Goal: Task Accomplishment & Management: Manage account settings

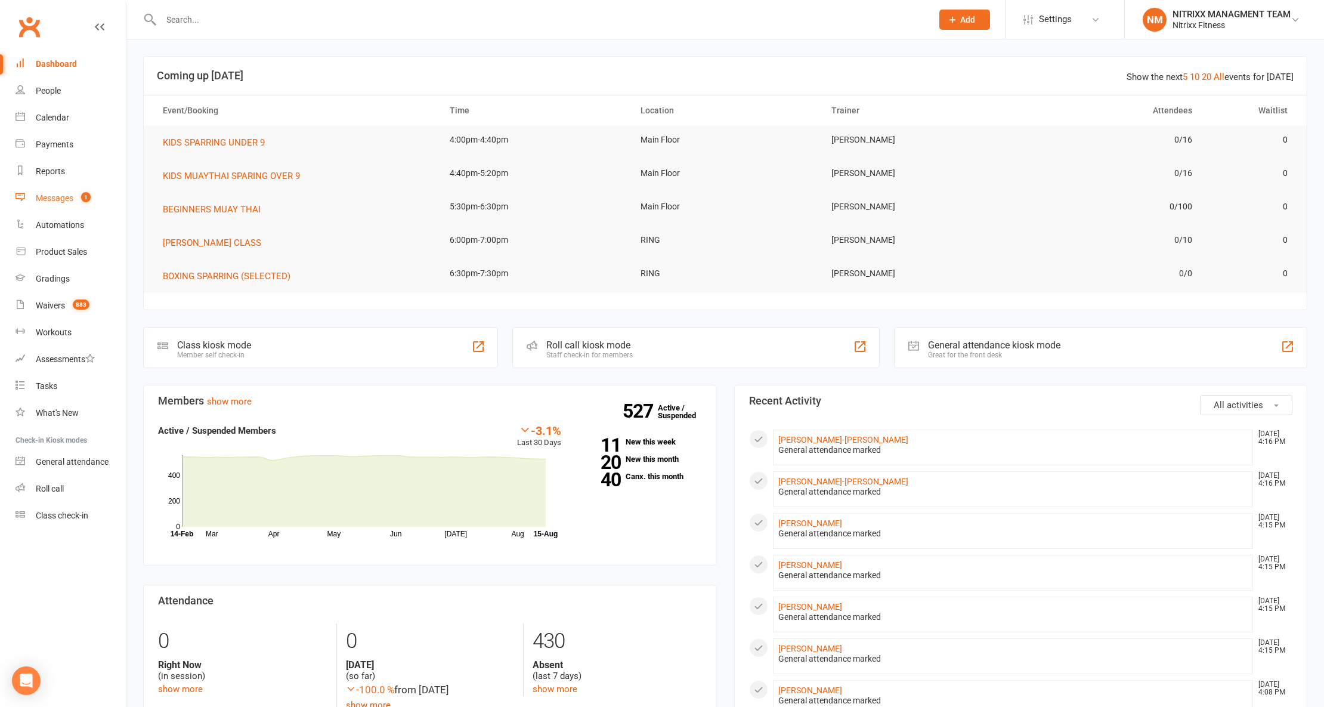
click at [108, 196] on link "Messages 1" at bounding box center [71, 198] width 110 height 27
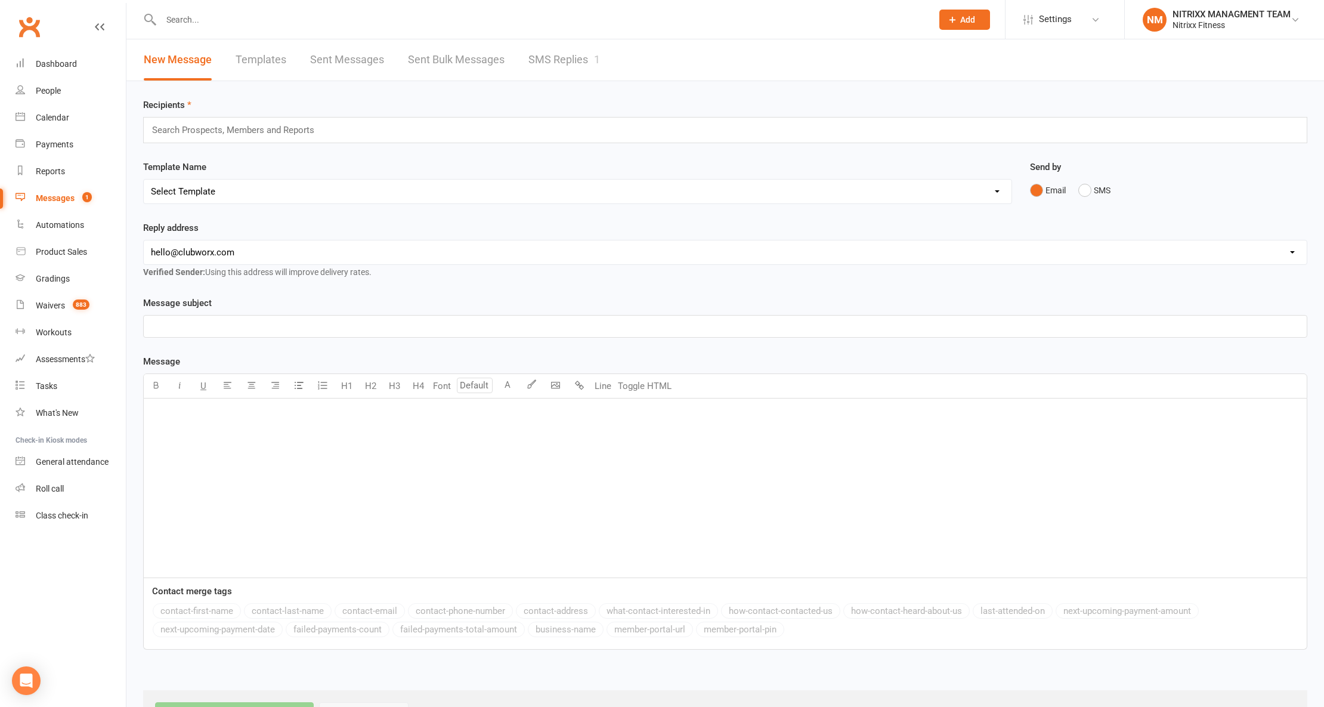
click at [575, 66] on link "SMS Replies 1" at bounding box center [564, 59] width 72 height 41
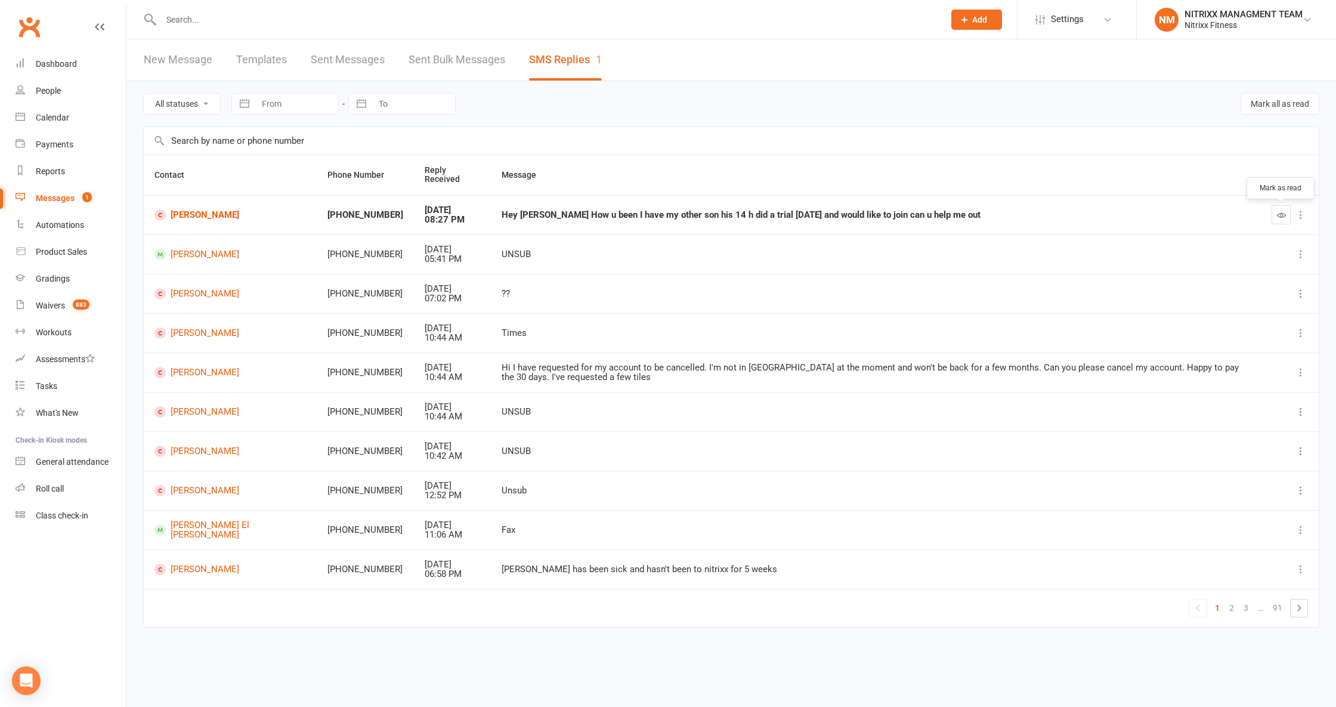
click at [1285, 218] on button "button" at bounding box center [1280, 214] width 19 height 19
click at [49, 96] on link "People" at bounding box center [71, 91] width 110 height 27
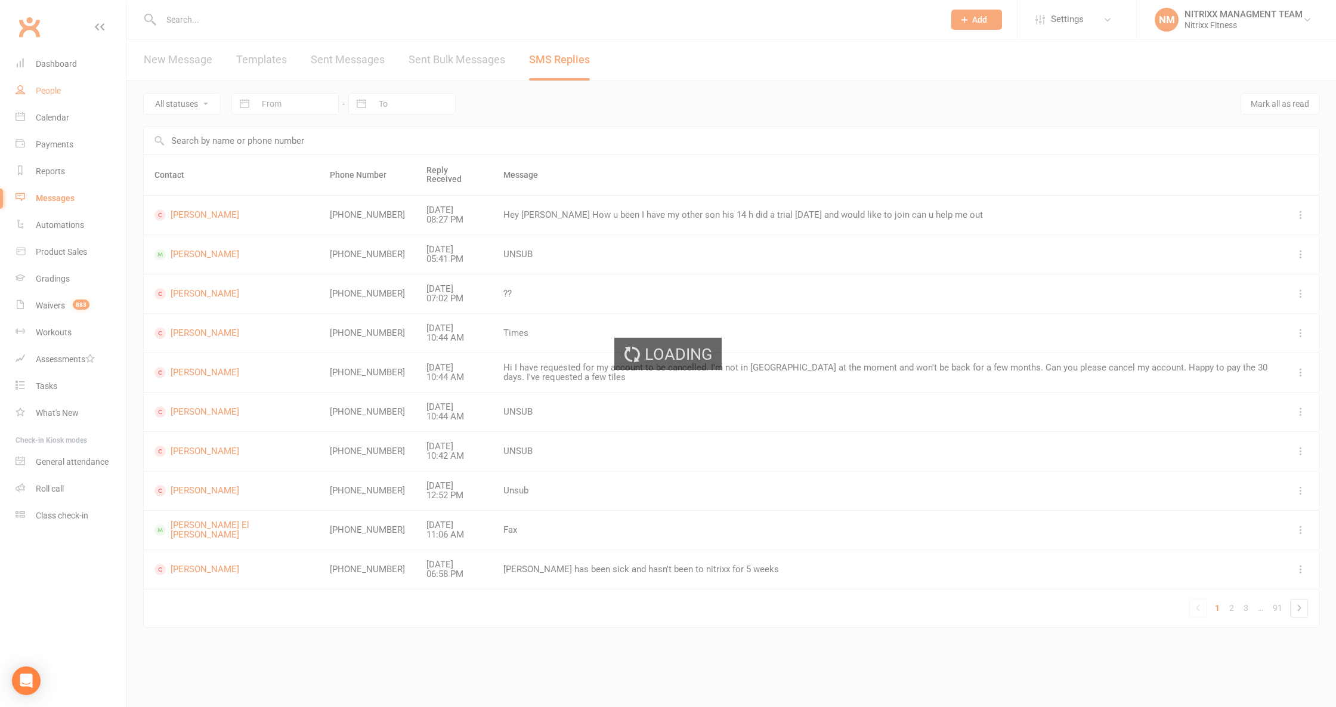
select select "100"
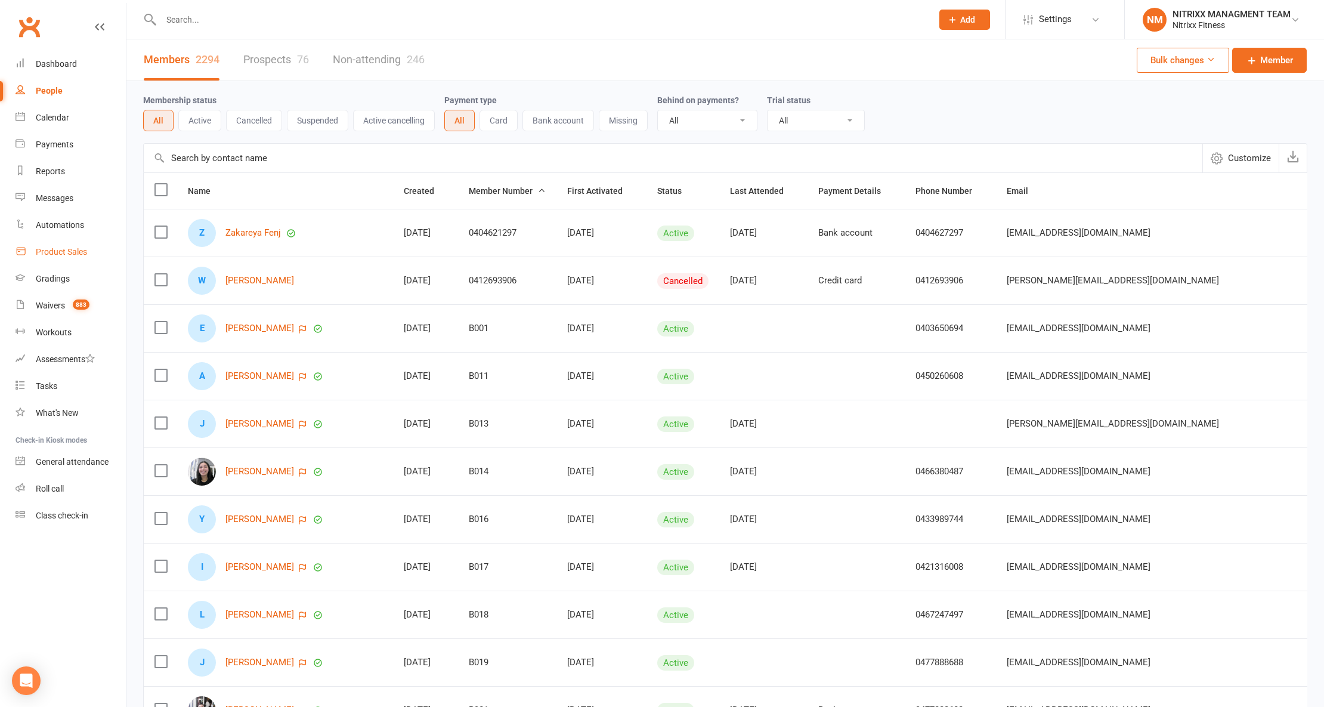
click at [60, 244] on link "Product Sales" at bounding box center [71, 251] width 110 height 27
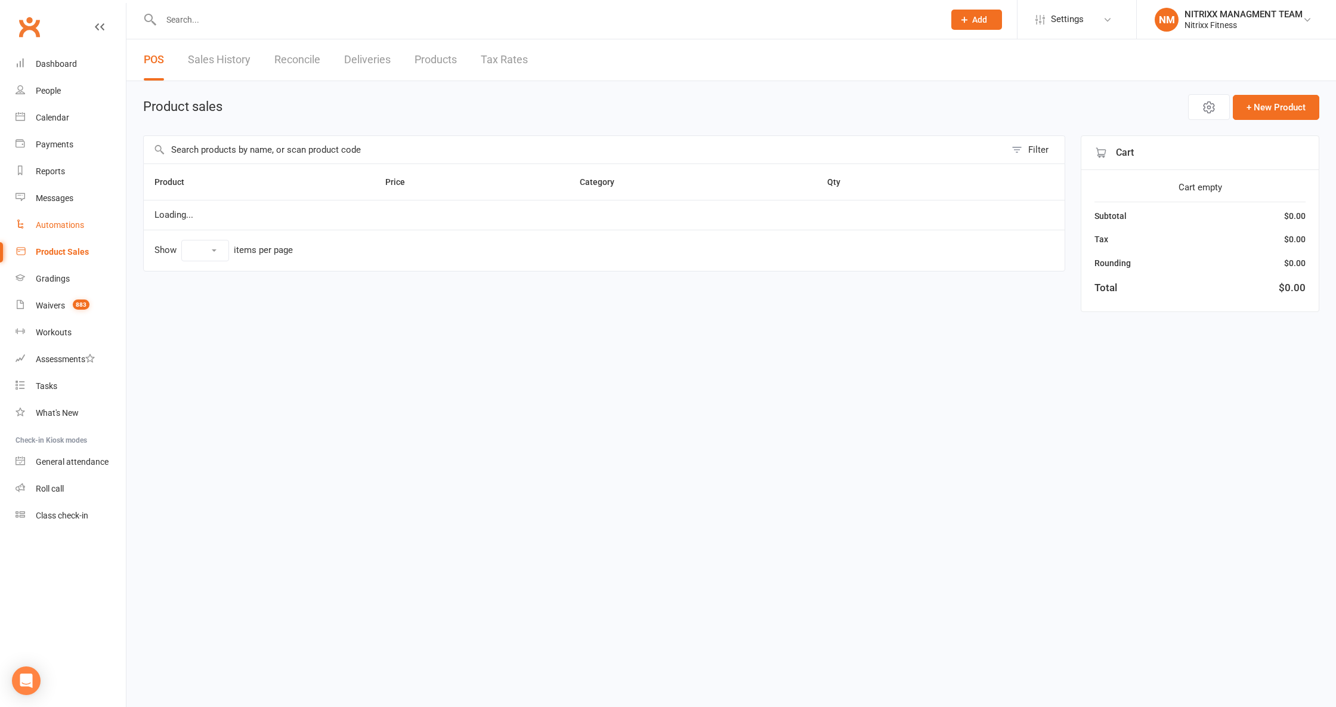
select select "100"
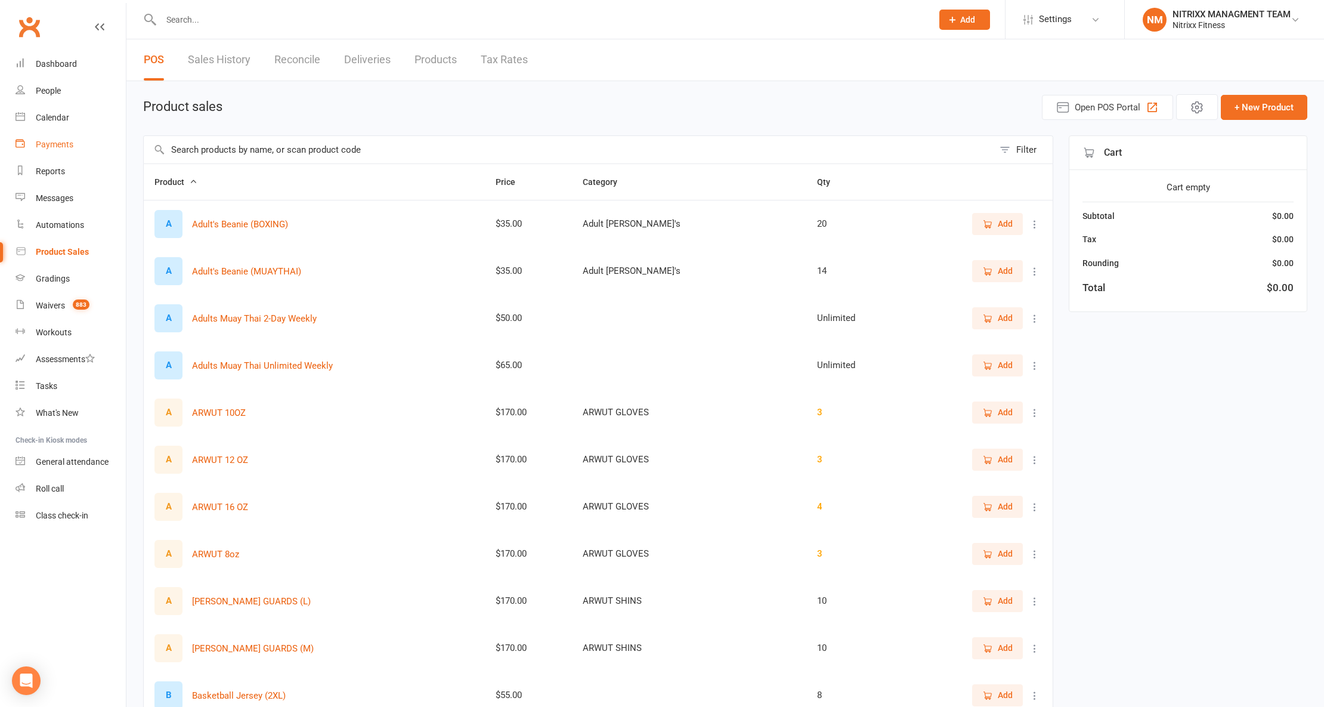
click at [60, 144] on div "Payments" at bounding box center [55, 145] width 38 height 10
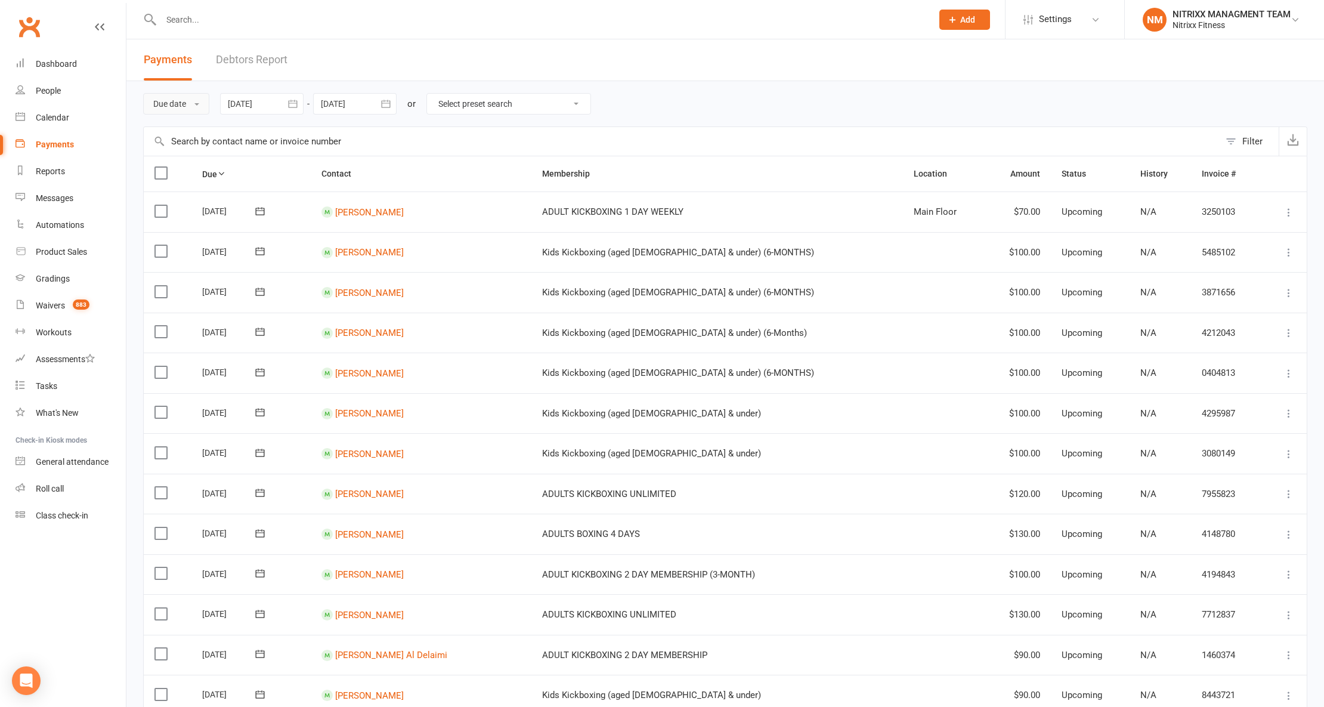
click at [176, 106] on button "Due date" at bounding box center [176, 103] width 66 height 21
click at [188, 179] on link "Date failed" at bounding box center [203, 178] width 118 height 24
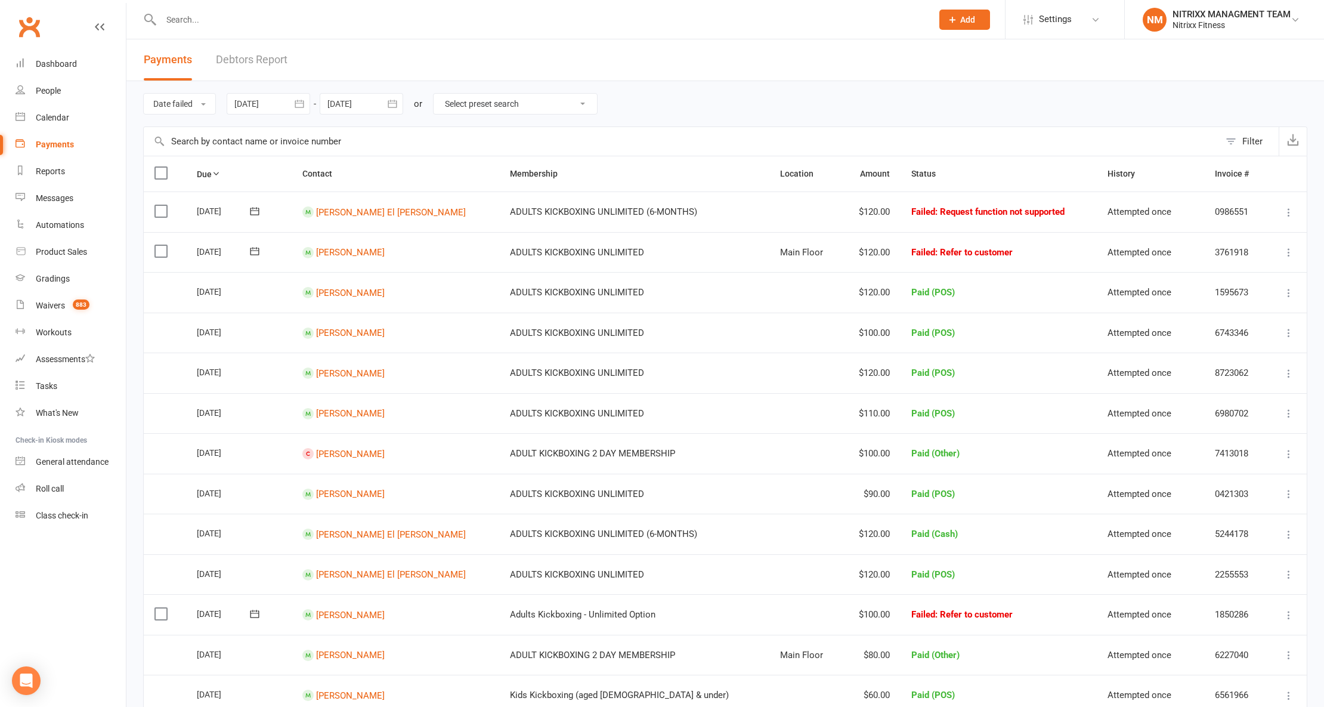
click at [299, 98] on icon "button" at bounding box center [299, 104] width 12 height 12
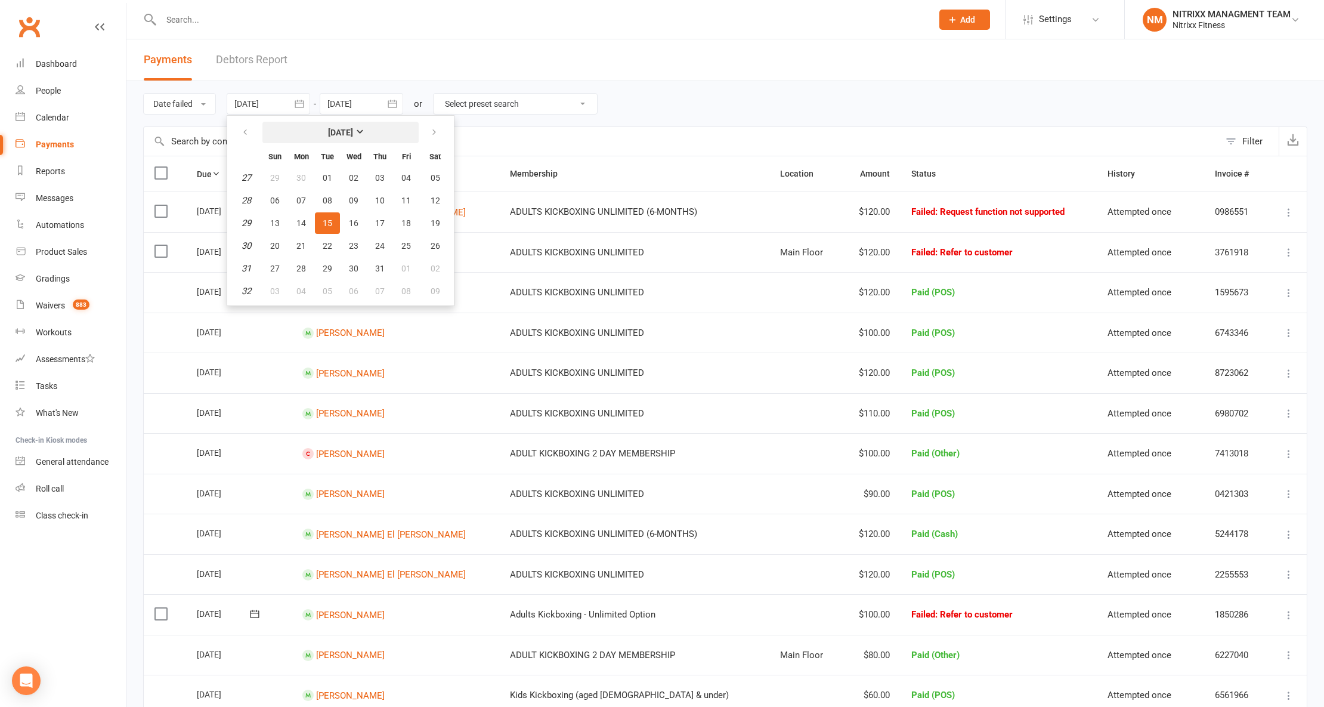
click at [341, 128] on strong "[DATE]" at bounding box center [340, 133] width 25 height 10
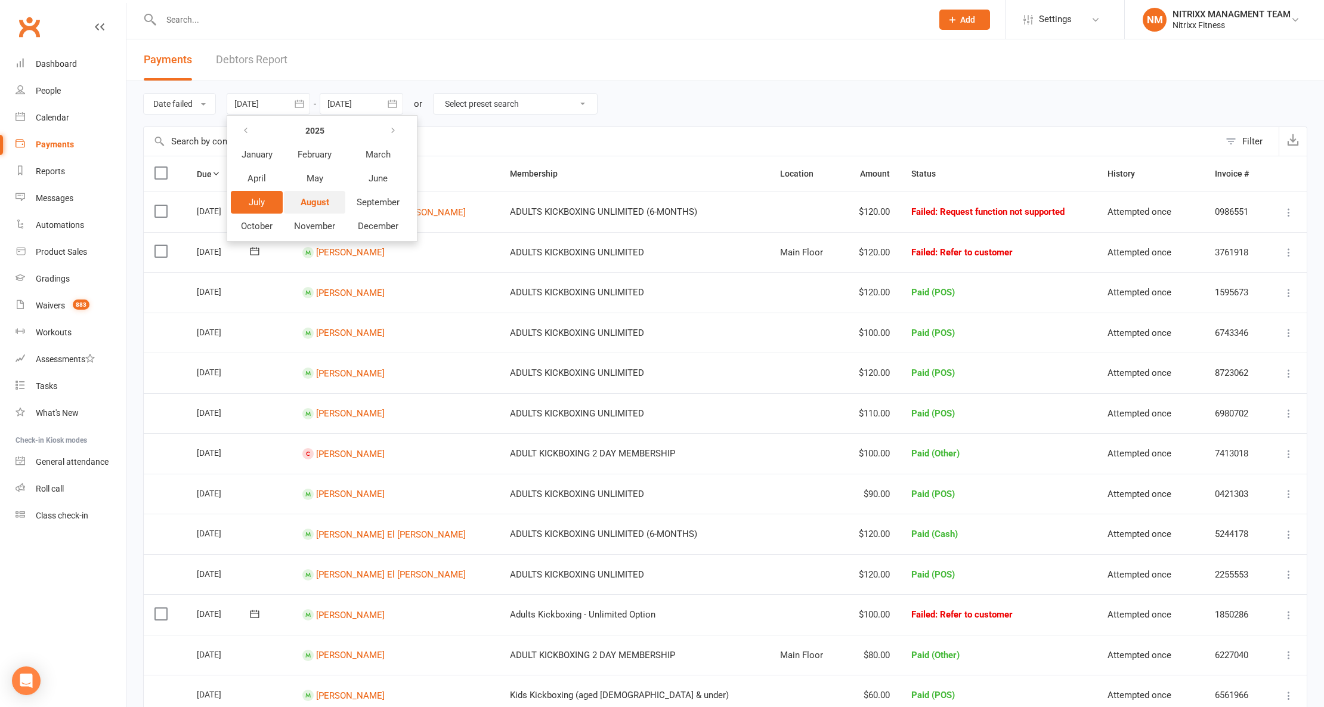
click at [314, 198] on span "August" at bounding box center [314, 202] width 29 height 11
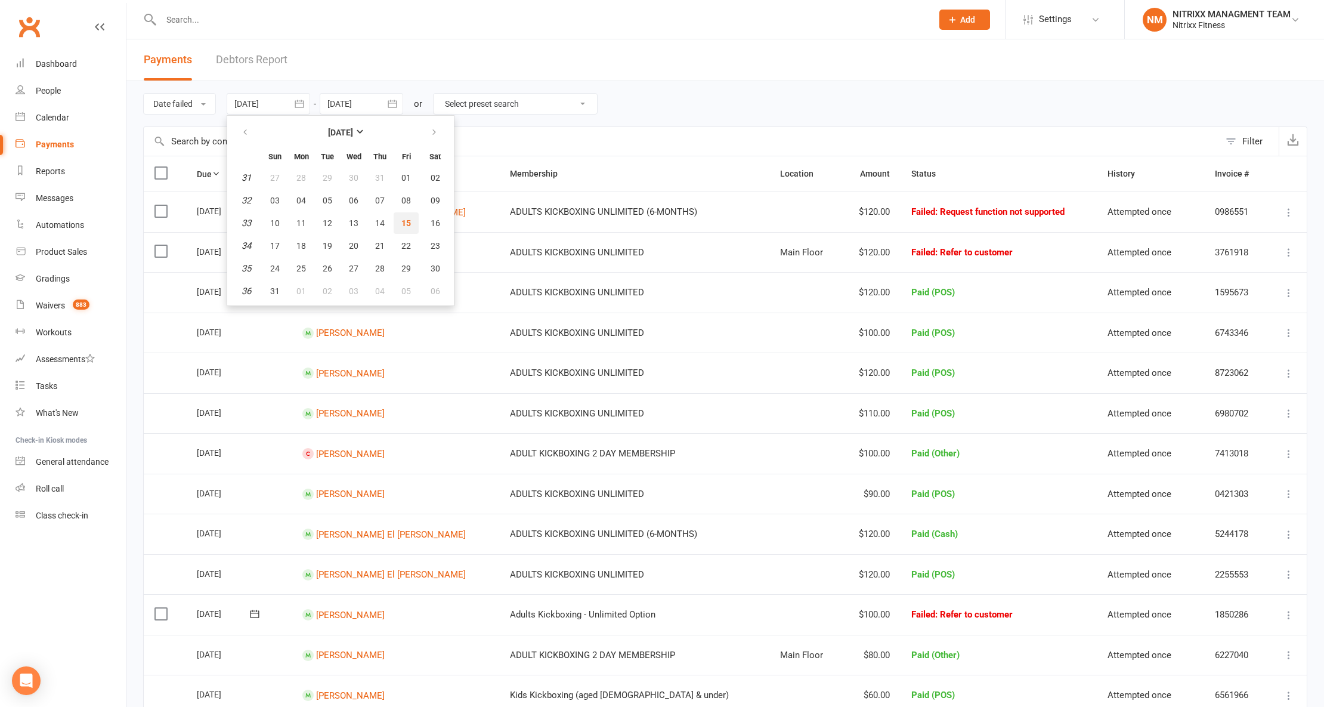
click at [396, 216] on button "15" at bounding box center [406, 222] width 25 height 21
type input "[DATE]"
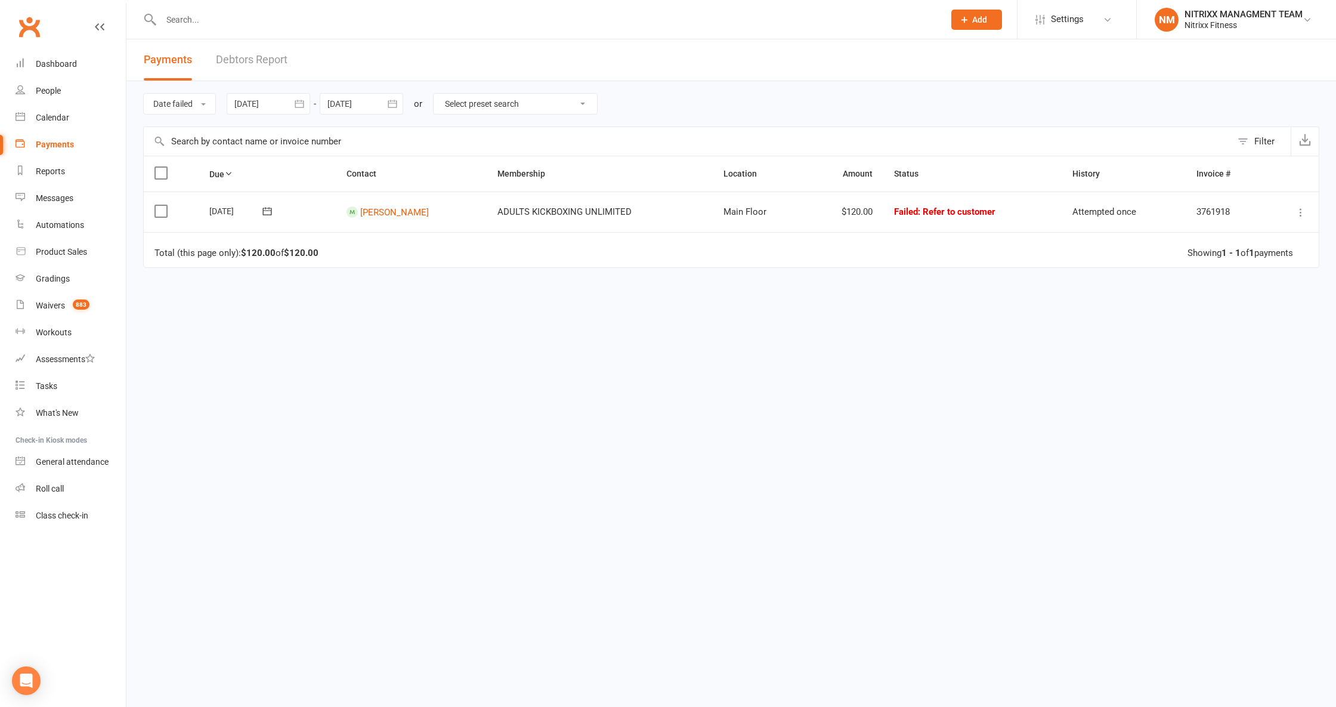
click at [387, 103] on button "button" at bounding box center [392, 103] width 21 height 21
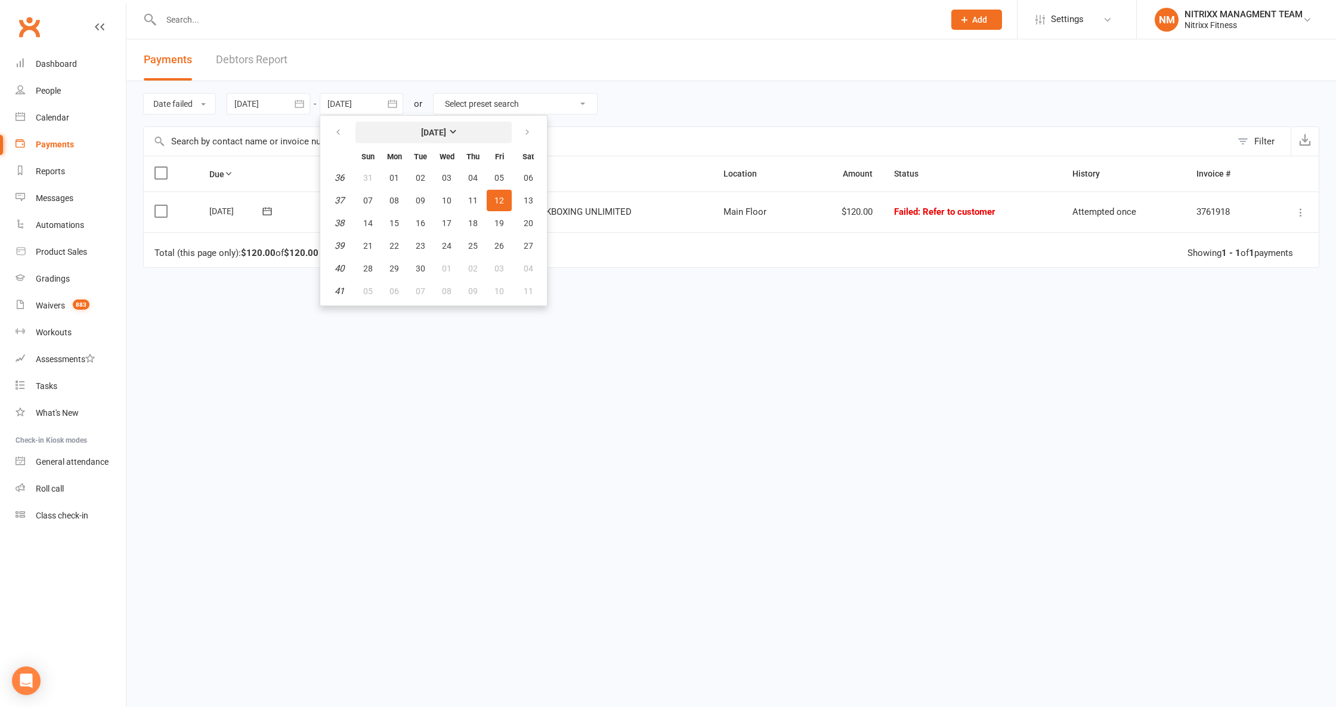
click at [439, 132] on strong "[DATE]" at bounding box center [433, 133] width 25 height 10
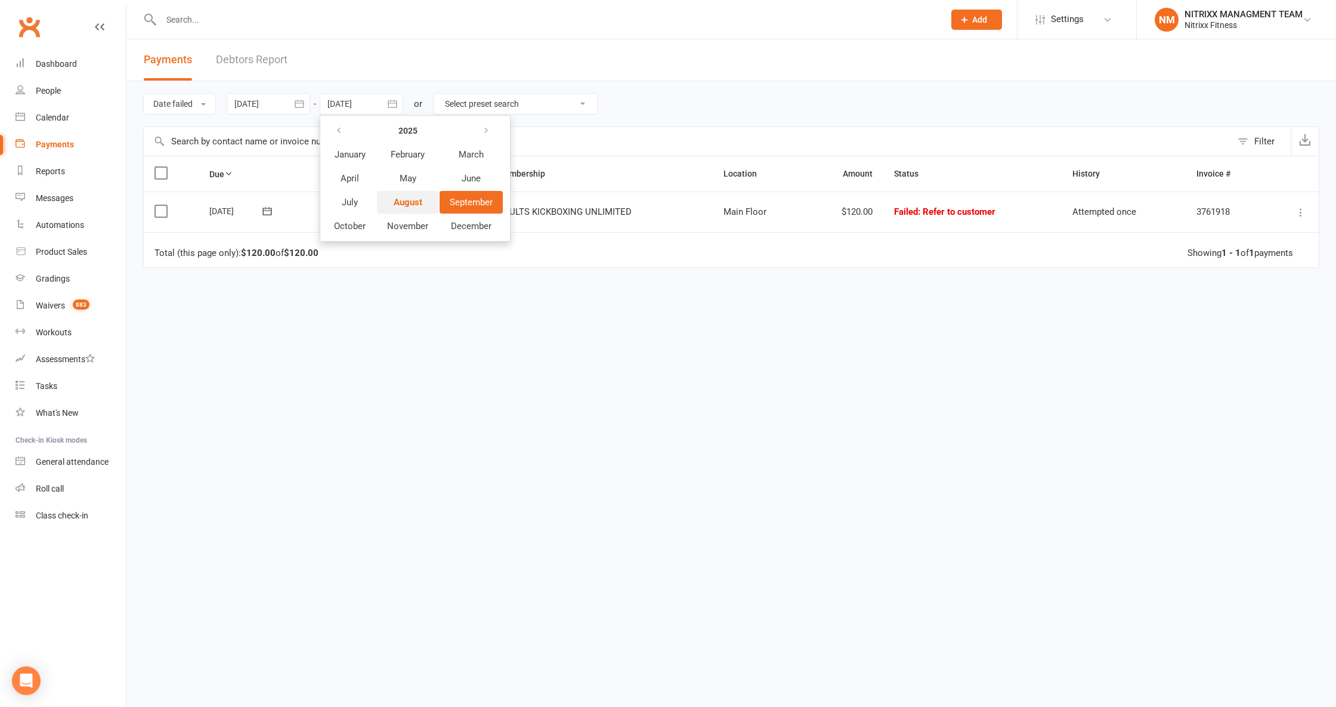
click at [418, 192] on button "August" at bounding box center [407, 202] width 61 height 23
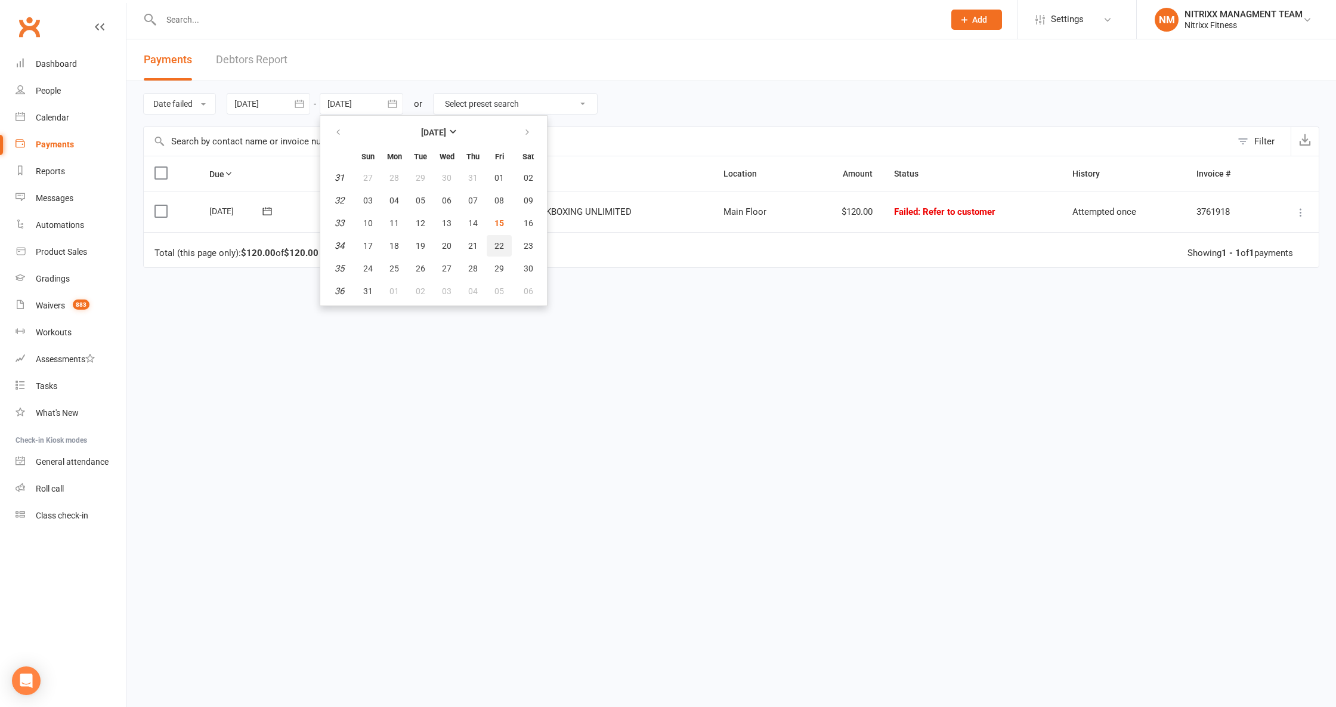
click at [497, 243] on span "22" at bounding box center [499, 246] width 10 height 10
type input "[DATE]"
click at [213, 106] on button "Date failed" at bounding box center [179, 103] width 73 height 21
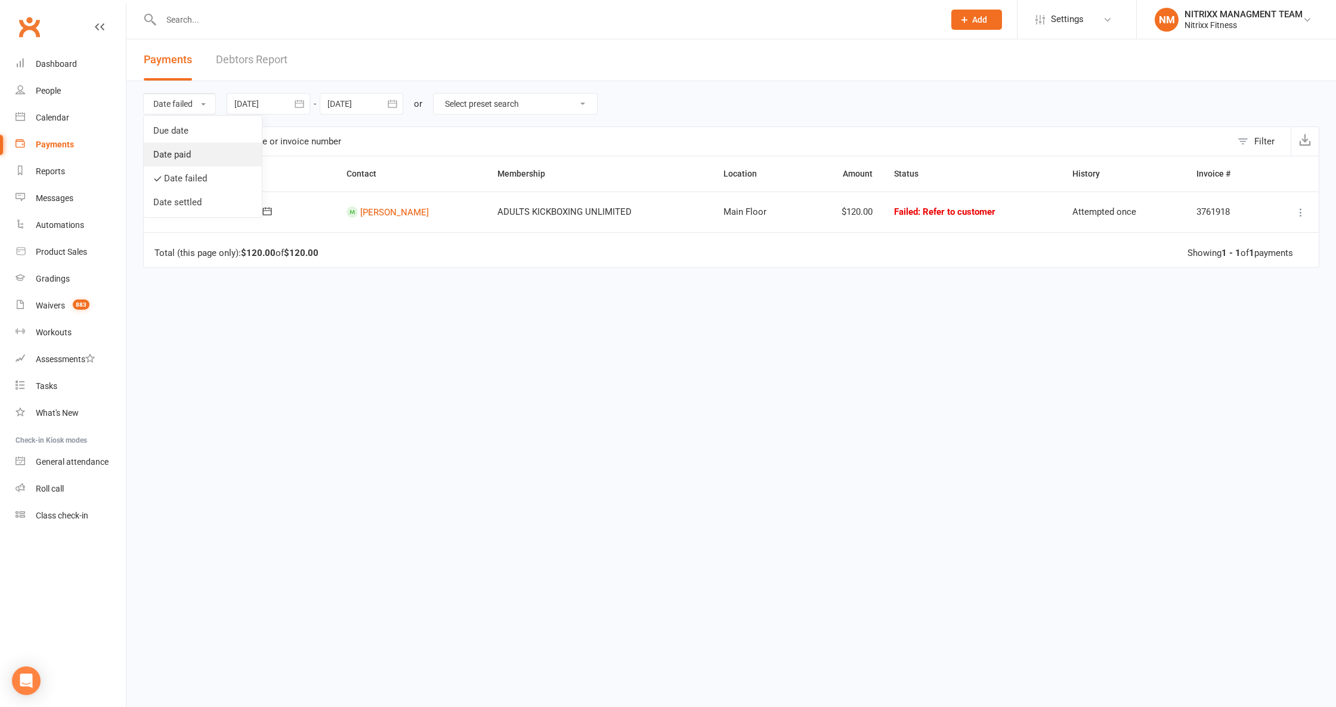
click at [210, 145] on link "Date paid" at bounding box center [203, 154] width 118 height 24
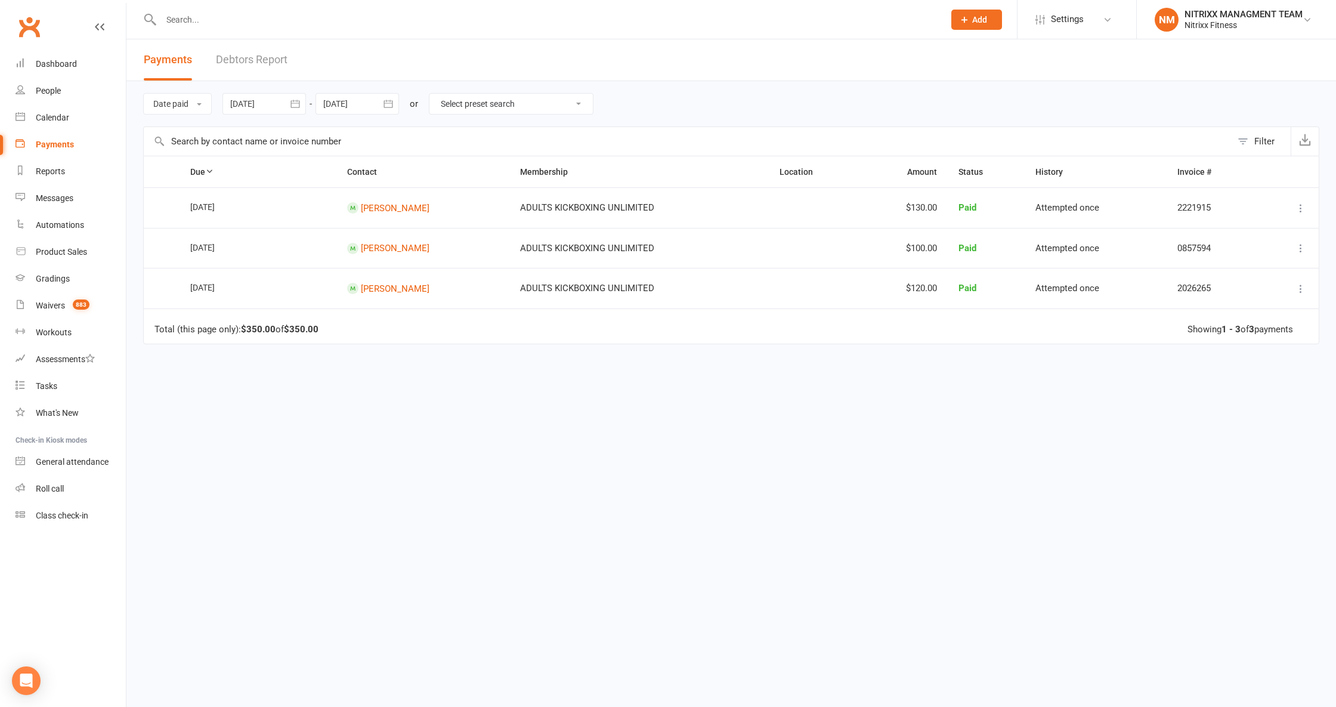
click at [51, 142] on div "Payments" at bounding box center [55, 145] width 38 height 10
click at [193, 18] on input "text" at bounding box center [546, 19] width 778 height 17
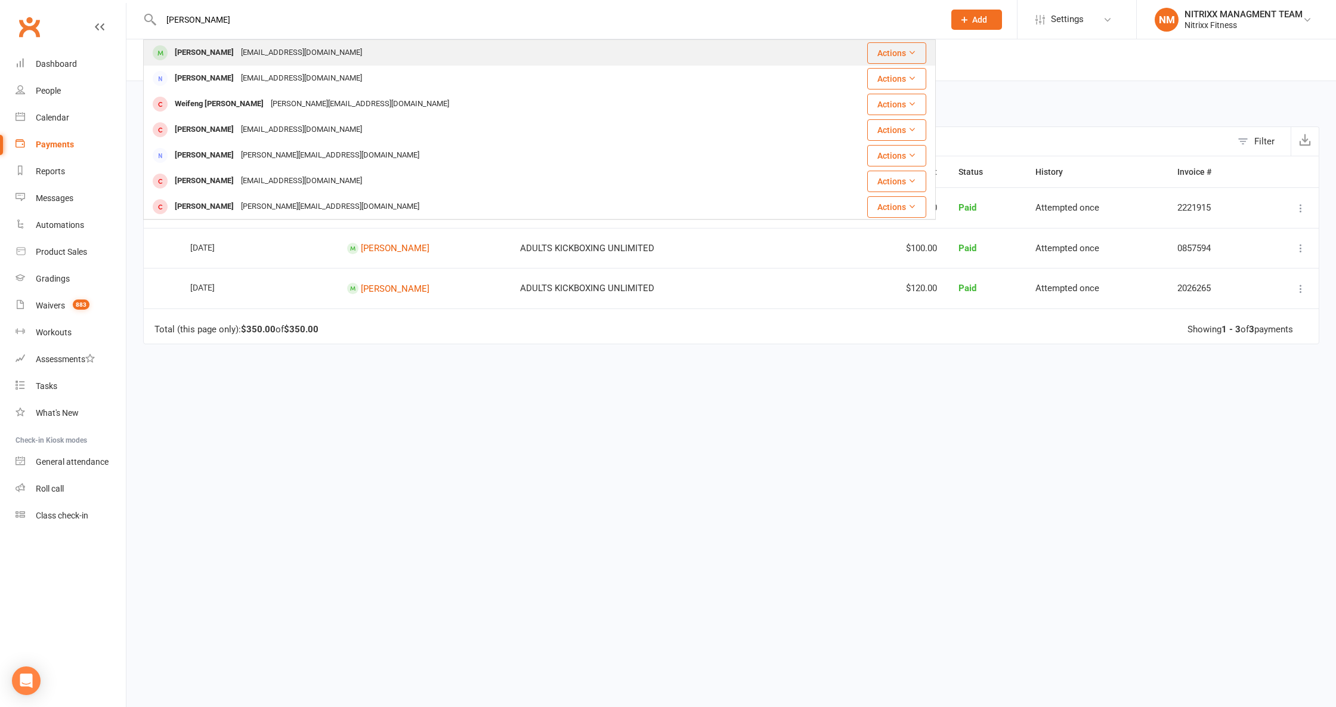
type input "[PERSON_NAME]"
click at [280, 46] on div "[EMAIL_ADDRESS][DOMAIN_NAME]" at bounding box center [301, 52] width 128 height 17
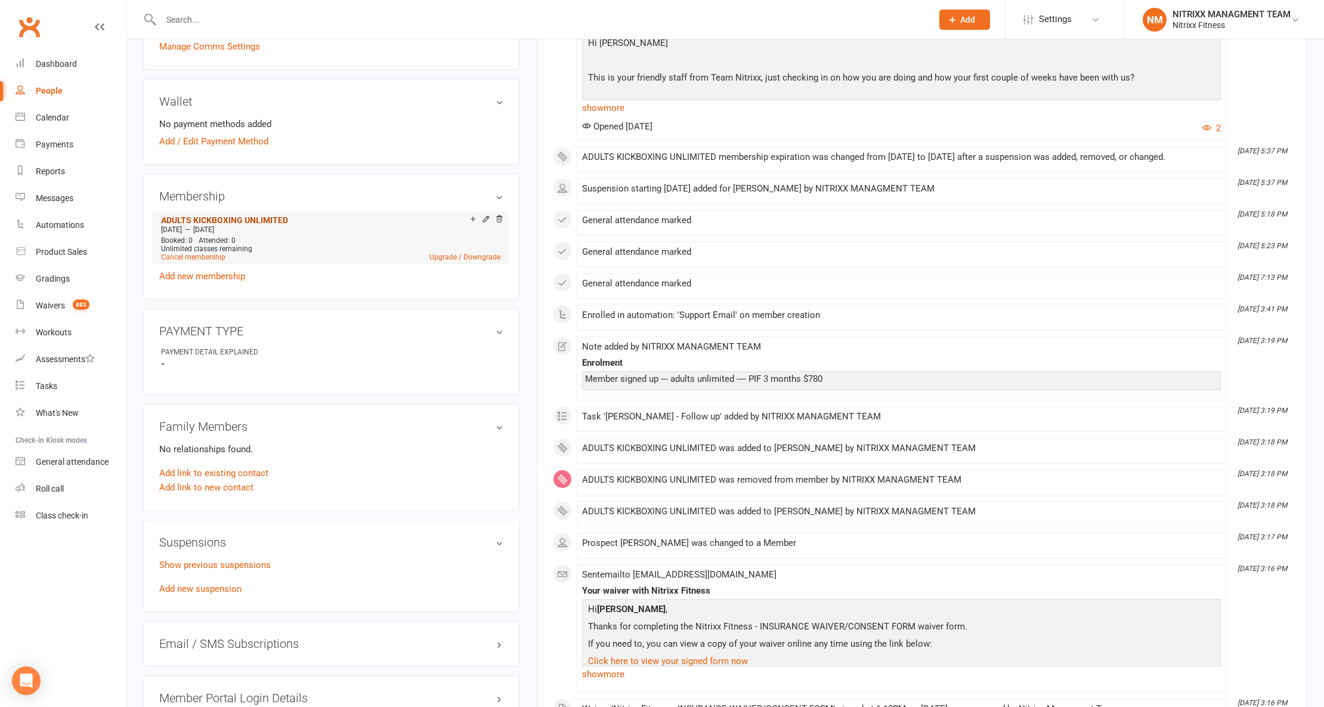
scroll to position [477, 0]
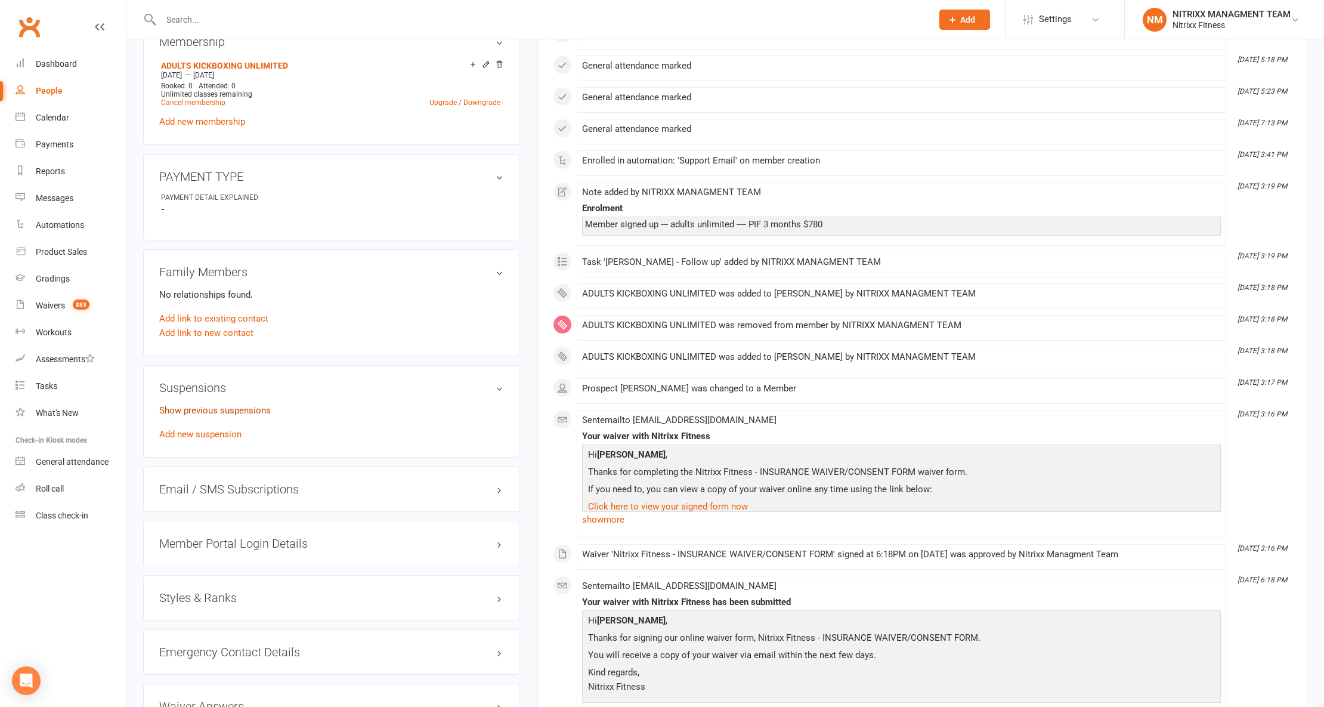
click at [233, 416] on link "Show previous suspensions" at bounding box center [214, 410] width 111 height 11
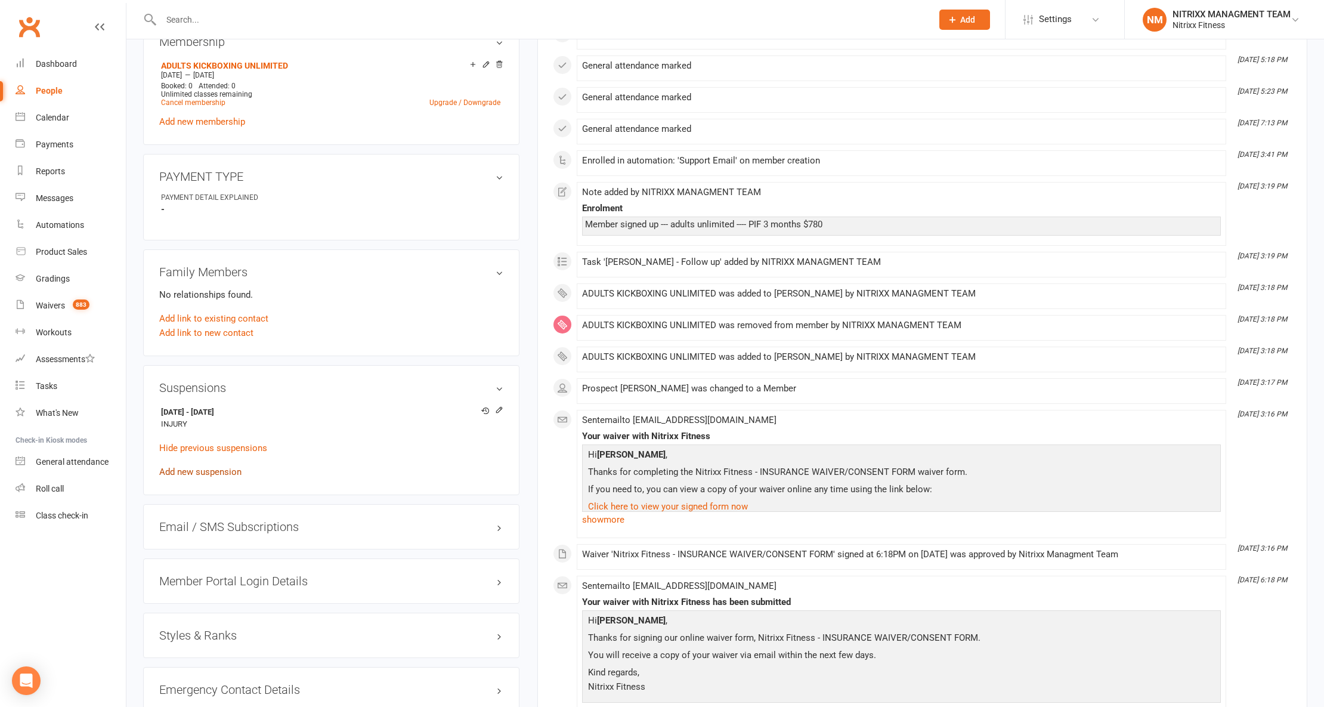
click at [198, 472] on link "Add new suspension" at bounding box center [200, 471] width 82 height 11
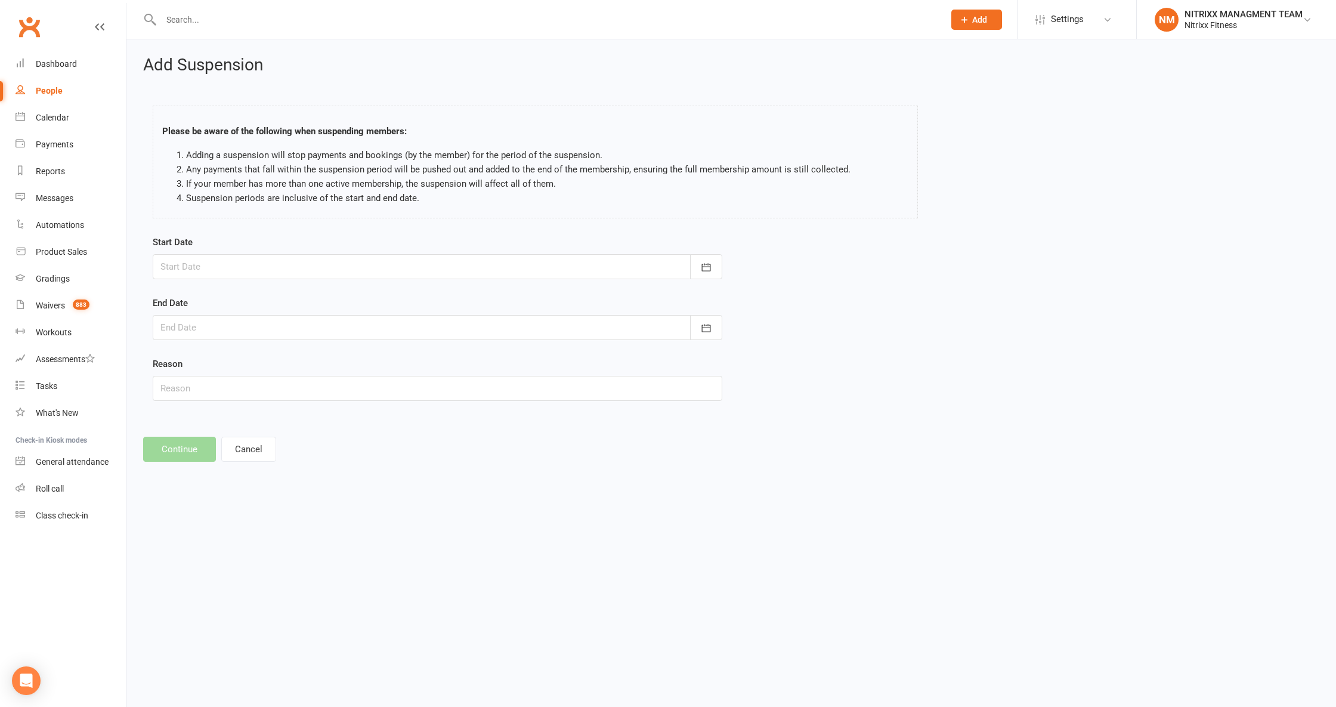
click at [326, 265] on div at bounding box center [437, 266] width 569 height 25
click at [330, 383] on span "15" at bounding box center [332, 388] width 10 height 10
type input "[DATE]"
click at [280, 327] on div at bounding box center [437, 327] width 569 height 25
click at [262, 356] on strong "[DATE]" at bounding box center [266, 359] width 25 height 10
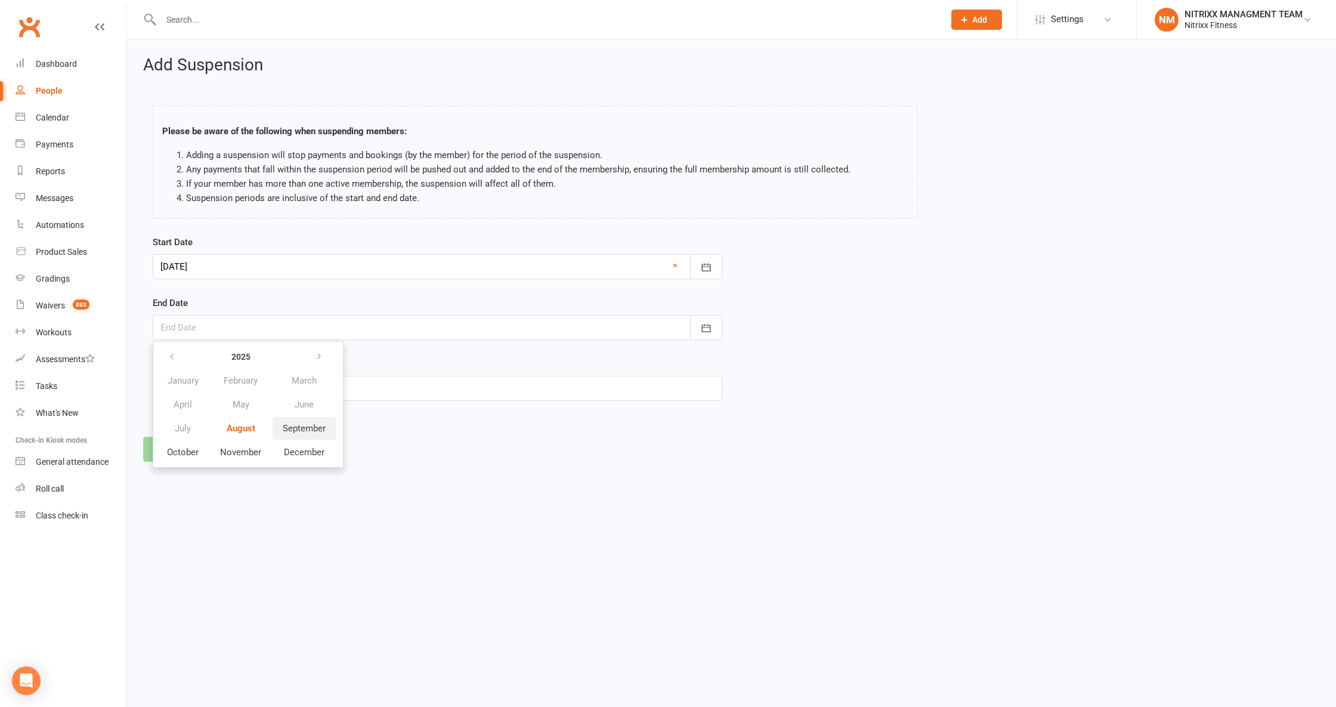
click at [312, 425] on span "September" at bounding box center [304, 428] width 43 height 11
click at [303, 399] on span "04" at bounding box center [306, 404] width 10 height 10
type input "[DATE]"
click at [206, 382] on input "text" at bounding box center [437, 388] width 569 height 25
type input "INJURY"
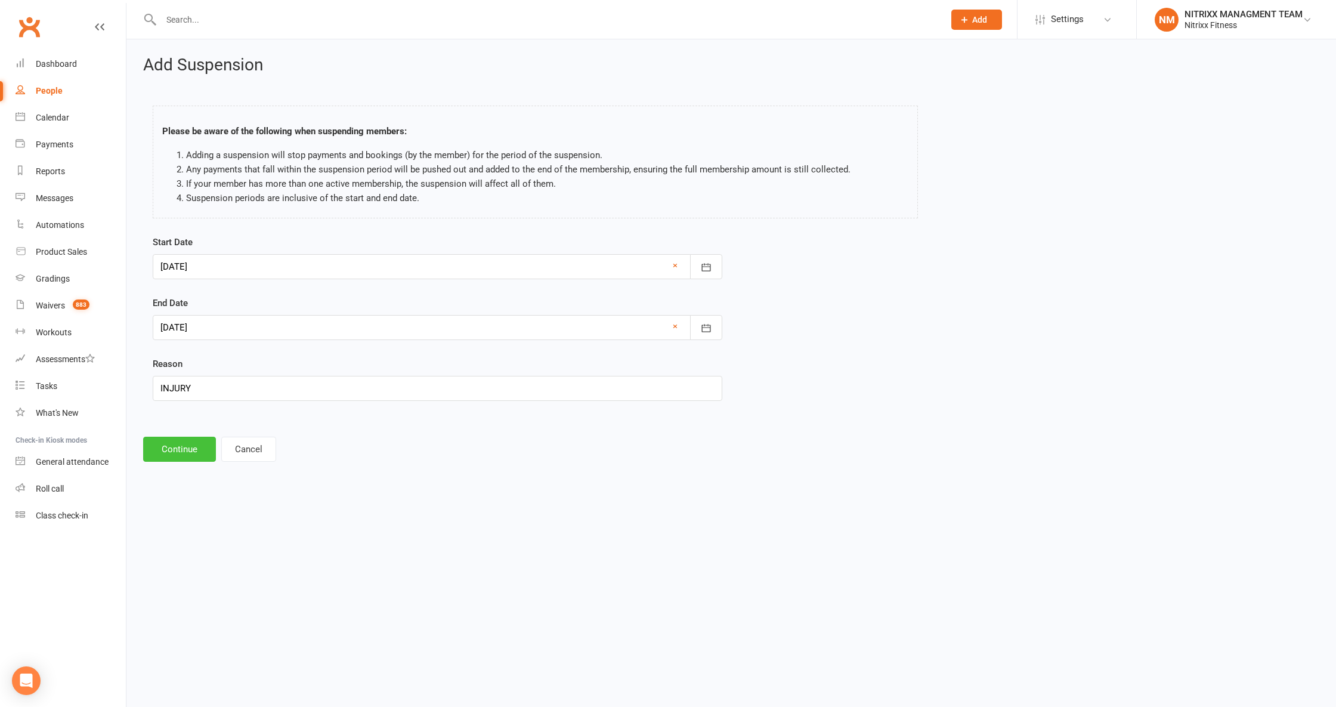
click at [187, 454] on button "Continue" at bounding box center [179, 448] width 73 height 25
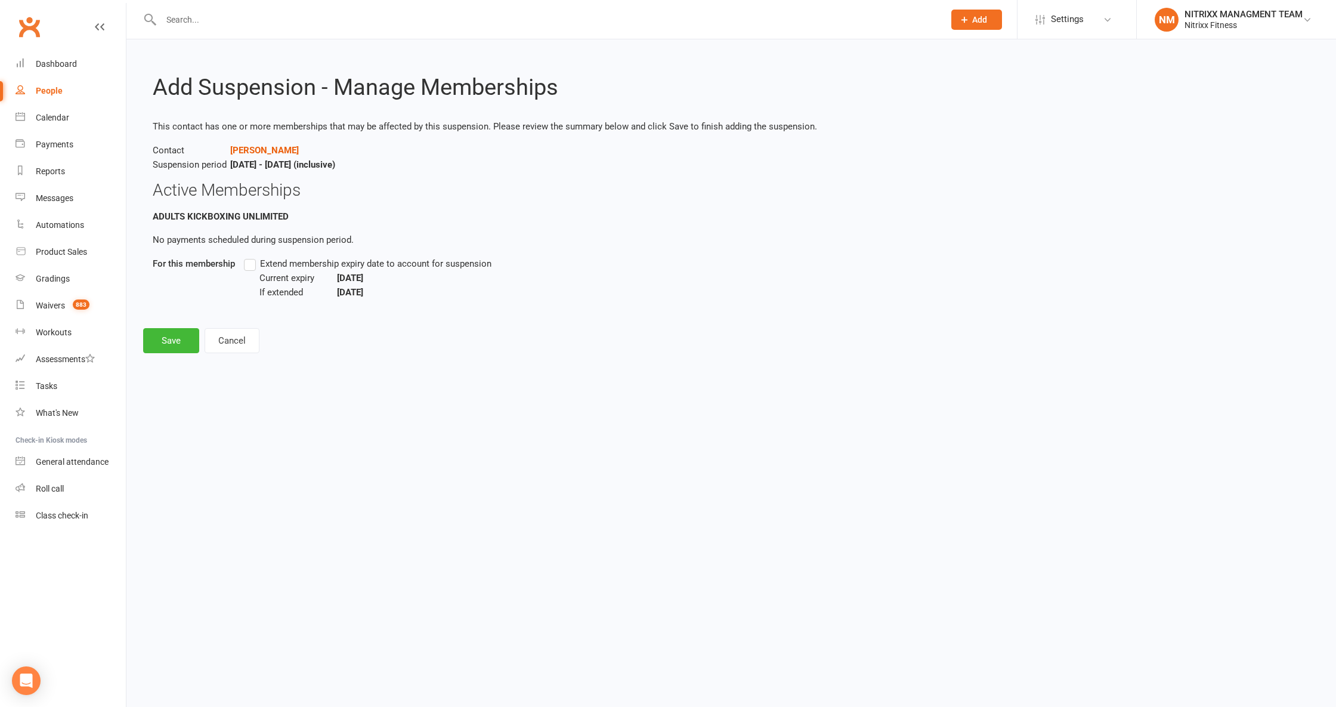
click at [254, 261] on label "Extend membership expiry date to account for suspension" at bounding box center [367, 263] width 247 height 14
click at [252, 256] on input "Extend membership expiry date to account for suspension" at bounding box center [248, 256] width 8 height 0
click at [177, 339] on button "Save" at bounding box center [171, 340] width 56 height 25
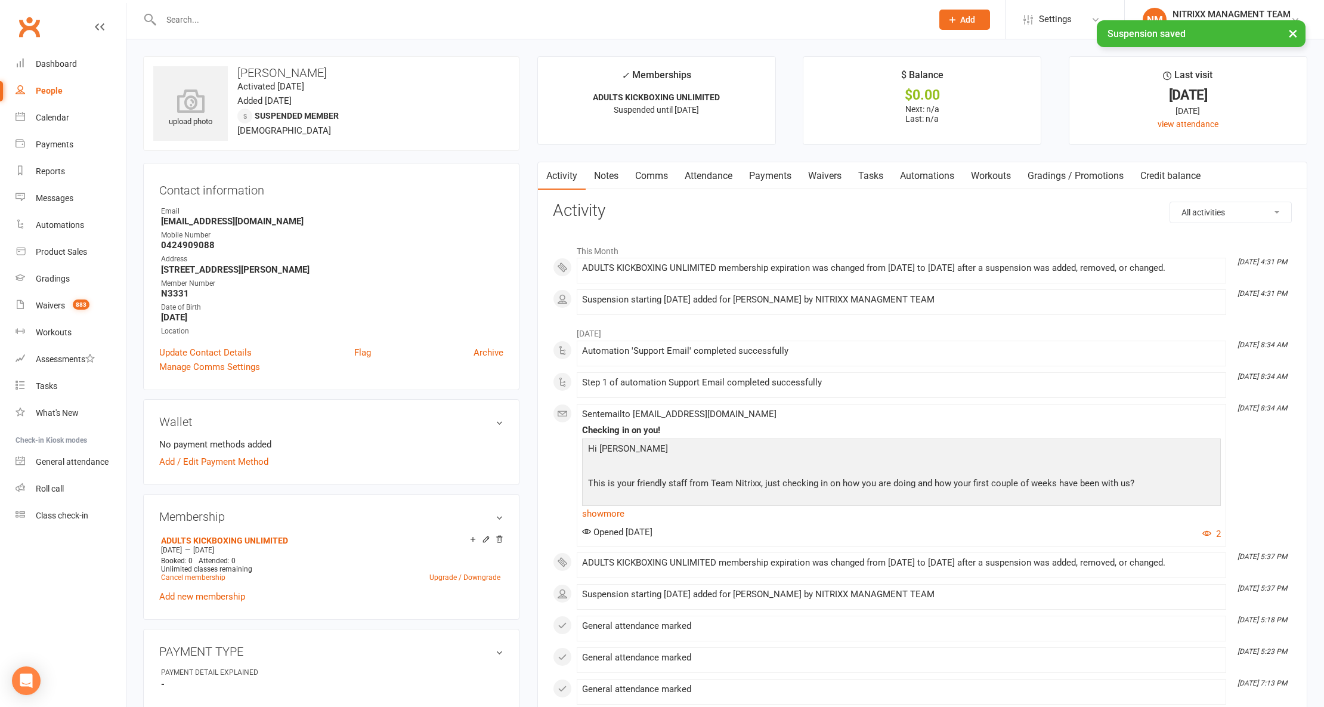
click at [608, 177] on link "Notes" at bounding box center [605, 175] width 41 height 27
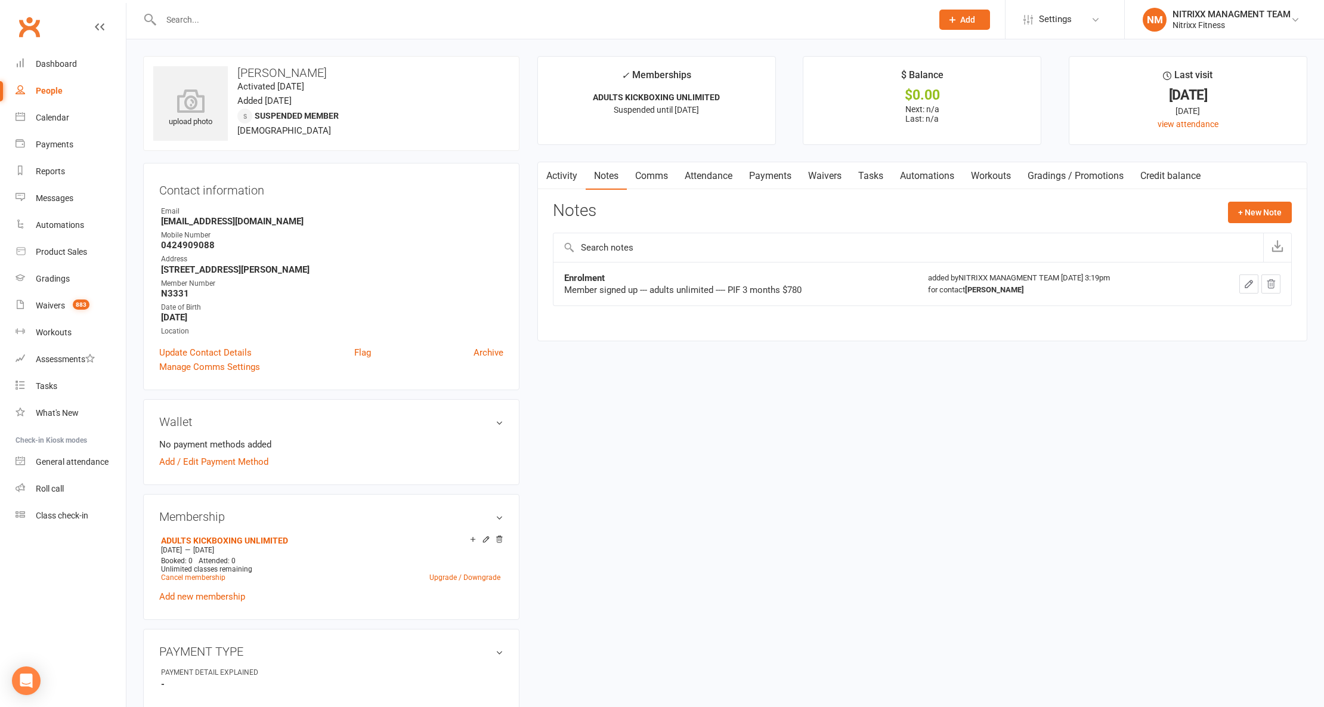
click at [229, 32] on div at bounding box center [533, 19] width 780 height 39
click at [177, 24] on input "text" at bounding box center [540, 19] width 766 height 17
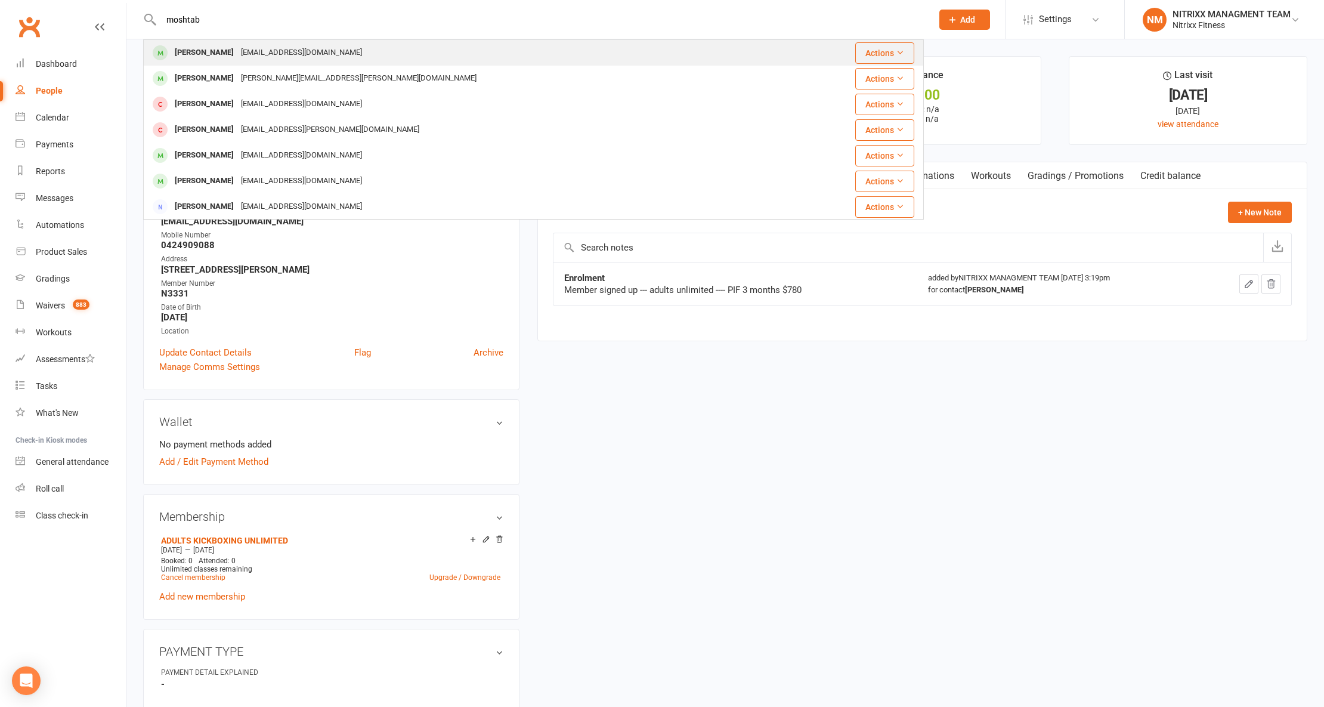
type input "moshtab"
click at [207, 48] on div "[PERSON_NAME]" at bounding box center [204, 52] width 66 height 17
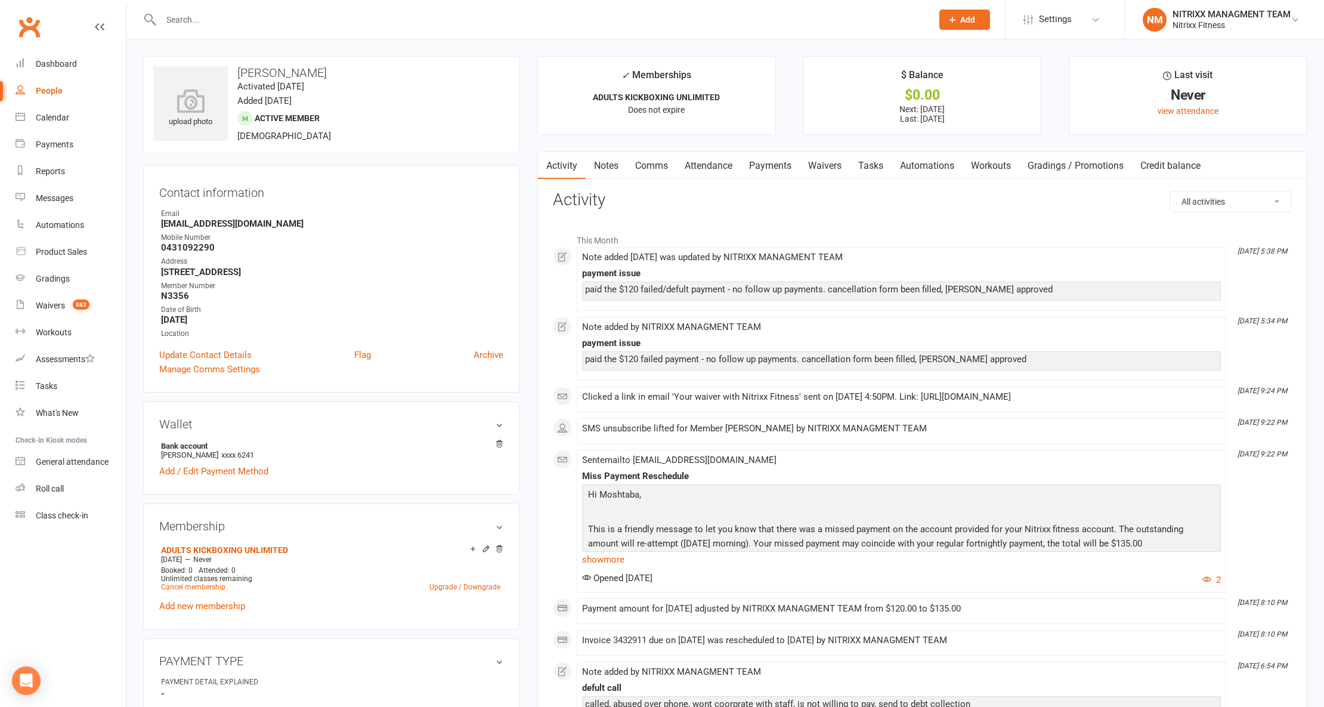
click at [774, 160] on link "Payments" at bounding box center [769, 165] width 59 height 27
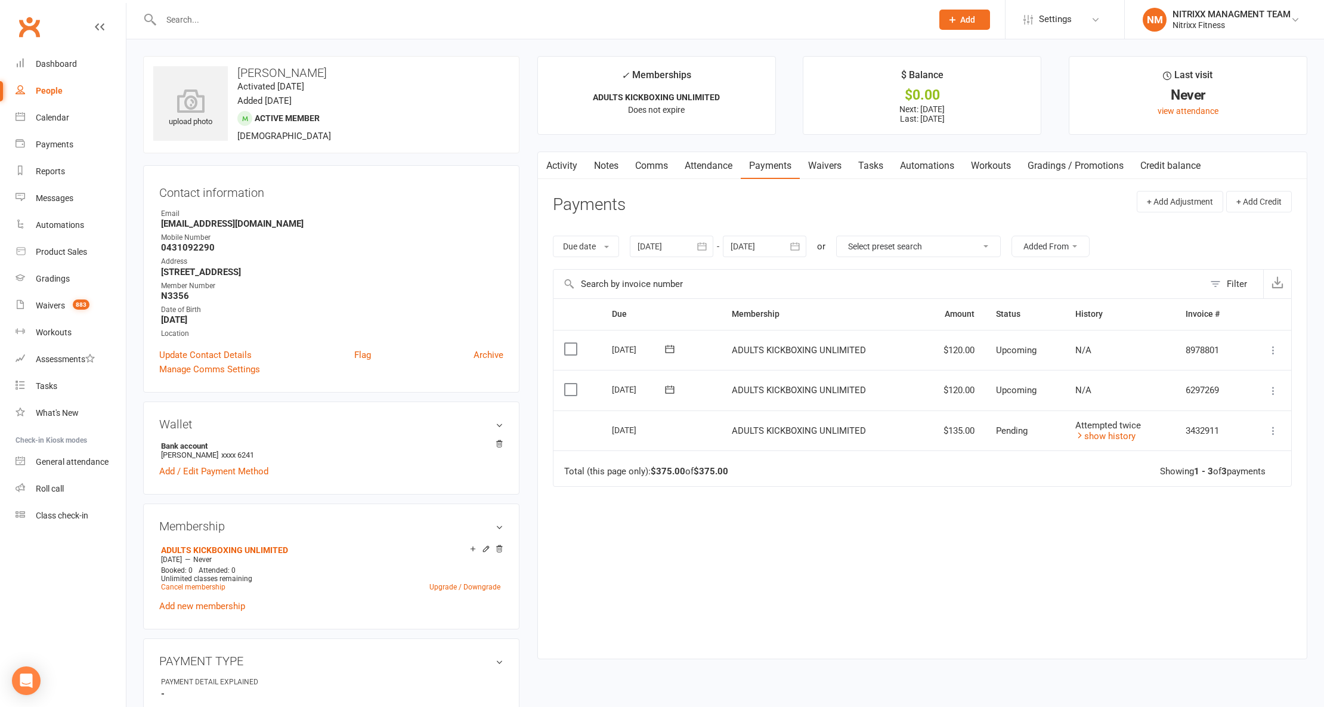
click at [1281, 433] on td "More Info Send message" at bounding box center [1267, 430] width 45 height 41
click at [1264, 430] on td "More Info Send message" at bounding box center [1267, 430] width 45 height 41
click at [1270, 430] on icon at bounding box center [1273, 431] width 12 height 12
click at [1167, 414] on td "Attempted twice show history" at bounding box center [1119, 430] width 111 height 41
click at [550, 167] on button "button" at bounding box center [545, 165] width 15 height 27
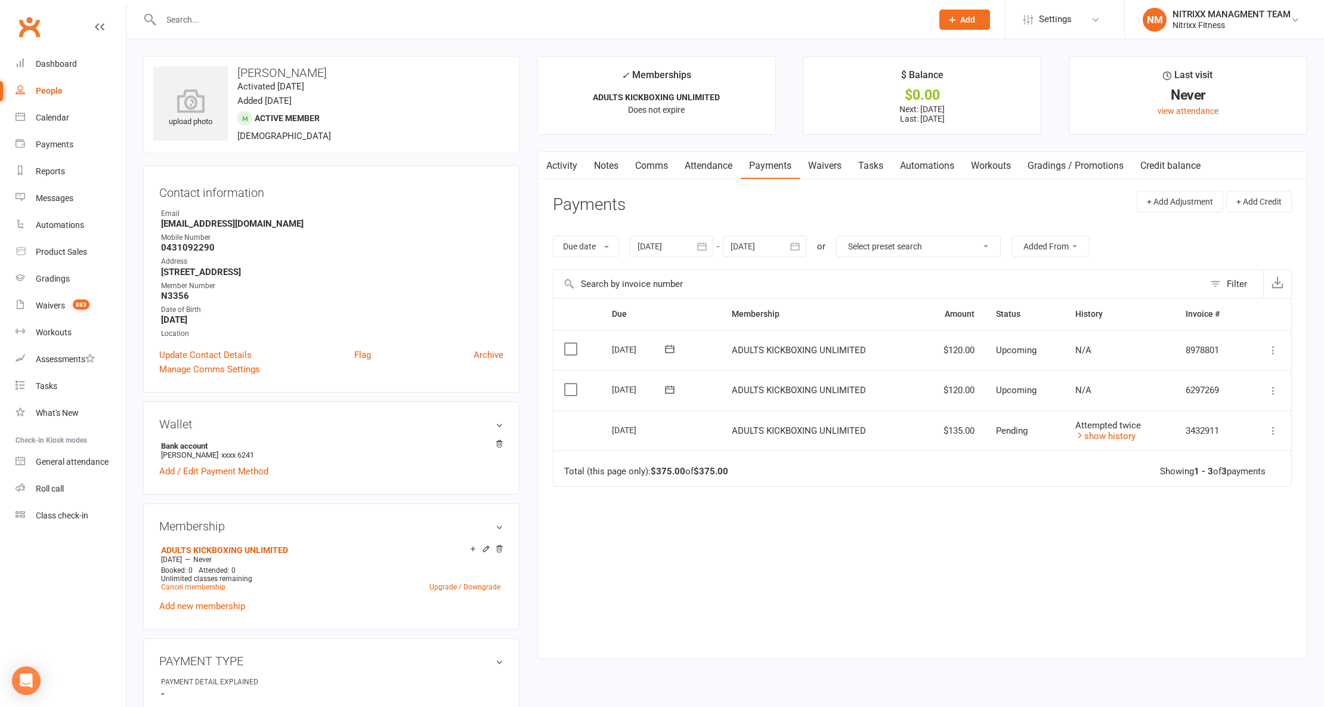
click at [621, 165] on link "Notes" at bounding box center [605, 165] width 41 height 27
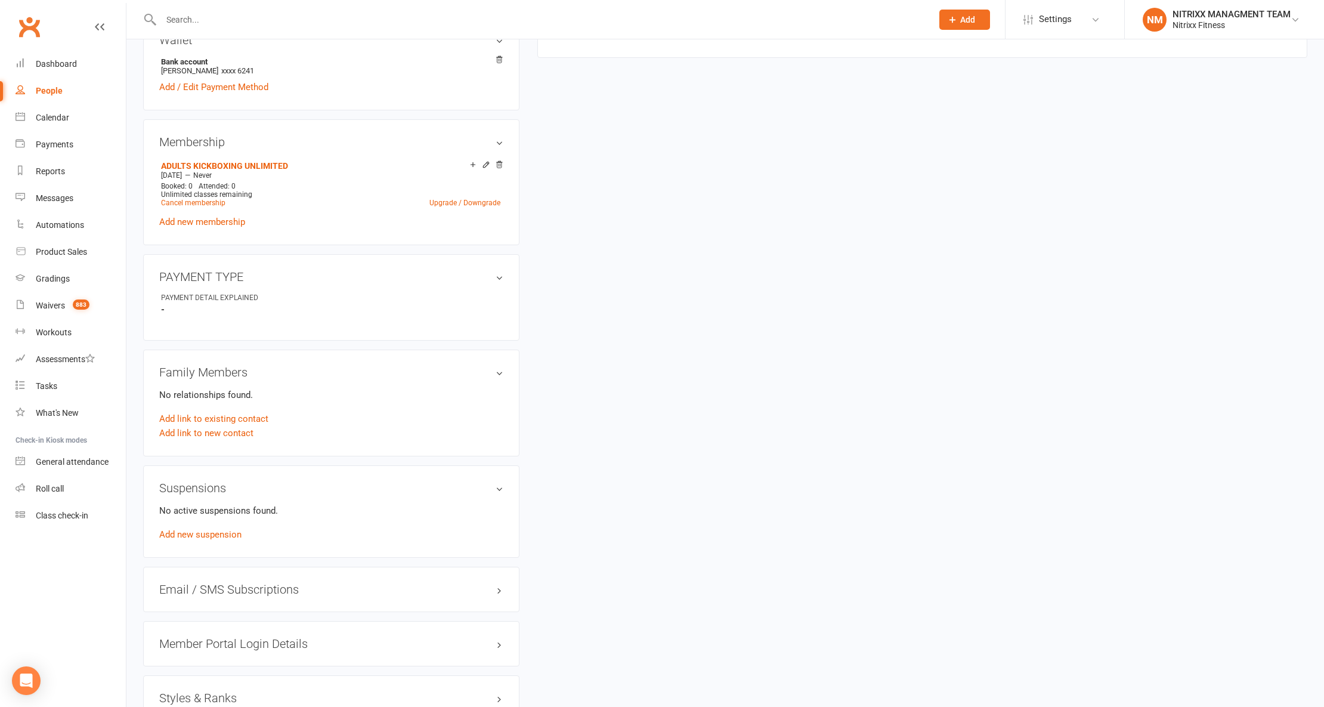
scroll to position [278, 0]
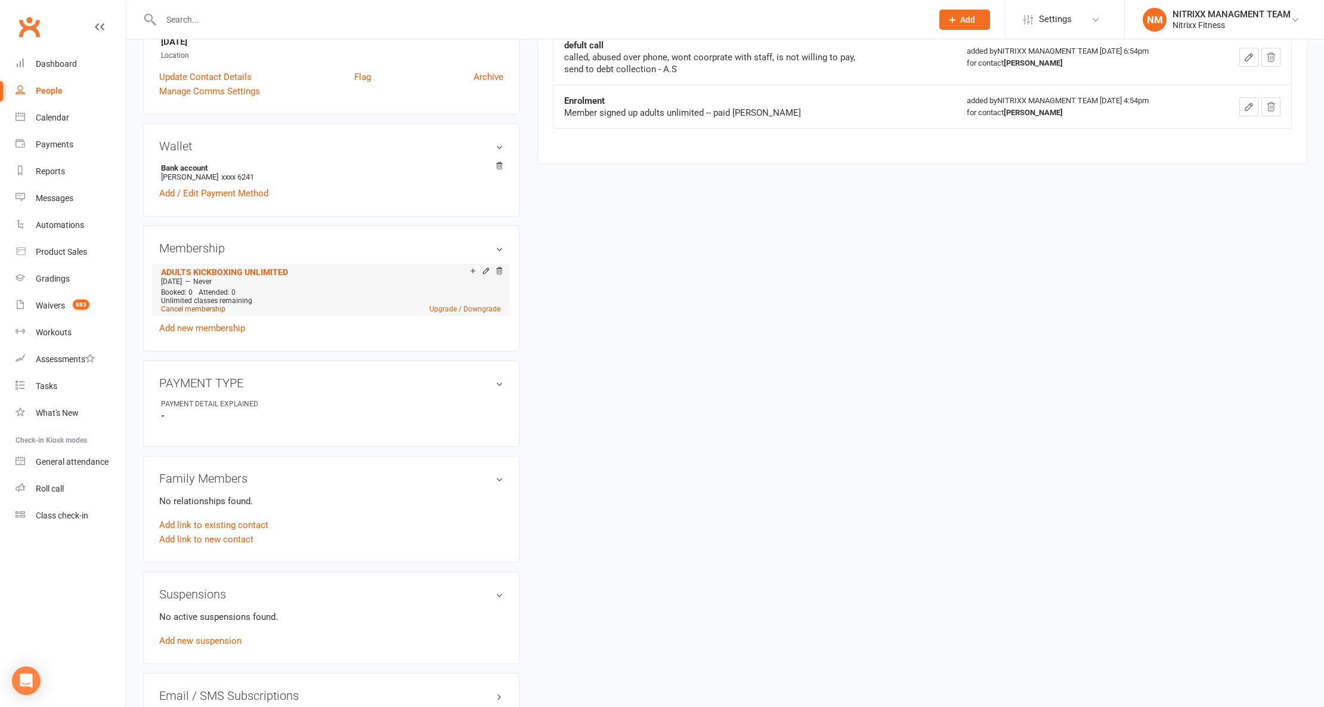
click at [208, 308] on link "Cancel membership" at bounding box center [193, 309] width 64 height 8
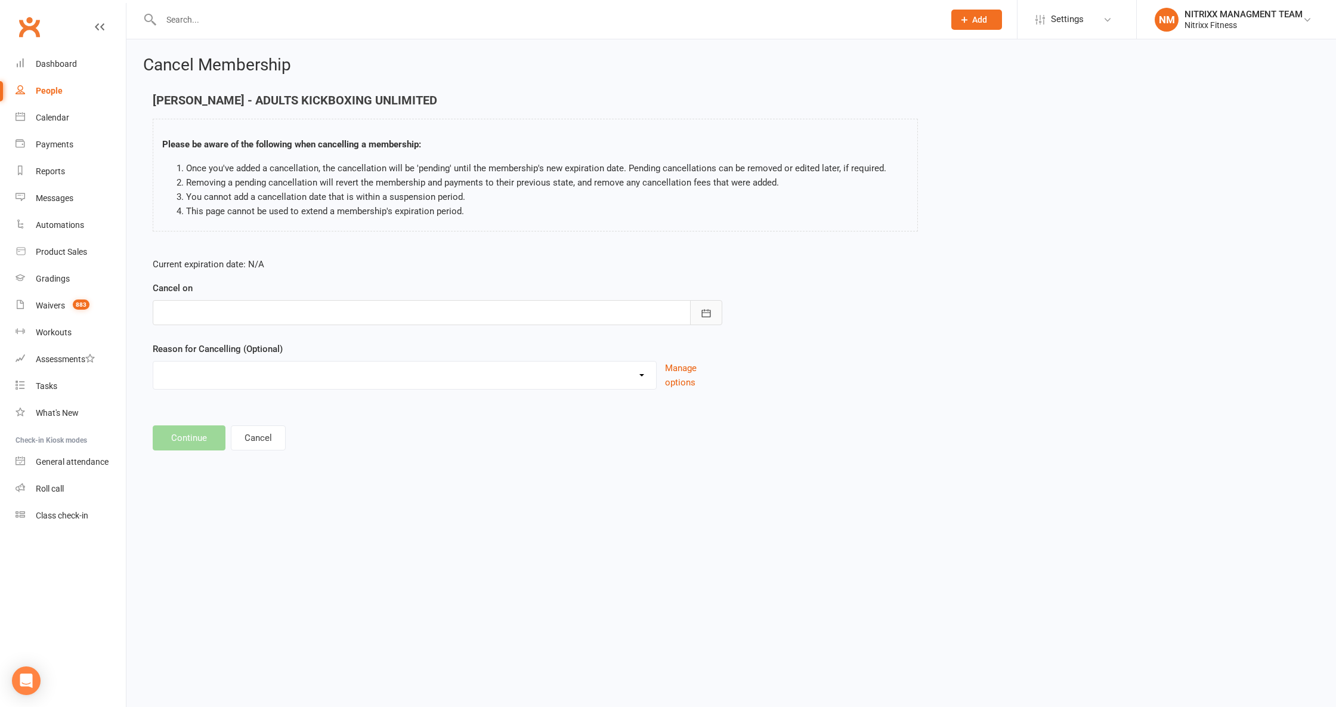
click at [700, 314] on icon "button" at bounding box center [706, 313] width 12 height 12
click at [331, 429] on span "15" at bounding box center [332, 434] width 10 height 10
type input "[DATE]"
click at [638, 373] on select "CHANGE OF LIVING LOCATION Holiday Injury PERSONAL UPGRADING Other reason" at bounding box center [404, 373] width 503 height 24
select select "3"
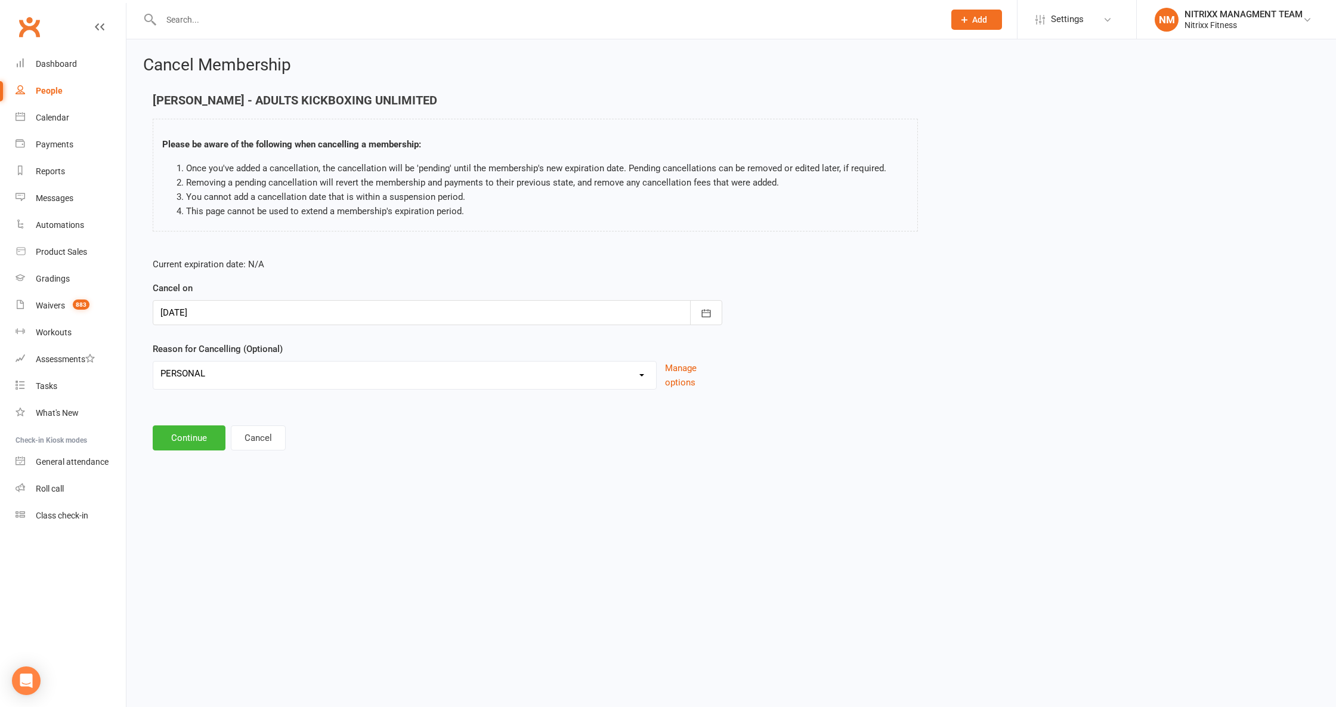
click at [153, 362] on select "CHANGE OF LIVING LOCATION Holiday Injury PERSONAL UPGRADING Other reason" at bounding box center [404, 373] width 503 height 24
click at [197, 433] on button "Continue" at bounding box center [189, 437] width 73 height 25
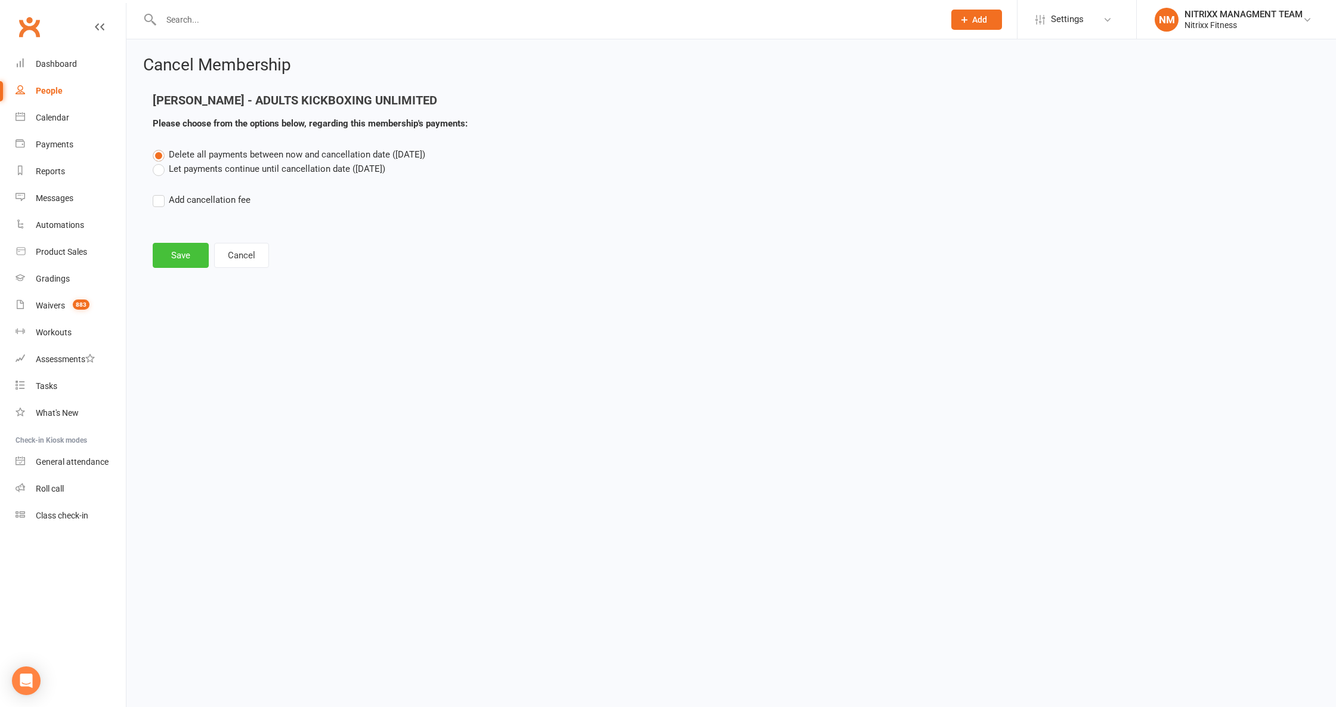
click at [184, 254] on button "Save" at bounding box center [181, 255] width 56 height 25
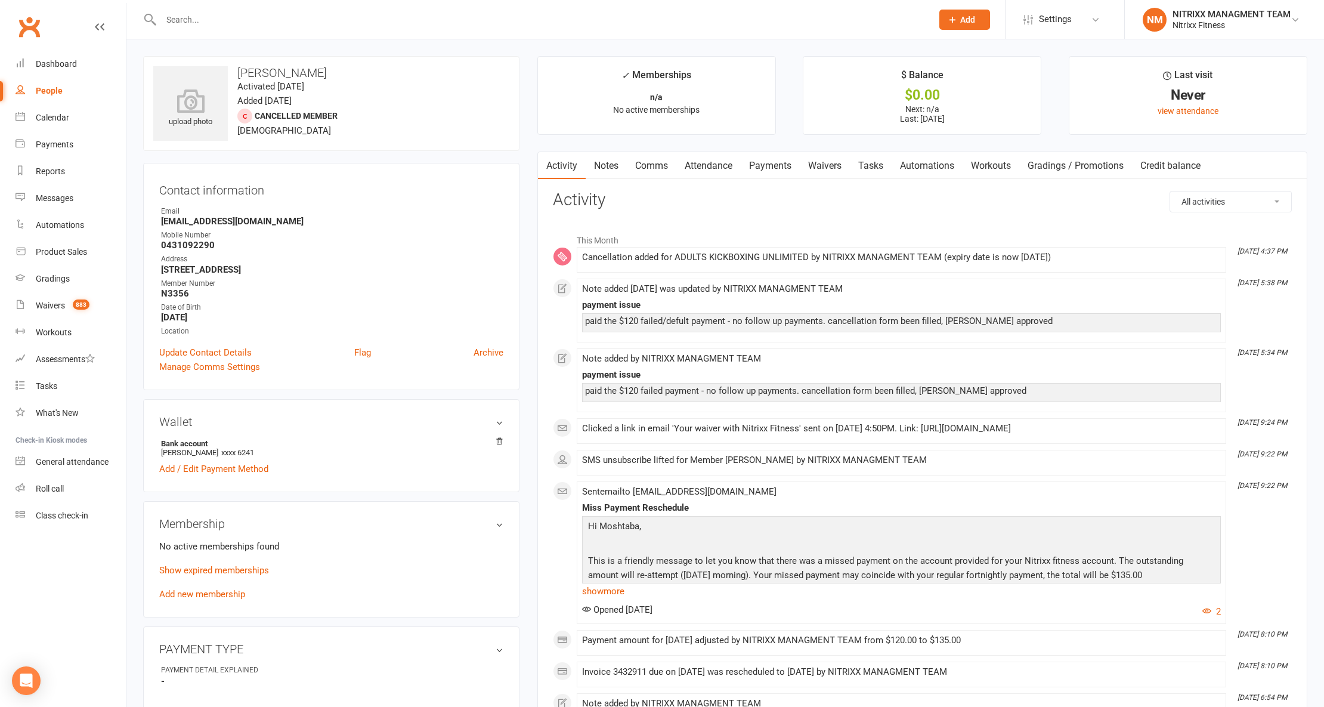
click at [628, 168] on link "Comms" at bounding box center [651, 165] width 49 height 27
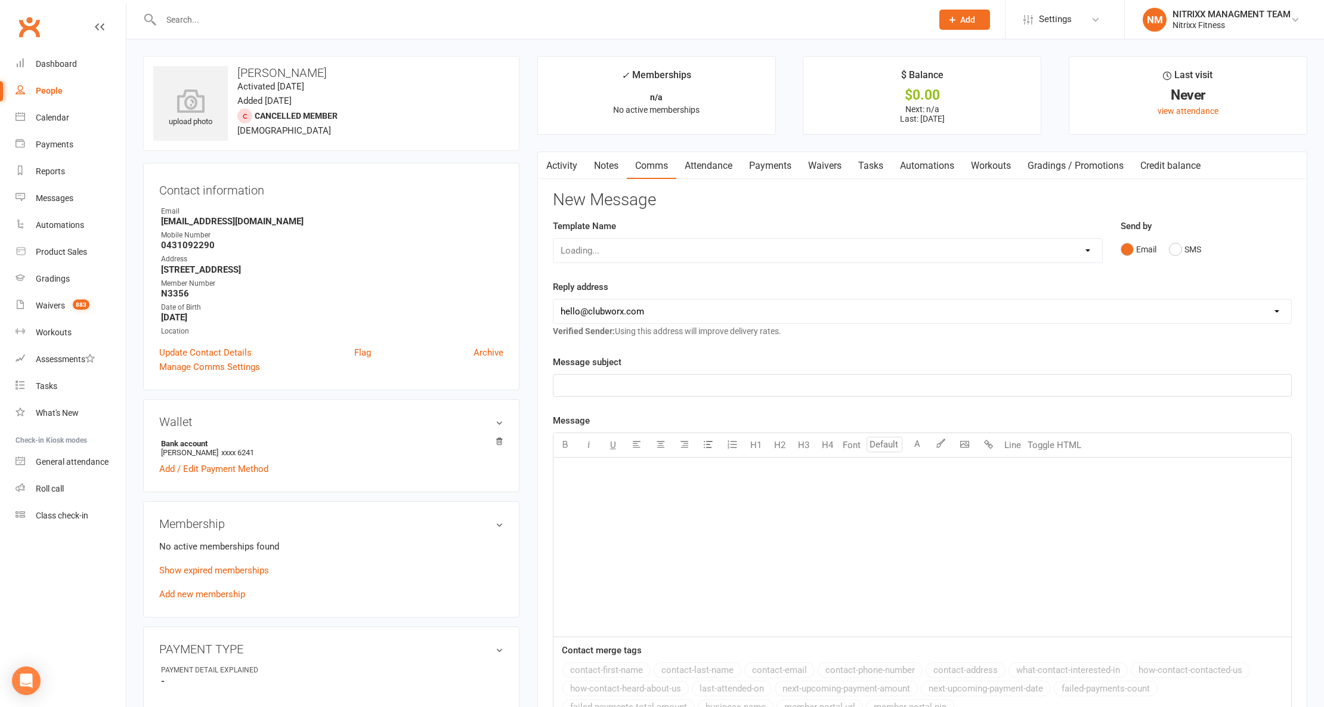
click at [673, 153] on link "Comms" at bounding box center [651, 165] width 49 height 27
click at [630, 161] on link "Comms" at bounding box center [651, 165] width 49 height 27
click at [609, 165] on link "Notes" at bounding box center [605, 165] width 41 height 27
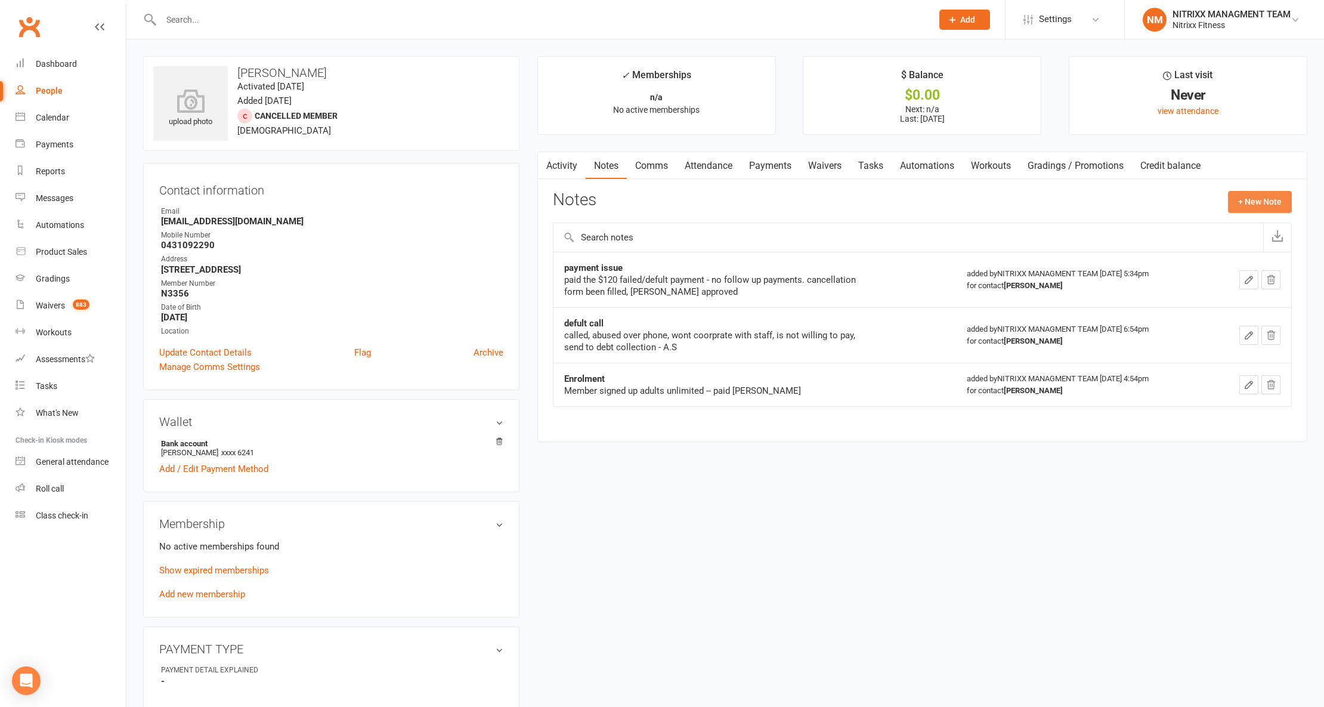
click at [1264, 210] on button "+ New Note" at bounding box center [1260, 201] width 64 height 21
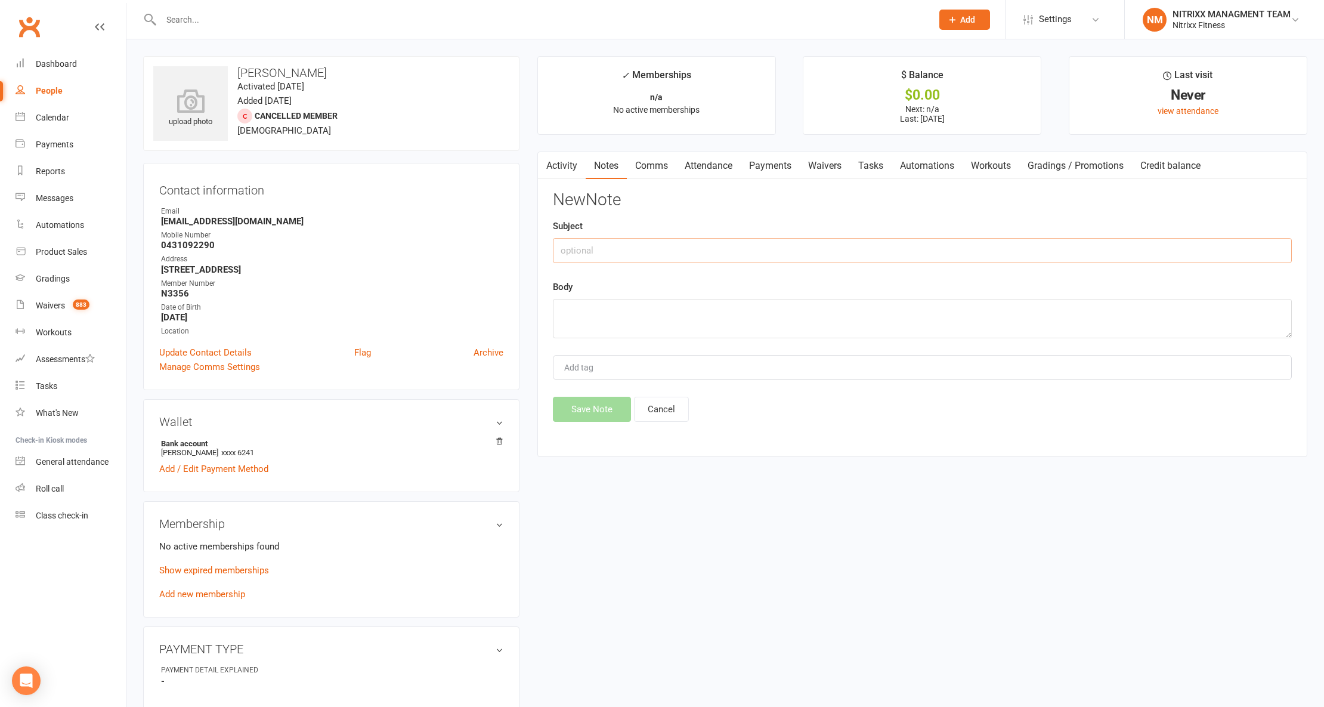
click at [675, 241] on input "text" at bounding box center [922, 250] width 739 height 25
type input "Cancellation Request"
drag, startPoint x: 947, startPoint y: 313, endPoint x: 525, endPoint y: 323, distance: 422.2
click at [525, 323] on div "upload photo [PERSON_NAME] Activated [DATE] Added [DATE] Cancelled member [DEMO…" at bounding box center [725, 647] width 1182 height 1182
drag, startPoint x: 618, startPoint y: 308, endPoint x: 599, endPoint y: 309, distance: 19.1
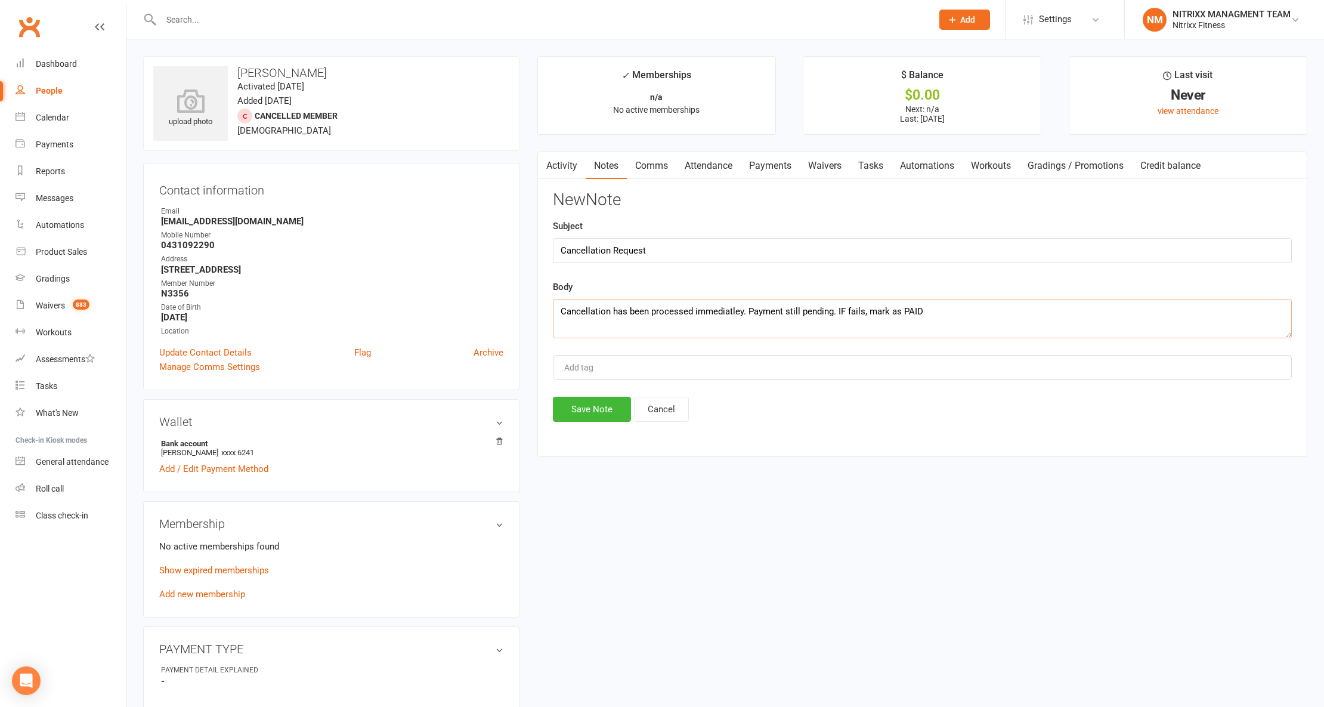
click at [599, 309] on textarea "Cancellation has been processed immediatley. Payment still pending. IF fails, m…" at bounding box center [922, 318] width 739 height 39
click at [595, 309] on textarea "Cancellation has been processed immediatley. Payment still pending. IF fails, m…" at bounding box center [922, 318] width 739 height 39
paste textarea "[PERSON_NAME]. Payment was made in person — if the transaction fails, mark as P…"
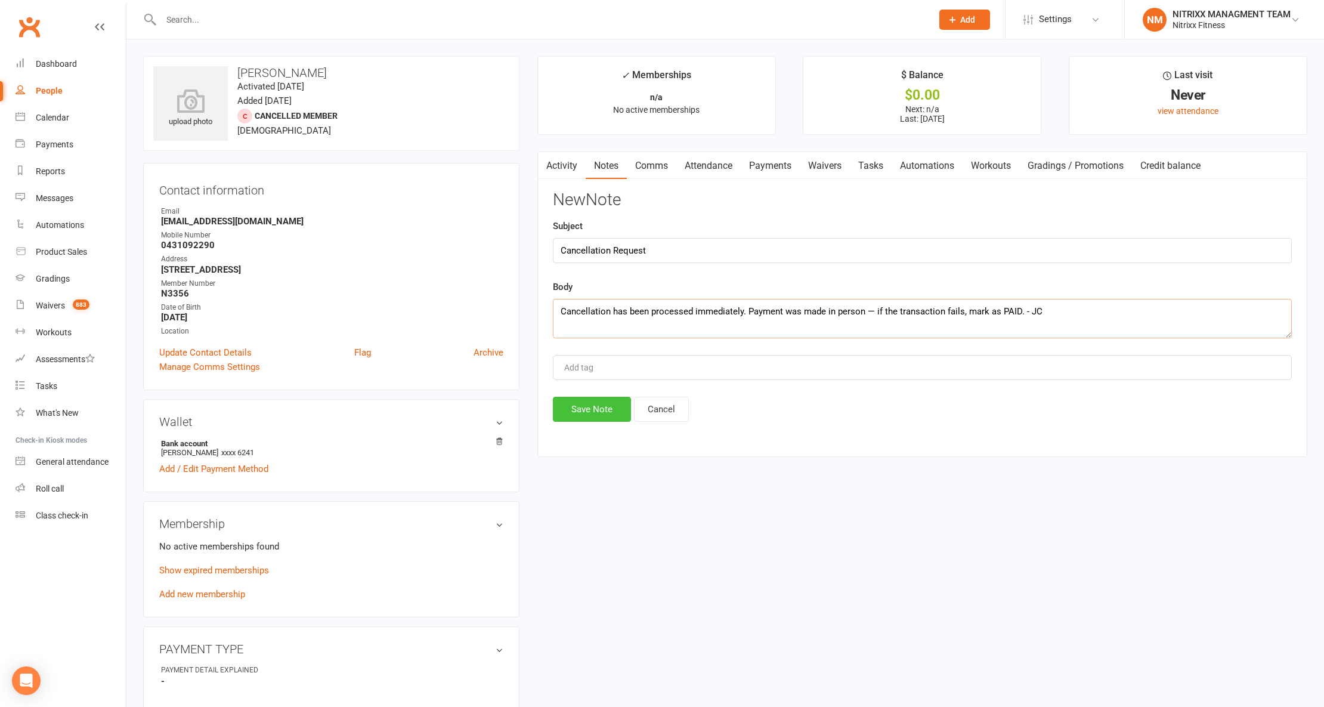
type textarea "Cancellation has been processed immediately. Payment was made in person — if th…"
click at [595, 416] on button "Save Note" at bounding box center [592, 408] width 78 height 25
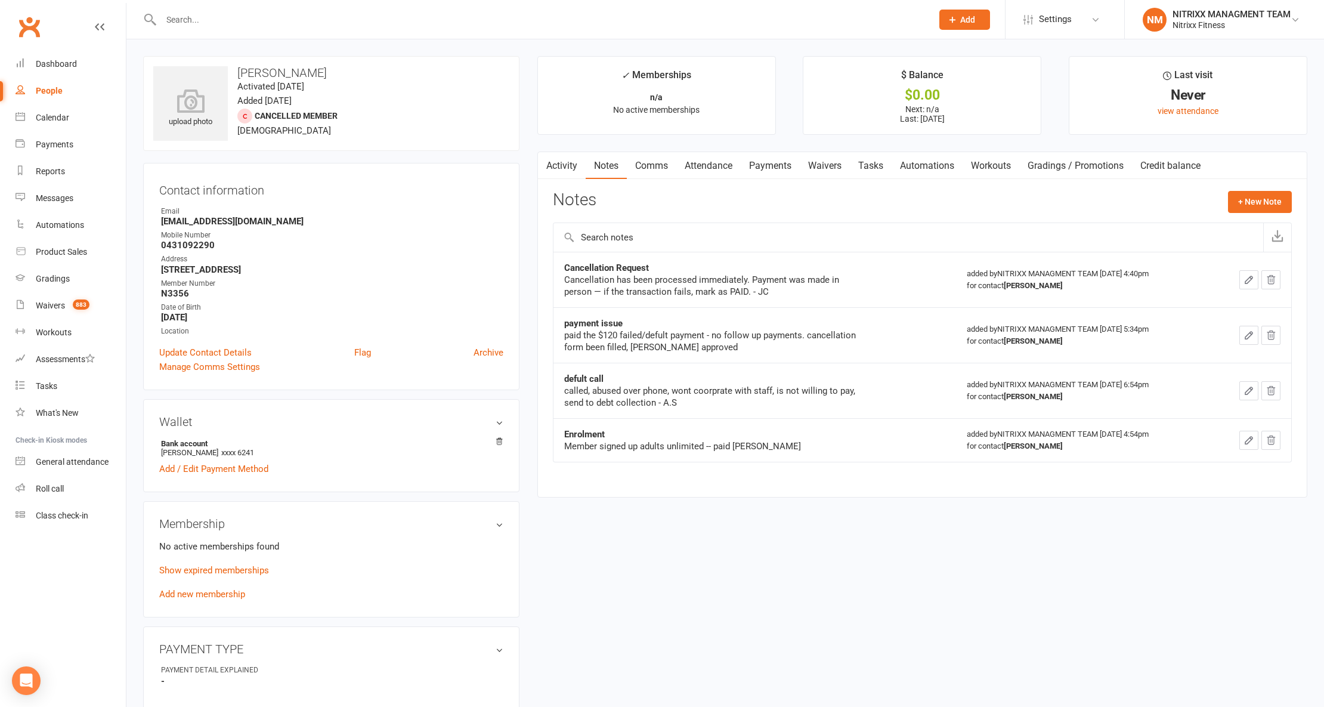
click at [229, 5] on div at bounding box center [533, 19] width 780 height 39
click at [222, 13] on input "text" at bounding box center [540, 19] width 766 height 17
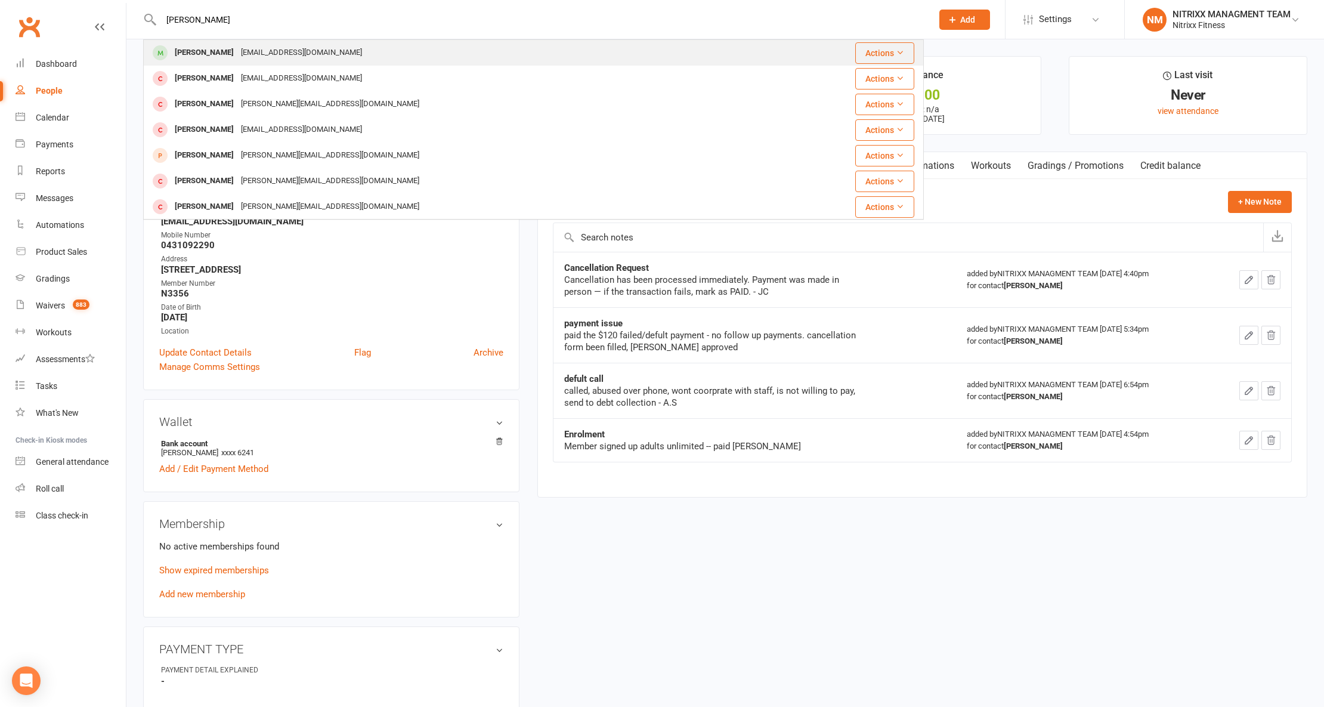
type input "[PERSON_NAME]"
click at [263, 55] on div "[EMAIL_ADDRESS][DOMAIN_NAME]" at bounding box center [301, 52] width 128 height 17
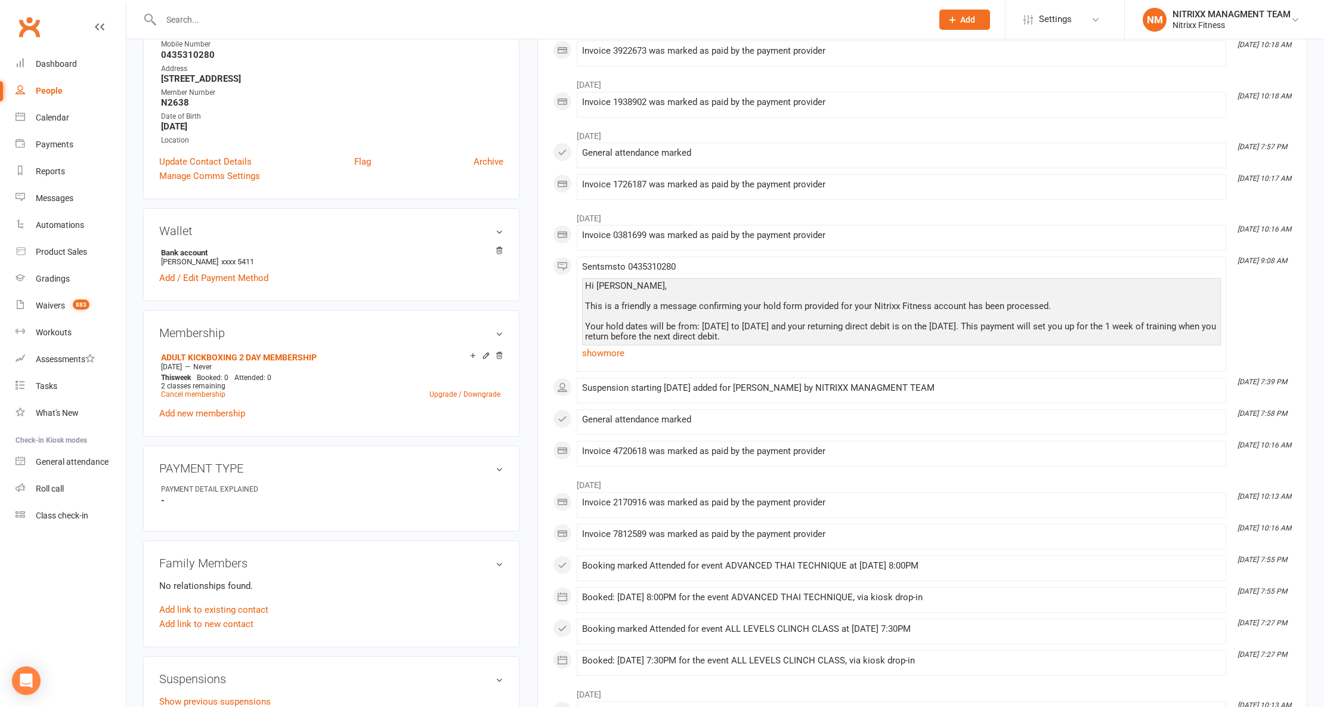
scroll to position [238, 0]
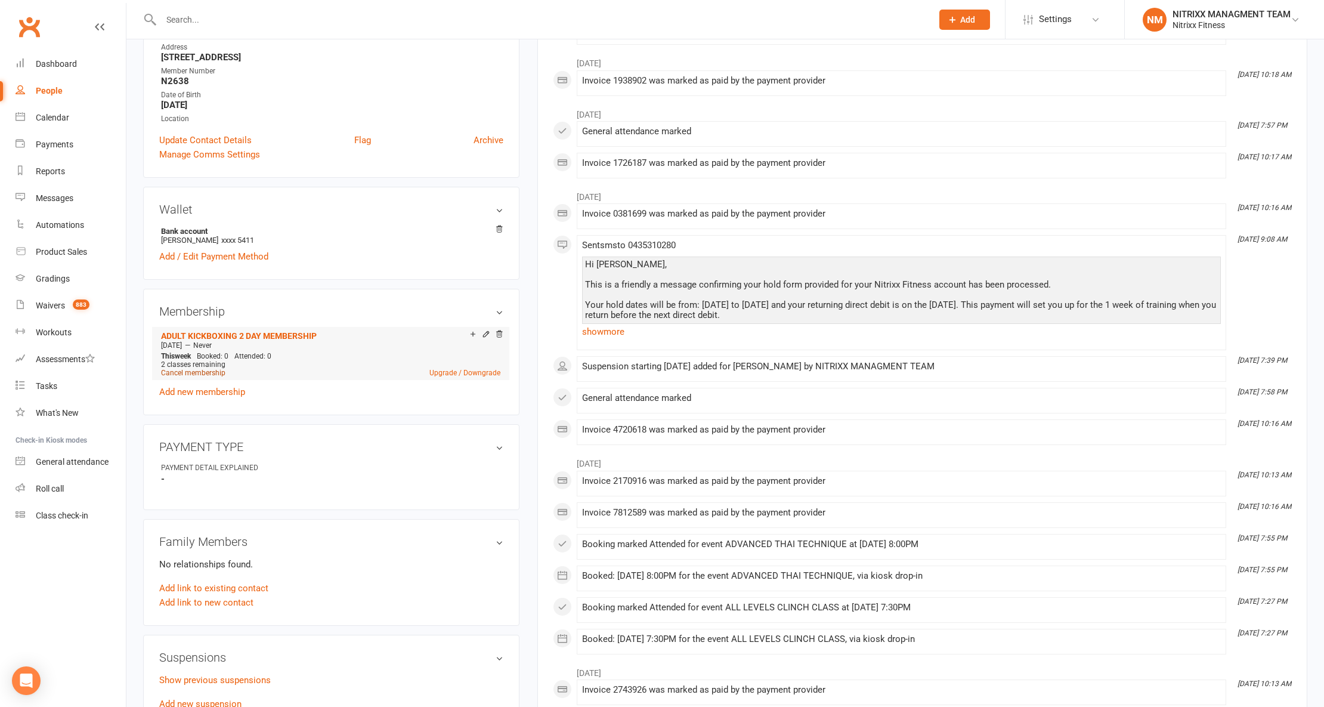
click at [194, 377] on link "Cancel membership" at bounding box center [193, 372] width 64 height 8
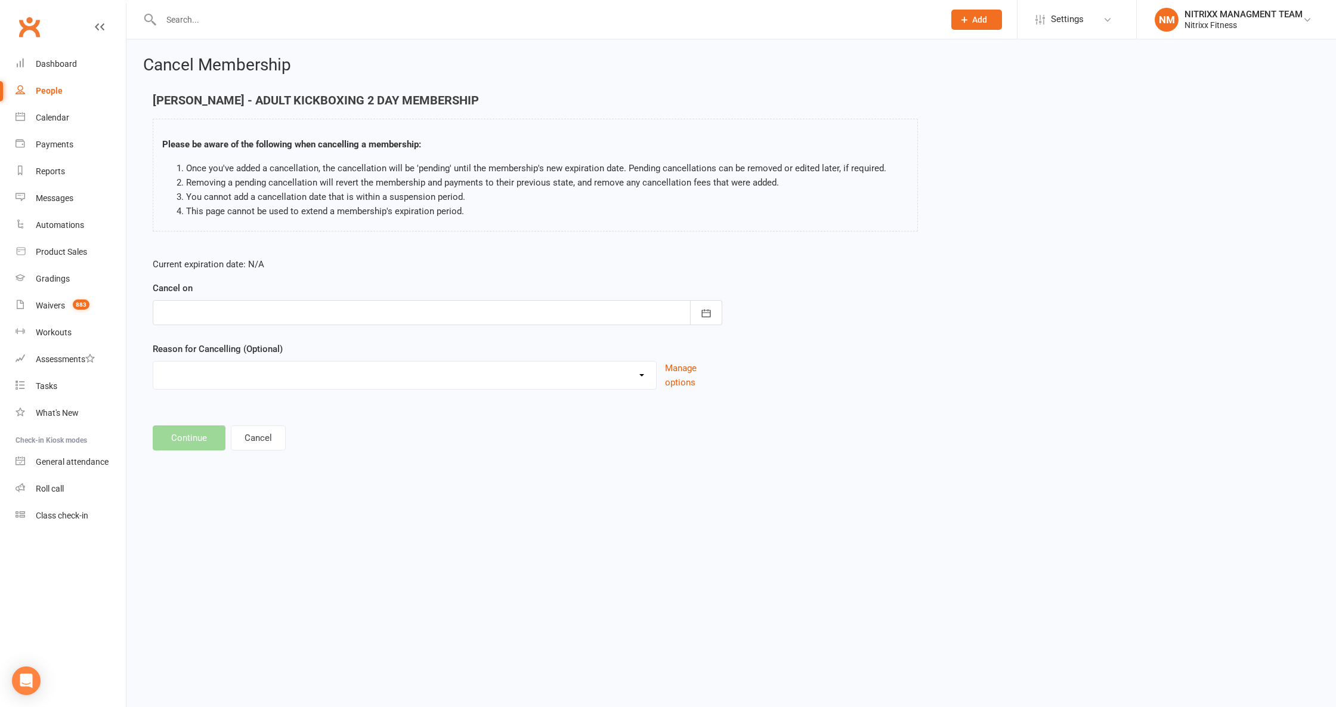
click at [210, 315] on div at bounding box center [437, 312] width 569 height 25
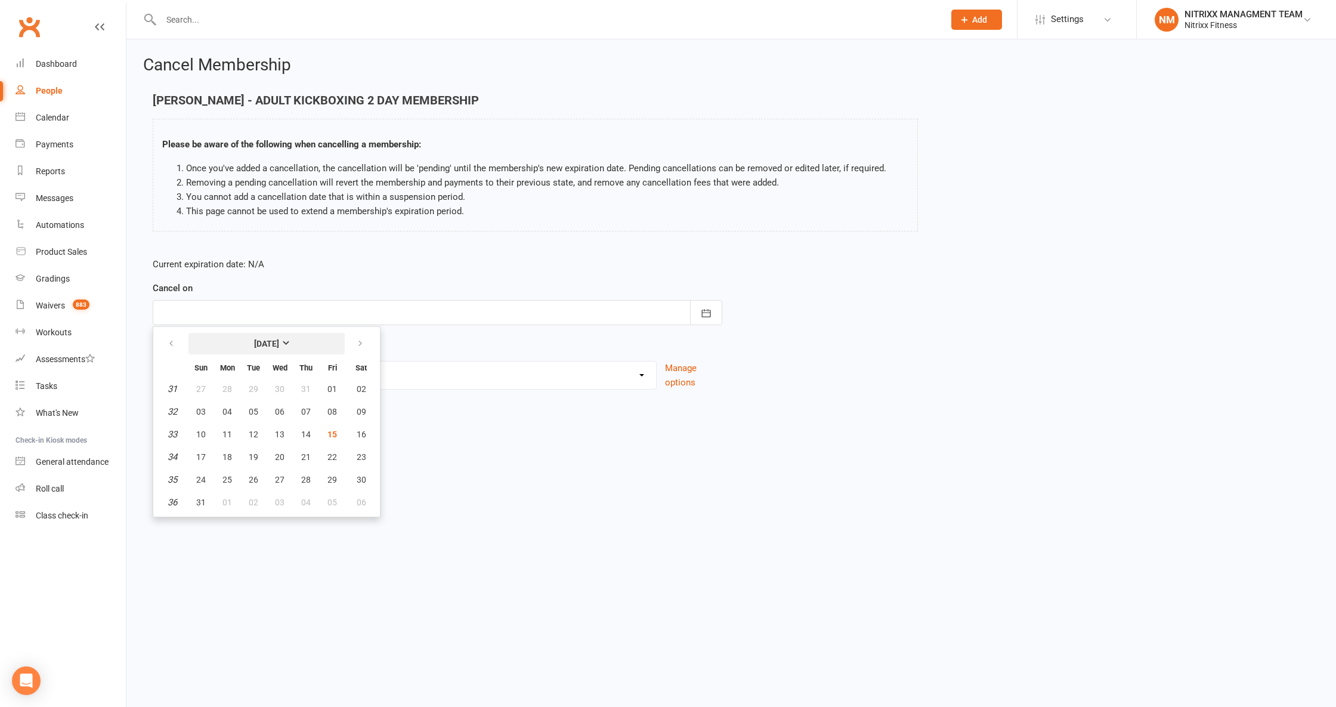
click at [243, 353] on button "[DATE]" at bounding box center [266, 343] width 156 height 21
click at [286, 413] on span "September" at bounding box center [304, 413] width 43 height 11
click at [203, 429] on span "14" at bounding box center [201, 434] width 10 height 10
type input "[DATE]"
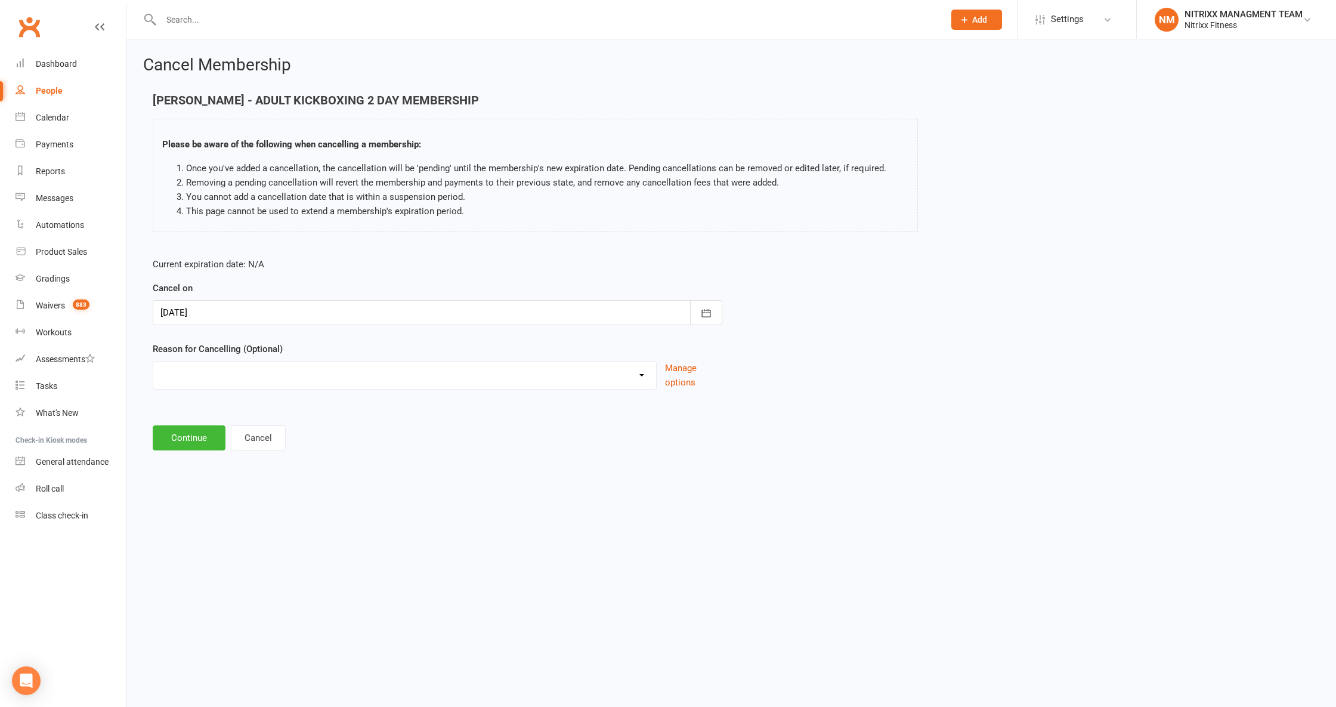
drag, startPoint x: 303, startPoint y: 385, endPoint x: 300, endPoint y: 378, distance: 7.2
click at [300, 383] on select "CHANGE OF LIVING LOCATION Holiday Injury PERSONAL UPGRADING Other reason" at bounding box center [404, 373] width 503 height 24
select select "3"
click at [153, 362] on select "CHANGE OF LIVING LOCATION Holiday Injury PERSONAL UPGRADING Other reason" at bounding box center [404, 373] width 503 height 24
click at [194, 439] on button "Continue" at bounding box center [189, 437] width 73 height 25
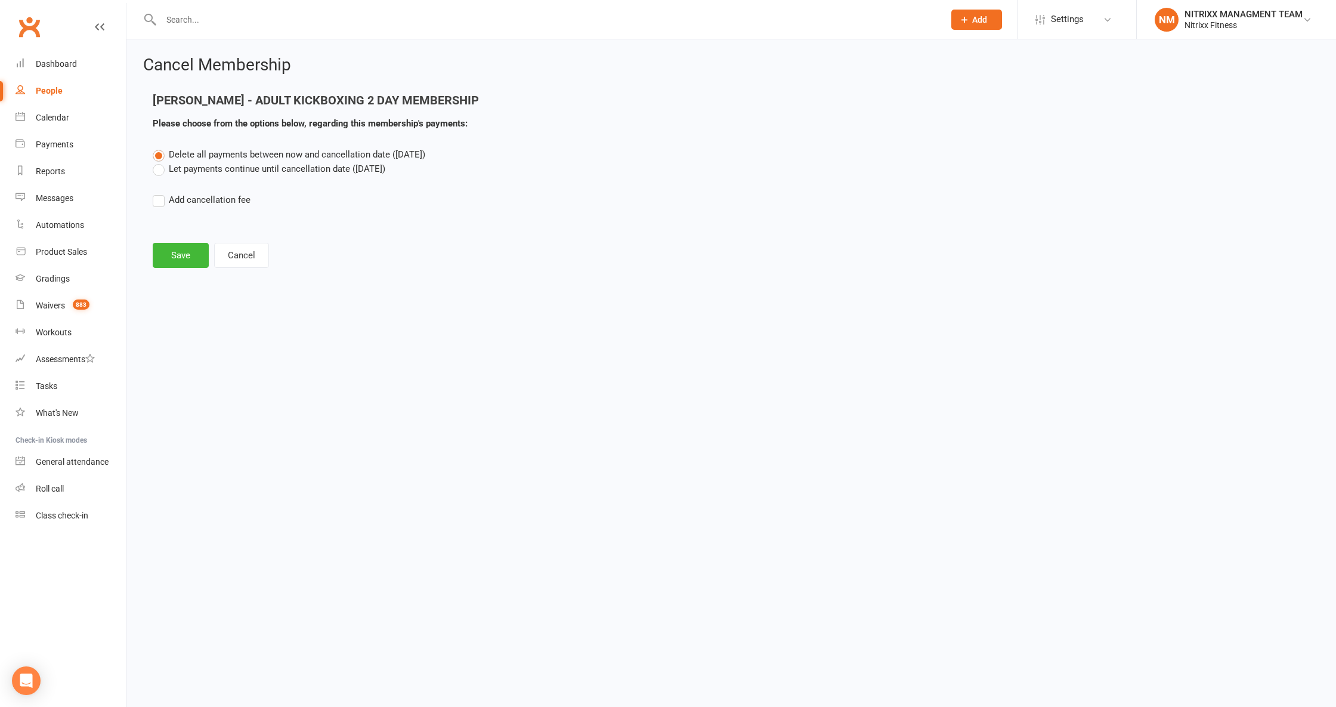
click at [167, 170] on label "Let payments continue until cancellation date ([DATE])" at bounding box center [269, 169] width 233 height 14
click at [160, 162] on input "Let payments continue until cancellation date ([DATE])" at bounding box center [157, 162] width 8 height 0
click at [177, 261] on button "Save" at bounding box center [181, 255] width 56 height 25
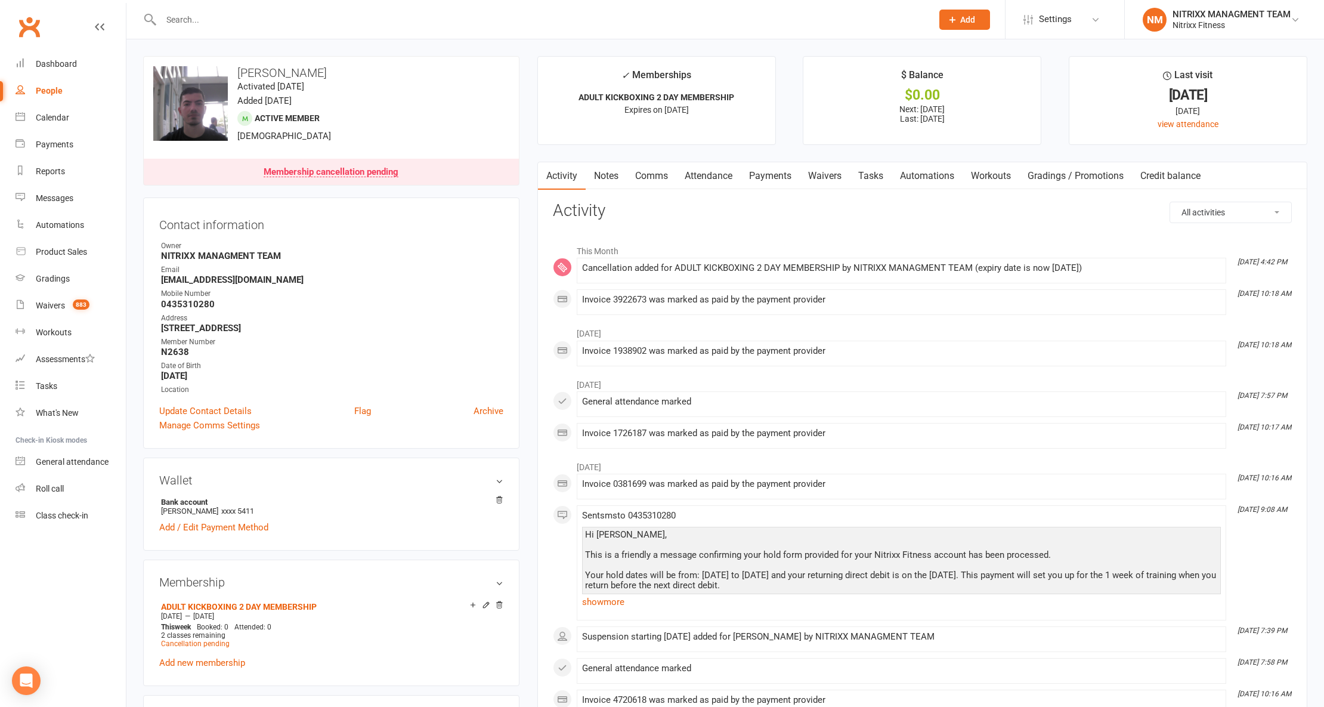
click at [618, 166] on link "Notes" at bounding box center [605, 175] width 41 height 27
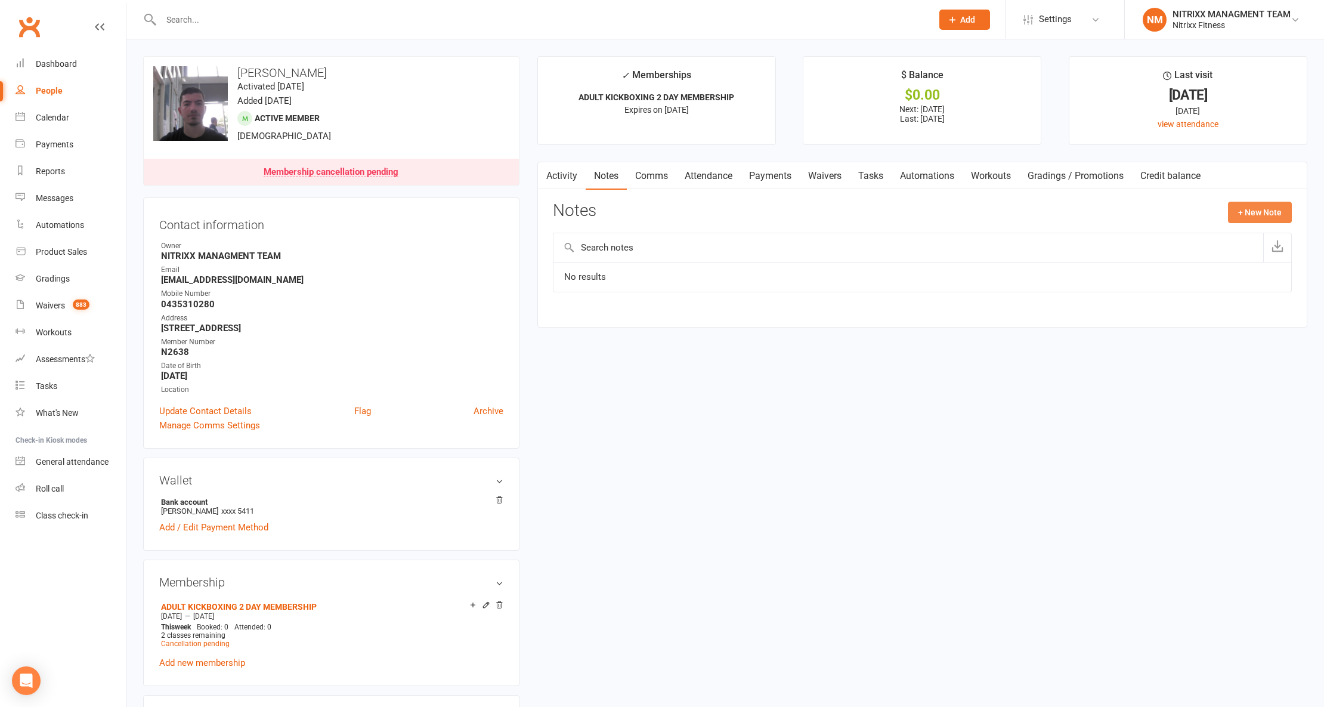
click at [1234, 206] on button "+ New Note" at bounding box center [1260, 212] width 64 height 21
click at [661, 266] on input "text" at bounding box center [922, 261] width 739 height 25
type textarea "x"
click at [681, 261] on input "text" at bounding box center [922, 261] width 739 height 25
type input "Cancellation Request"
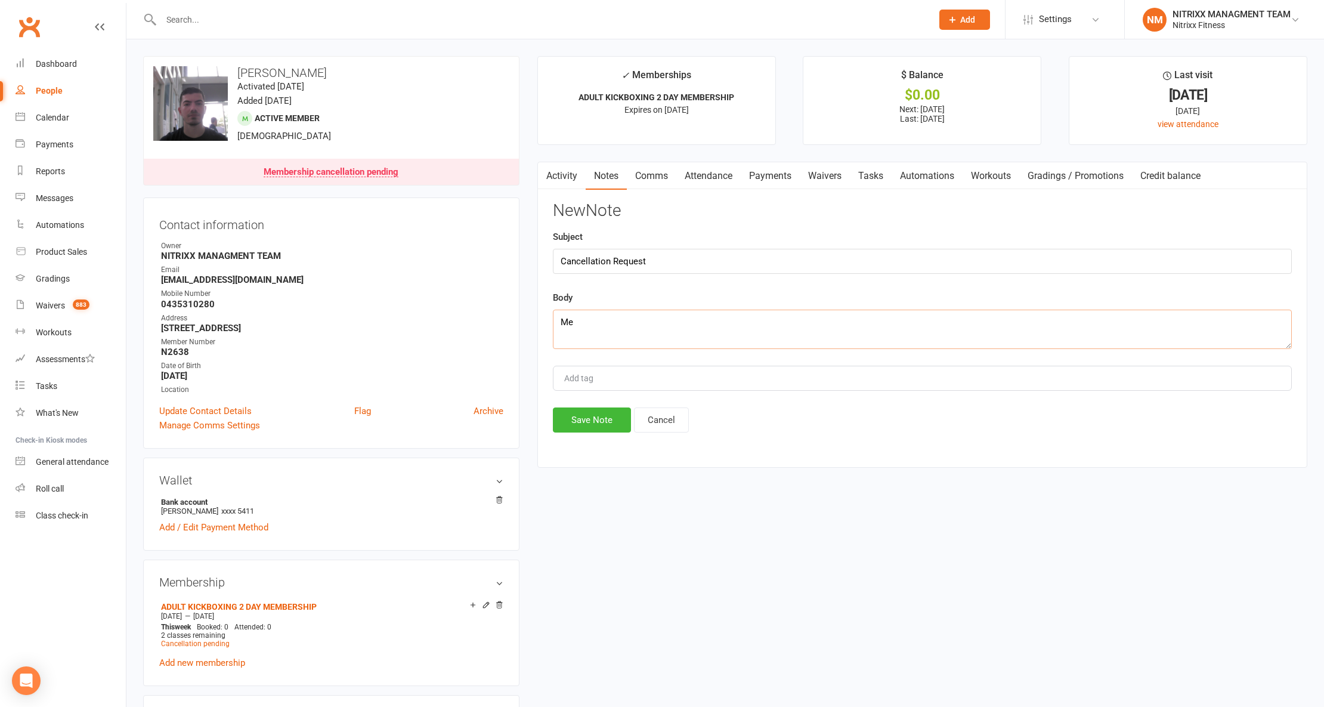
type textarea "M"
type textarea "[PERSON_NAME] came in and signed the cancellation form as his schedule has gott…"
click at [596, 421] on button "Save Note" at bounding box center [592, 419] width 78 height 25
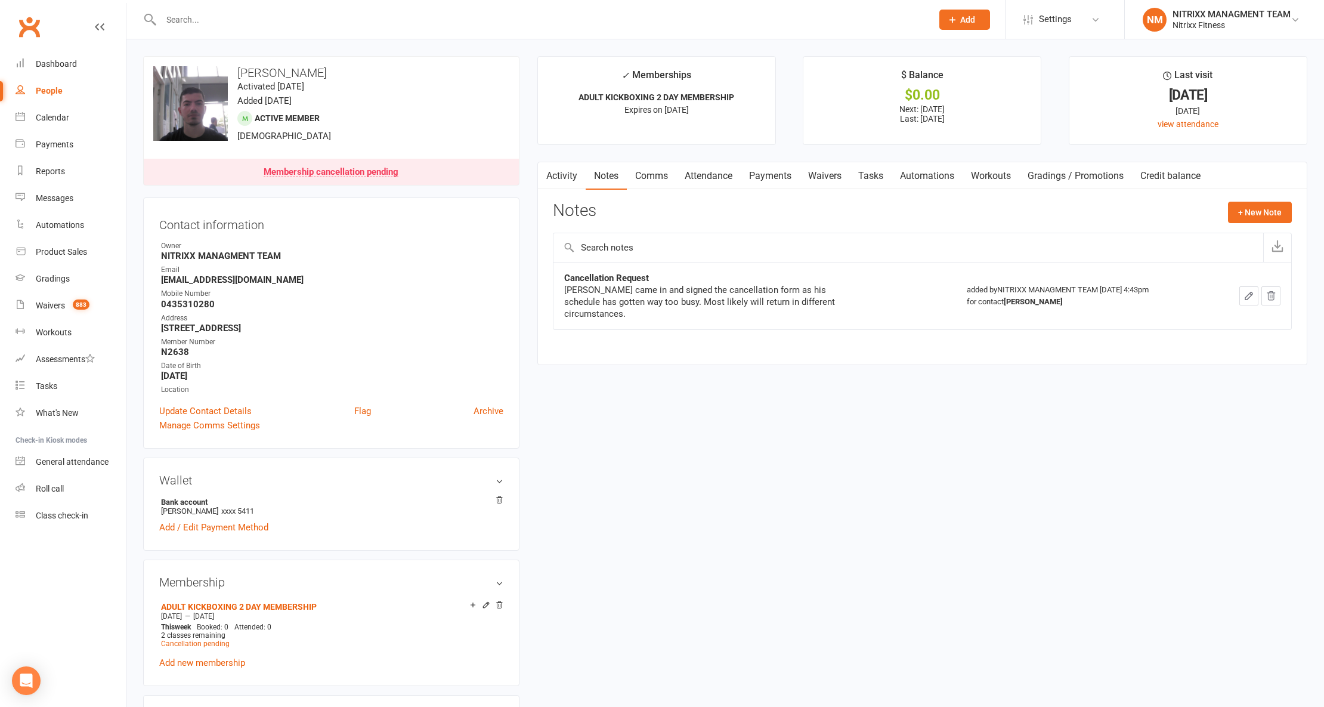
click at [750, 175] on link "Payments" at bounding box center [769, 175] width 59 height 27
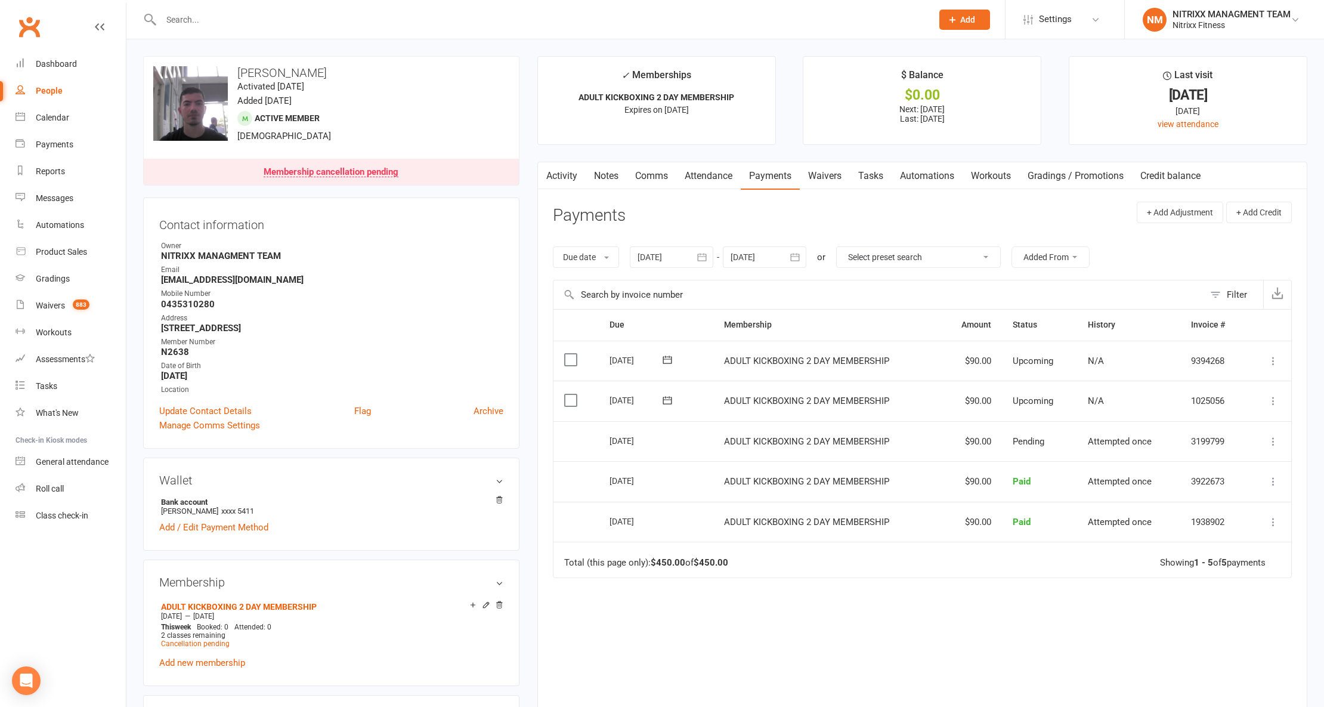
click at [637, 173] on link "Comms" at bounding box center [651, 175] width 49 height 27
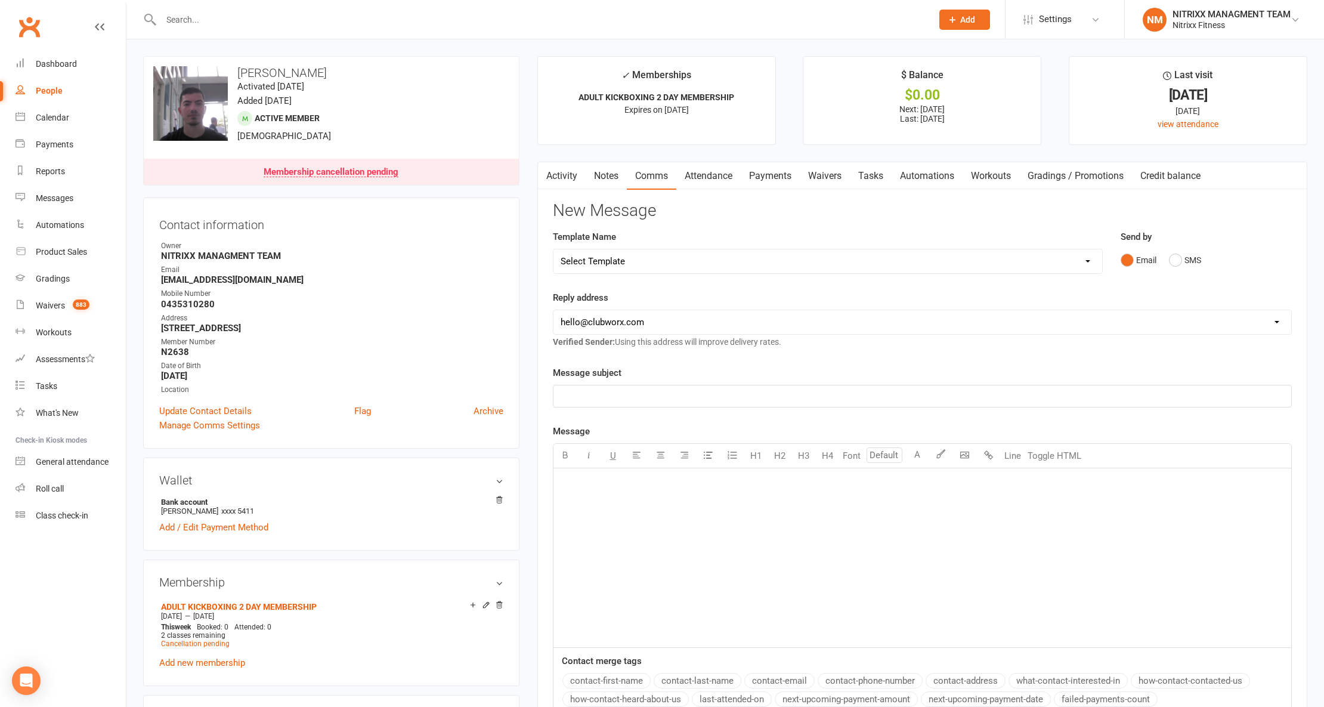
click at [764, 535] on div "﻿" at bounding box center [922, 557] width 738 height 179
paste div
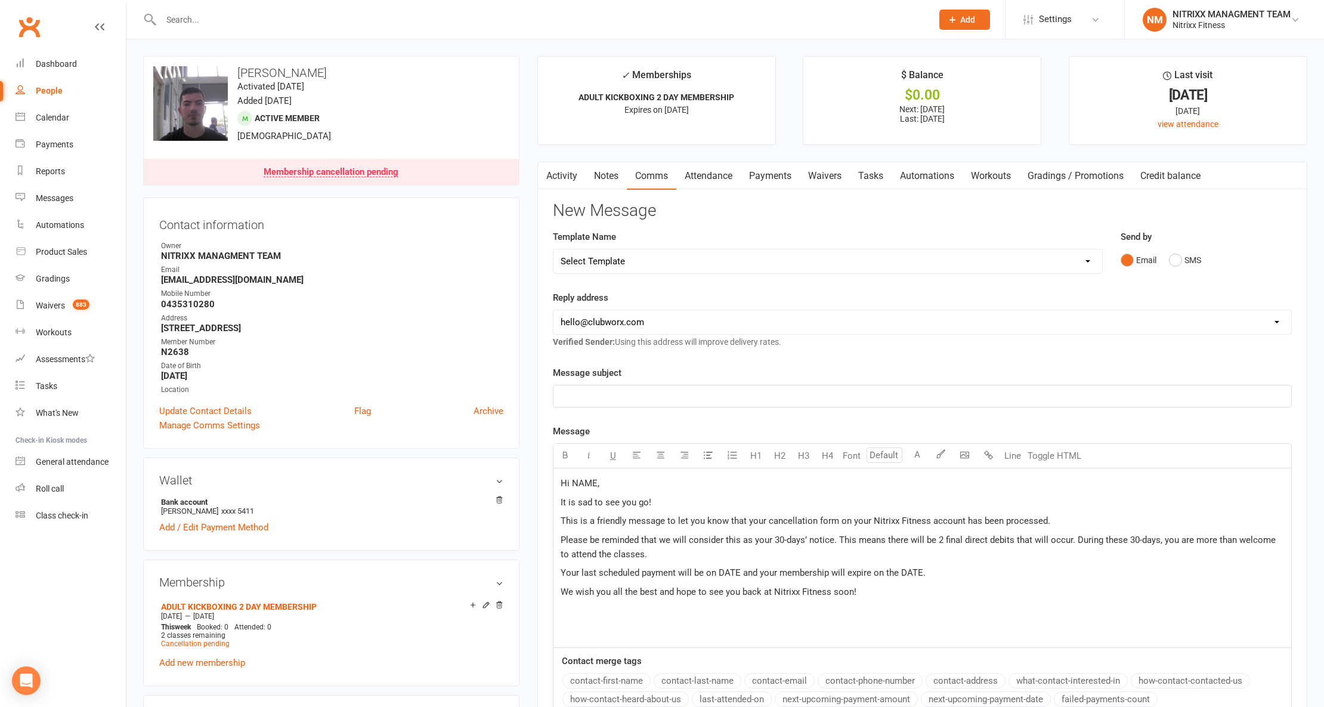
click at [580, 487] on span "Hi NAME," at bounding box center [579, 483] width 39 height 11
click at [728, 573] on span "Your last scheduled payment will be on DATE and your membership will expire on …" at bounding box center [742, 572] width 365 height 11
click at [929, 572] on span "Your last scheduled payment will be on [DATE] and your membership will expire o…" at bounding box center [745, 572] width 370 height 11
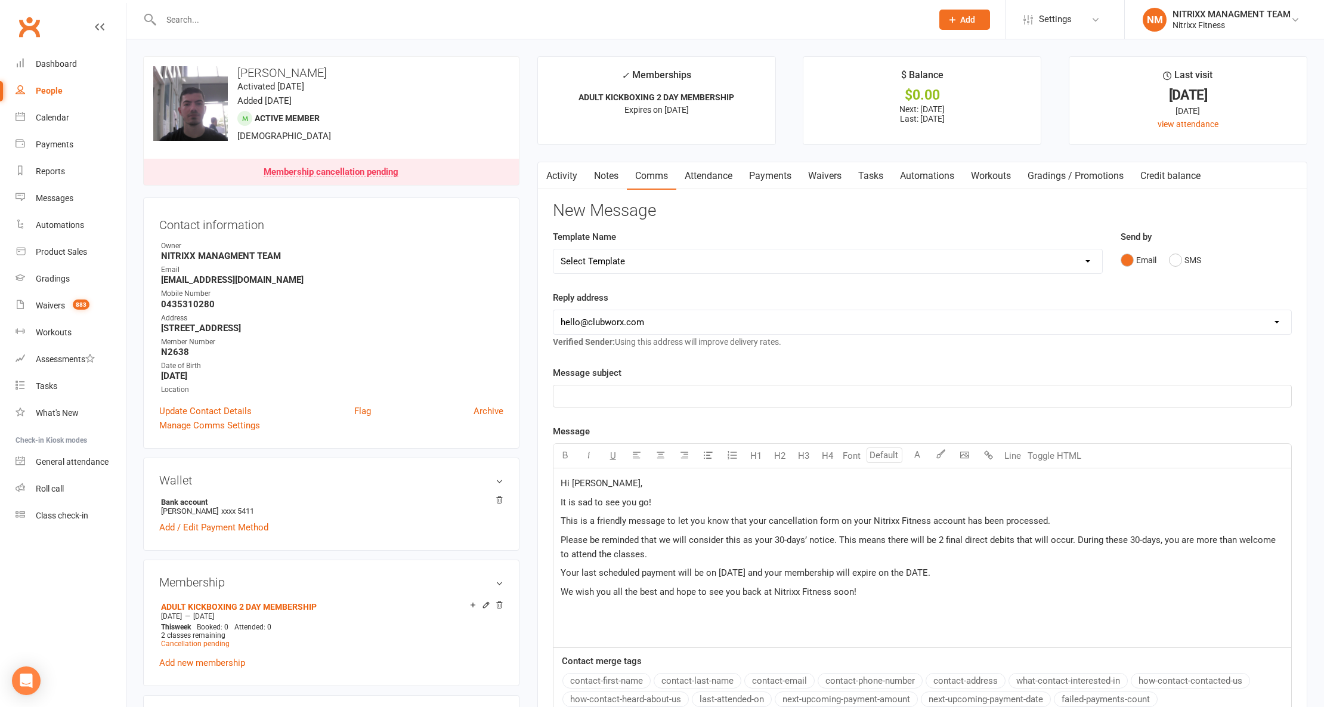
click at [929, 572] on span "Your last scheduled payment will be on [DATE] and your membership will expire o…" at bounding box center [745, 572] width 370 height 11
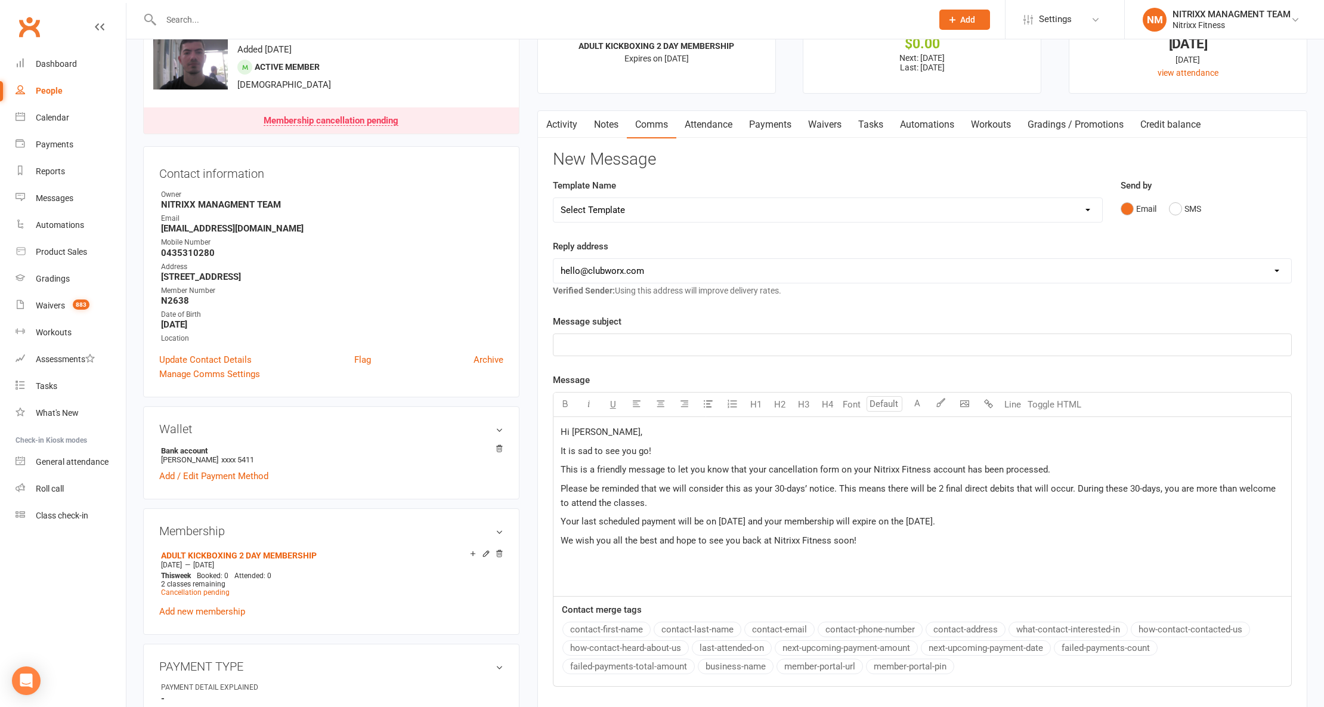
scroll to position [79, 0]
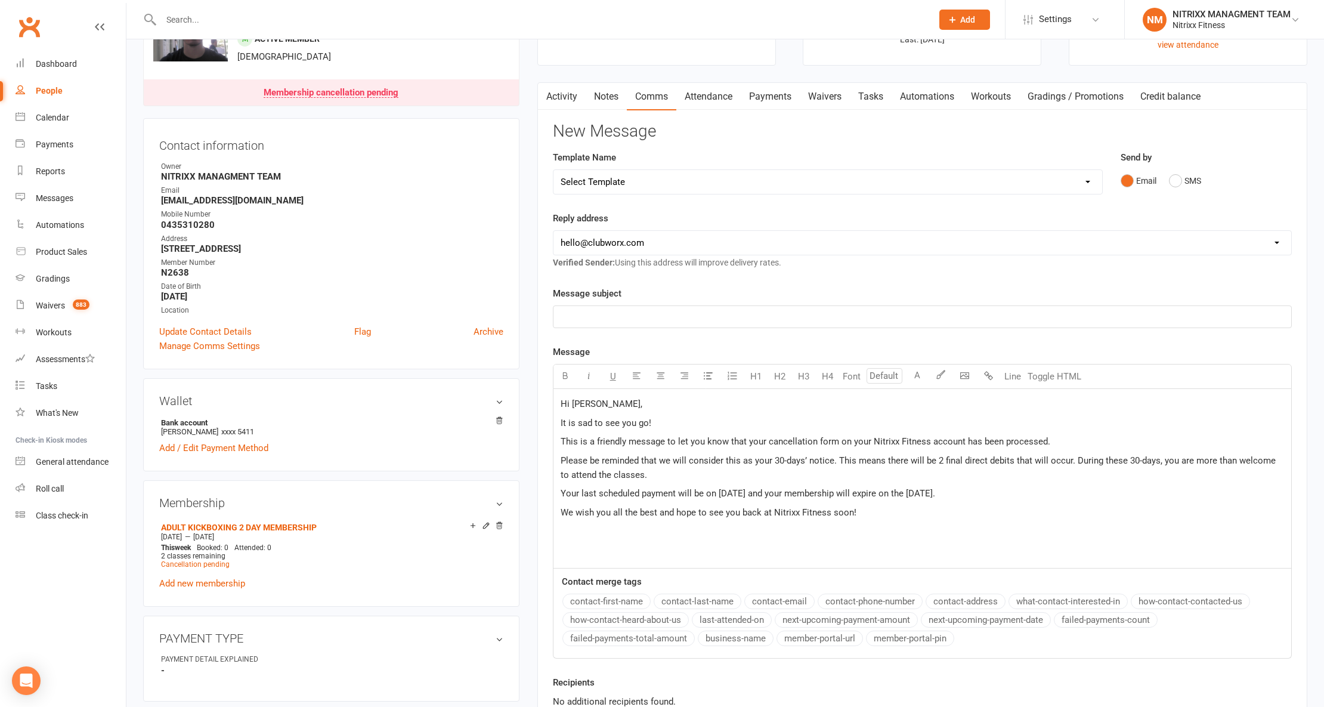
click at [609, 317] on p "﻿" at bounding box center [921, 316] width 723 height 14
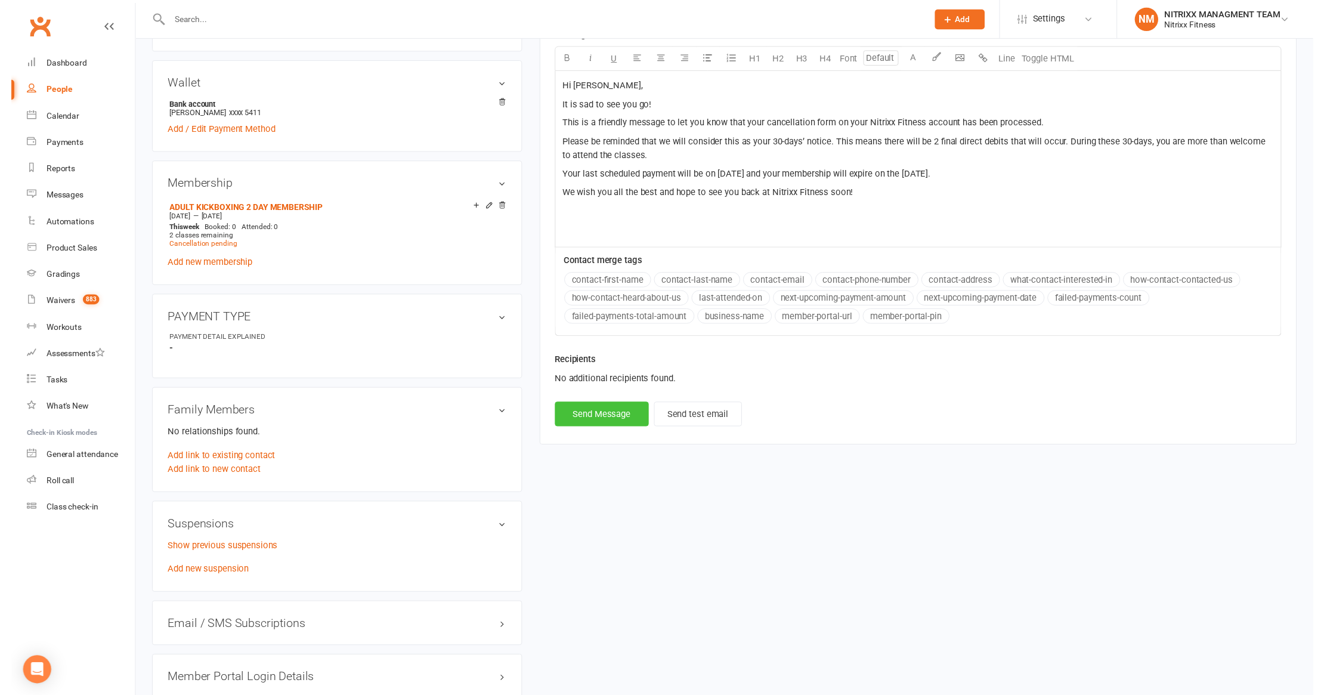
scroll to position [397, 0]
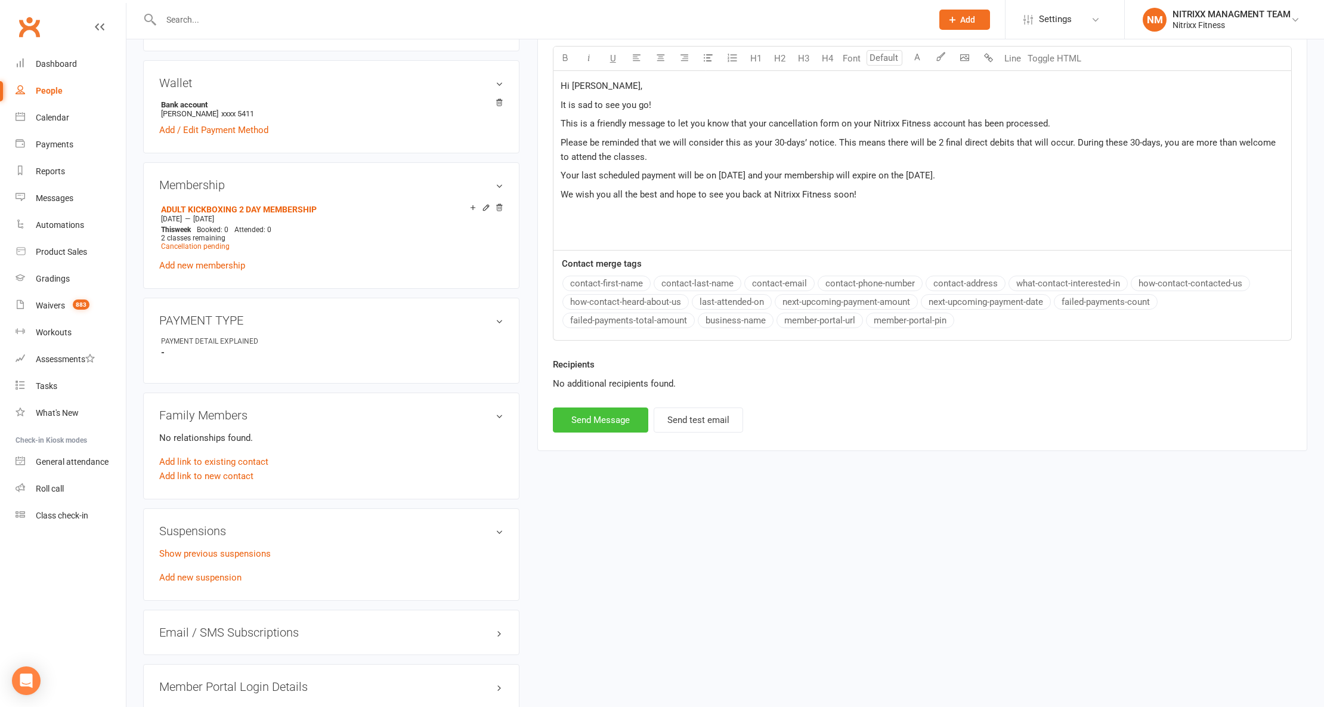
click at [590, 428] on button "Send Message" at bounding box center [600, 419] width 95 height 25
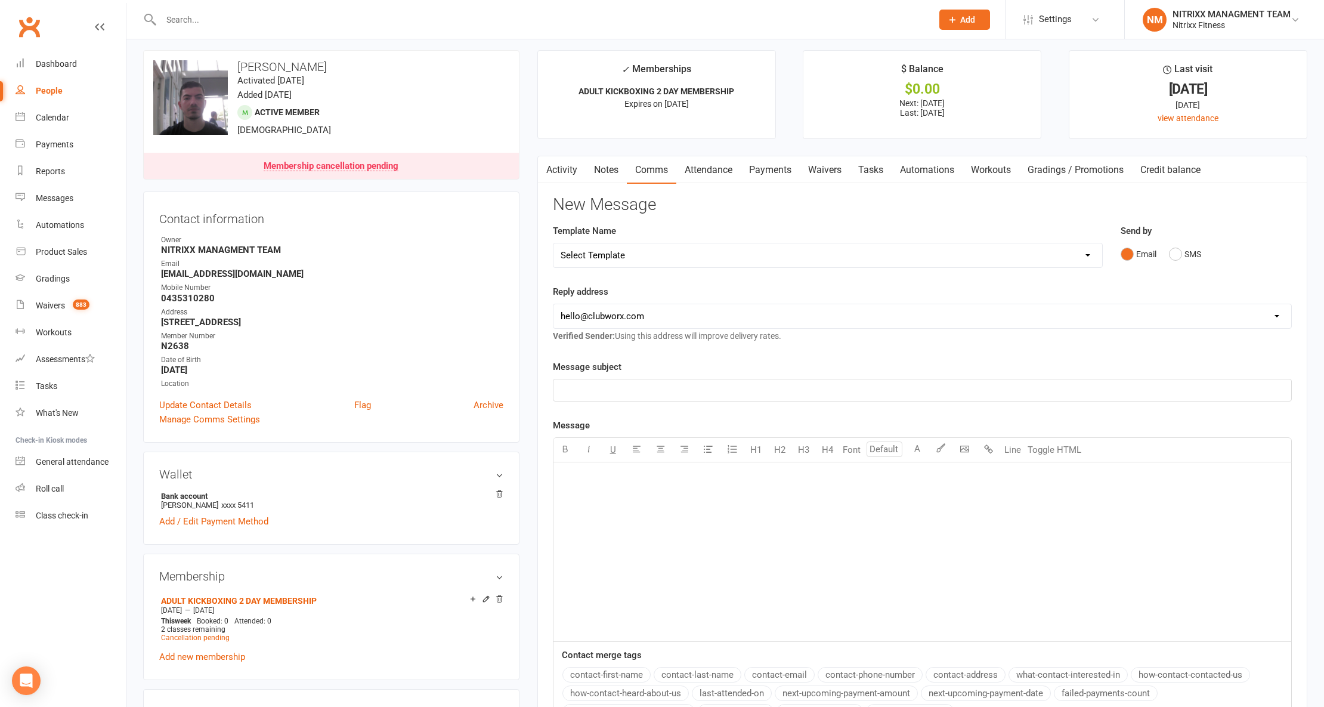
scroll to position [0, 0]
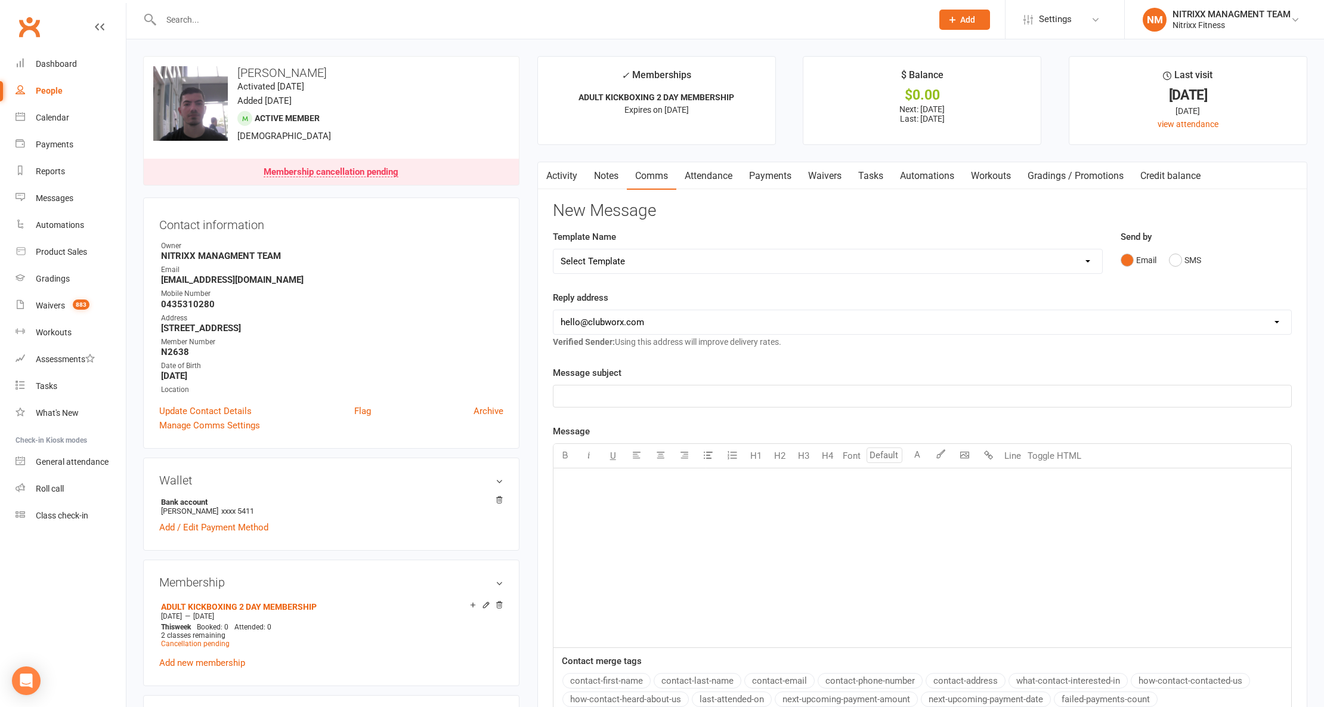
click at [323, 34] on div at bounding box center [533, 19] width 780 height 39
click at [323, 31] on div at bounding box center [533, 19] width 780 height 39
click at [323, 23] on input "text" at bounding box center [540, 19] width 766 height 17
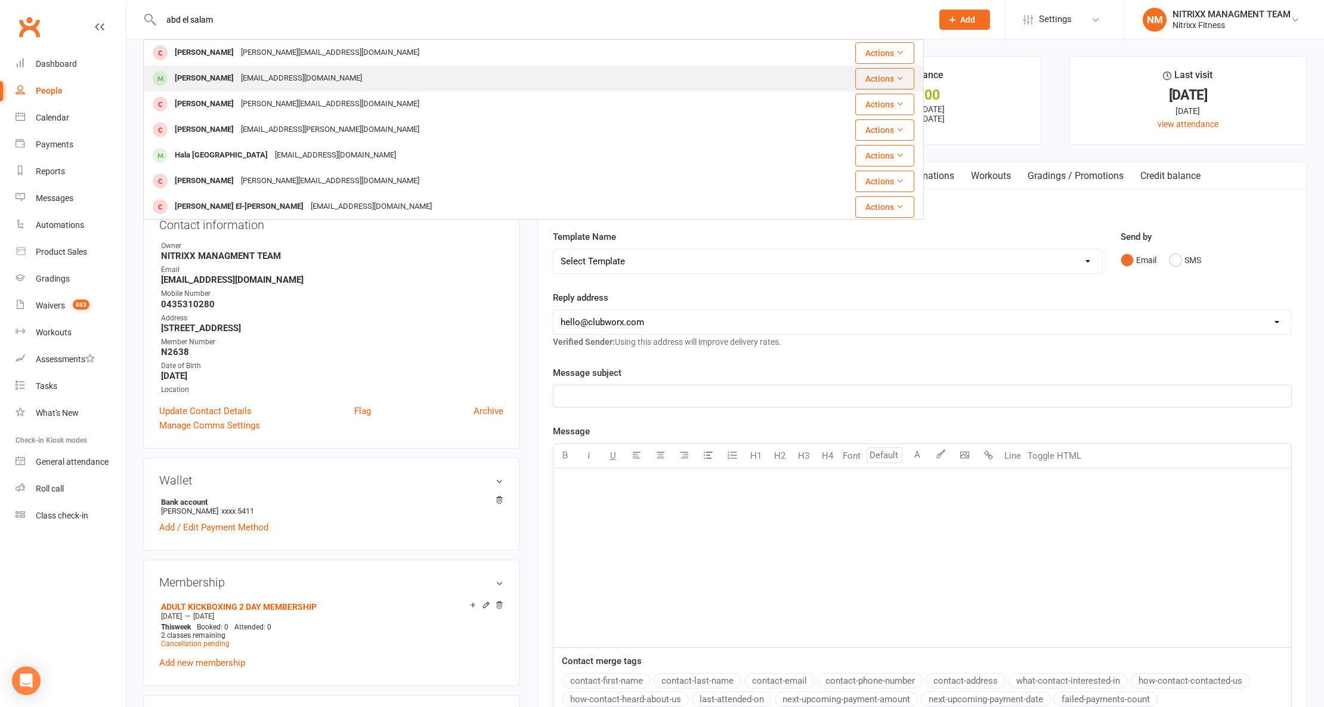
type input "abd el salam"
click at [268, 70] on div "[EMAIL_ADDRESS][DOMAIN_NAME]" at bounding box center [301, 78] width 128 height 17
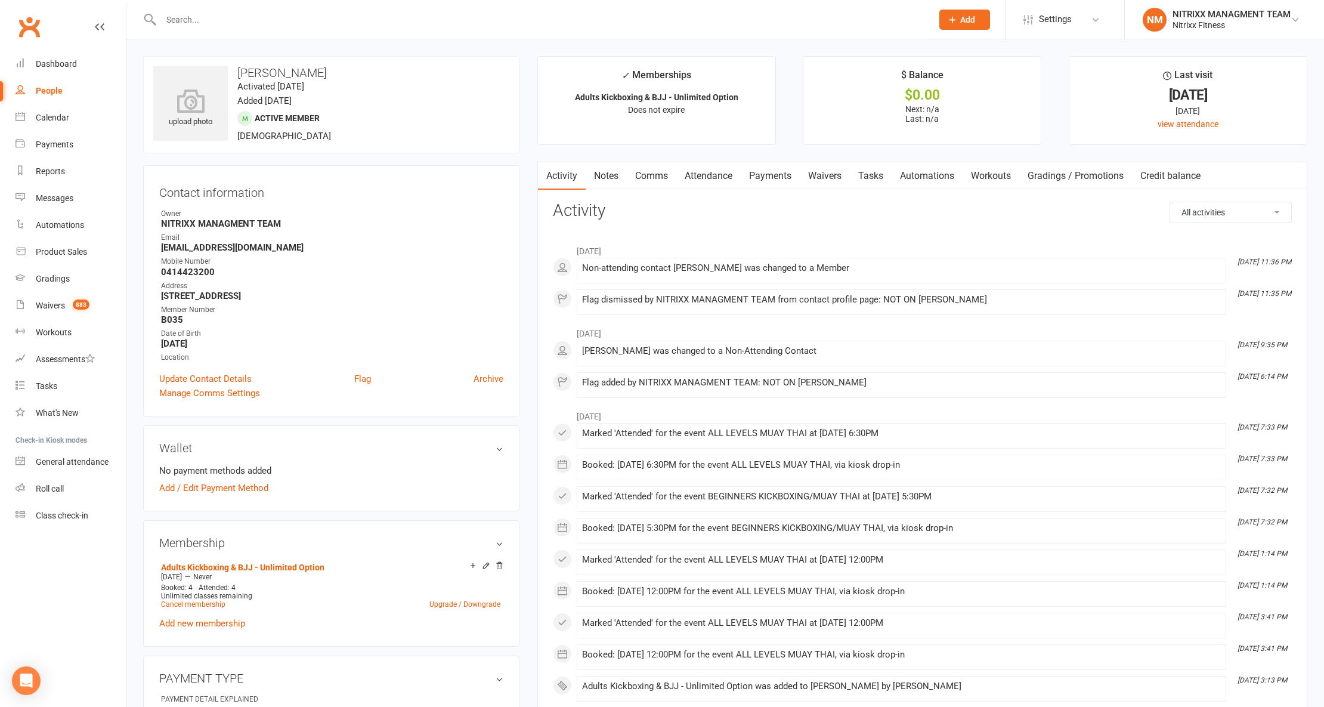
click at [618, 172] on link "Notes" at bounding box center [605, 175] width 41 height 27
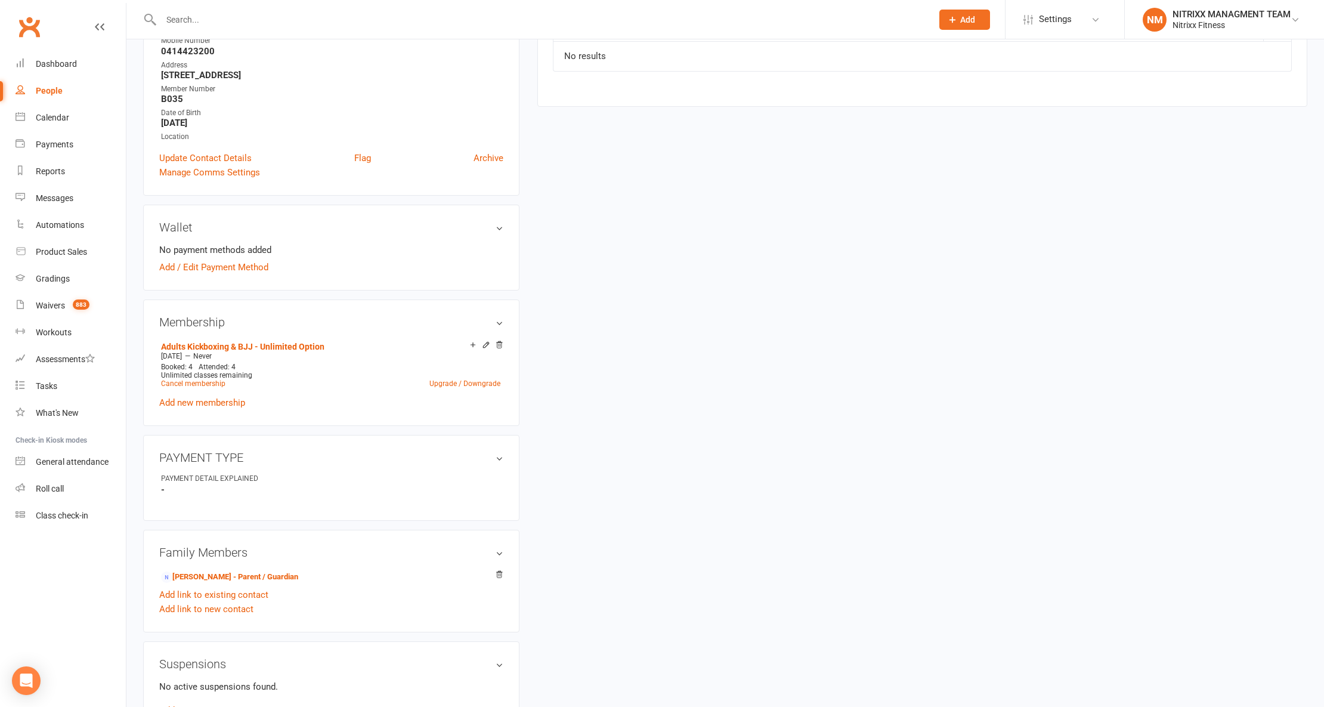
scroll to position [238, 0]
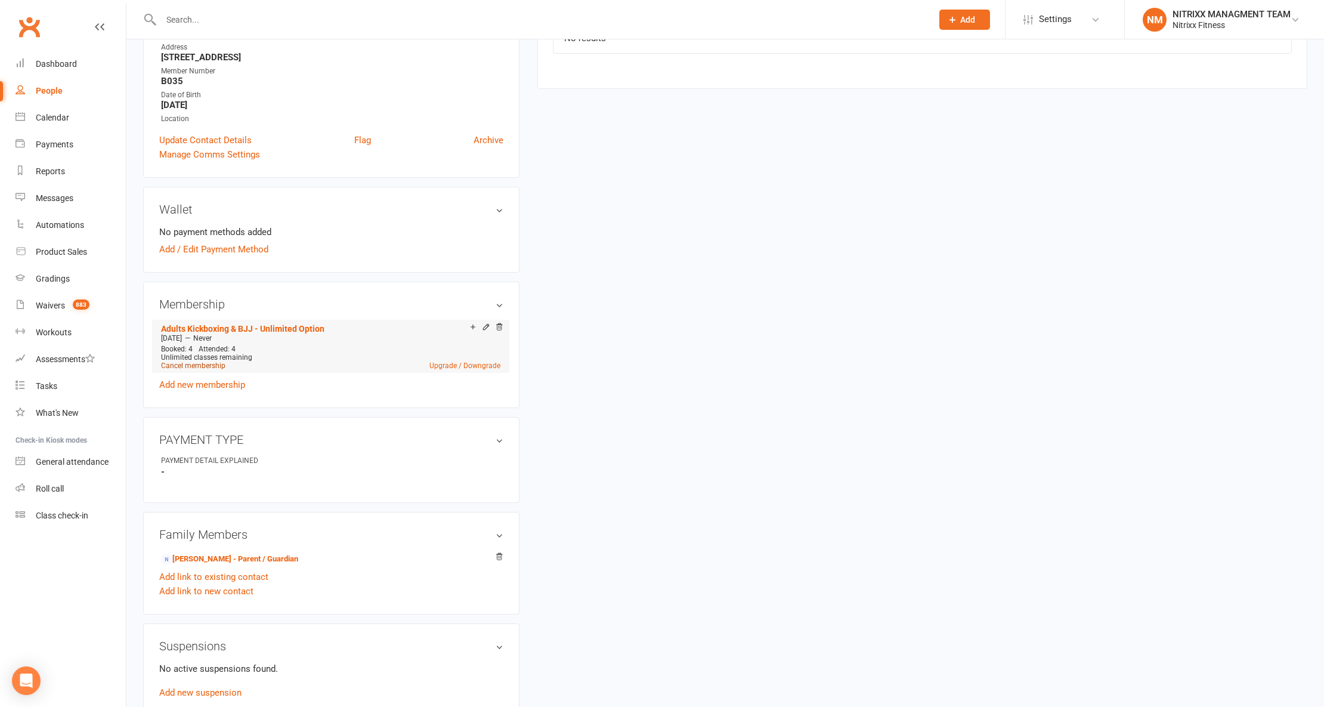
click at [196, 365] on link "Cancel membership" at bounding box center [193, 365] width 64 height 8
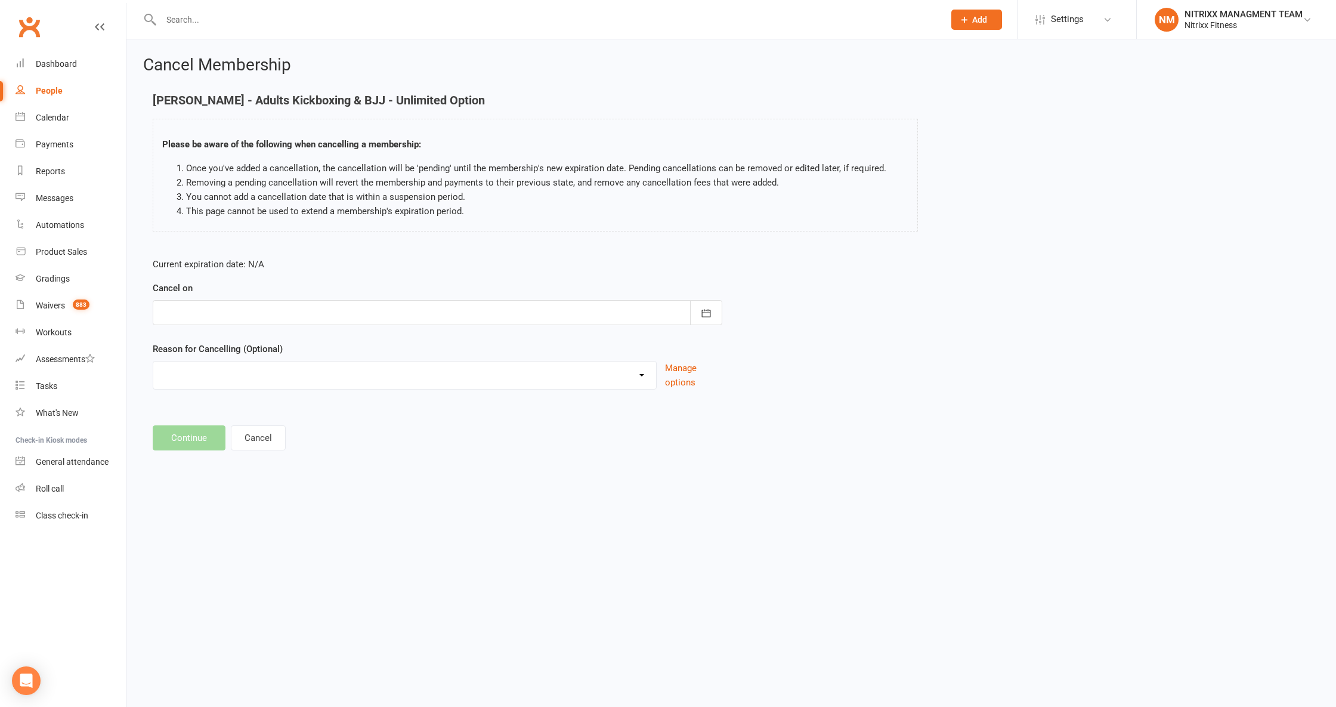
click at [664, 294] on div "Cancel on [DATE] Sun Mon Tue Wed Thu Fri Sat 31 27 28 29 30 31 01 02 32 03 04 0…" at bounding box center [437, 303] width 569 height 44
click at [711, 315] on icon "button" at bounding box center [706, 313] width 12 height 12
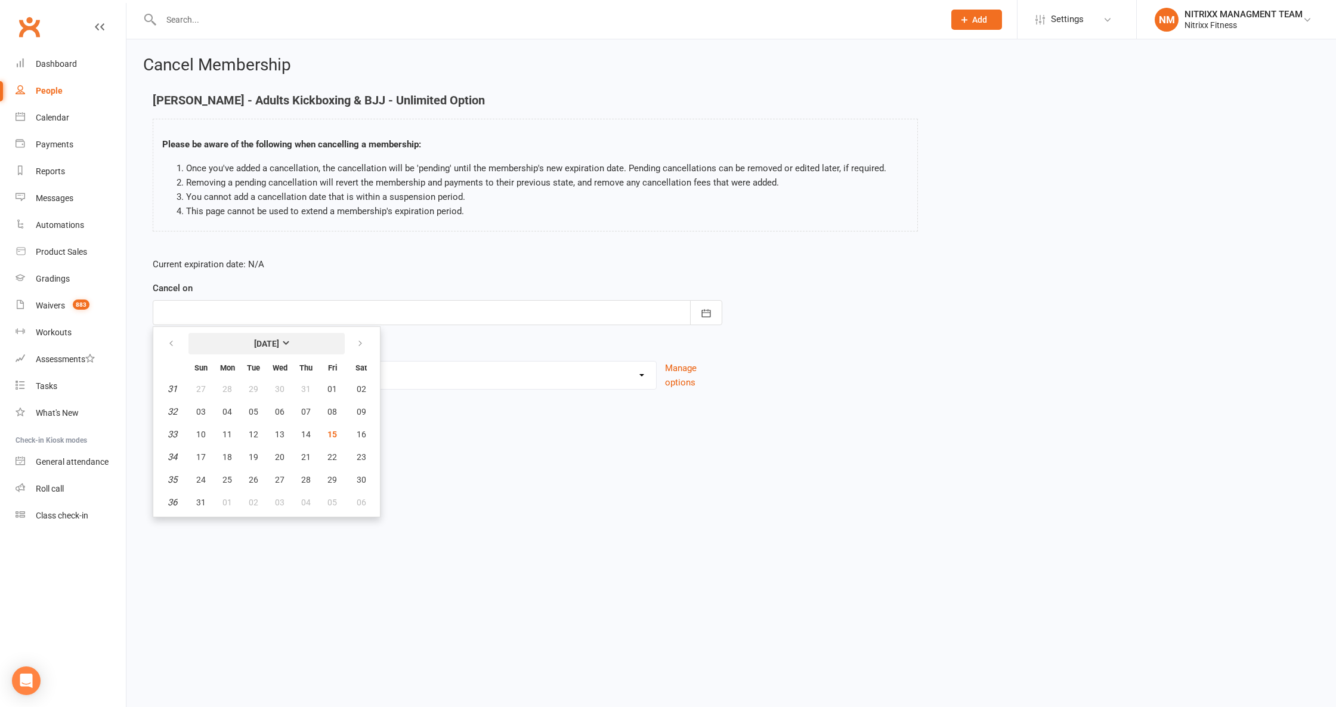
click at [254, 342] on strong "[DATE]" at bounding box center [266, 344] width 25 height 10
click at [320, 405] on button "September" at bounding box center [303, 413] width 63 height 23
click at [357, 409] on span "13" at bounding box center [362, 412] width 10 height 10
type input "[DATE]"
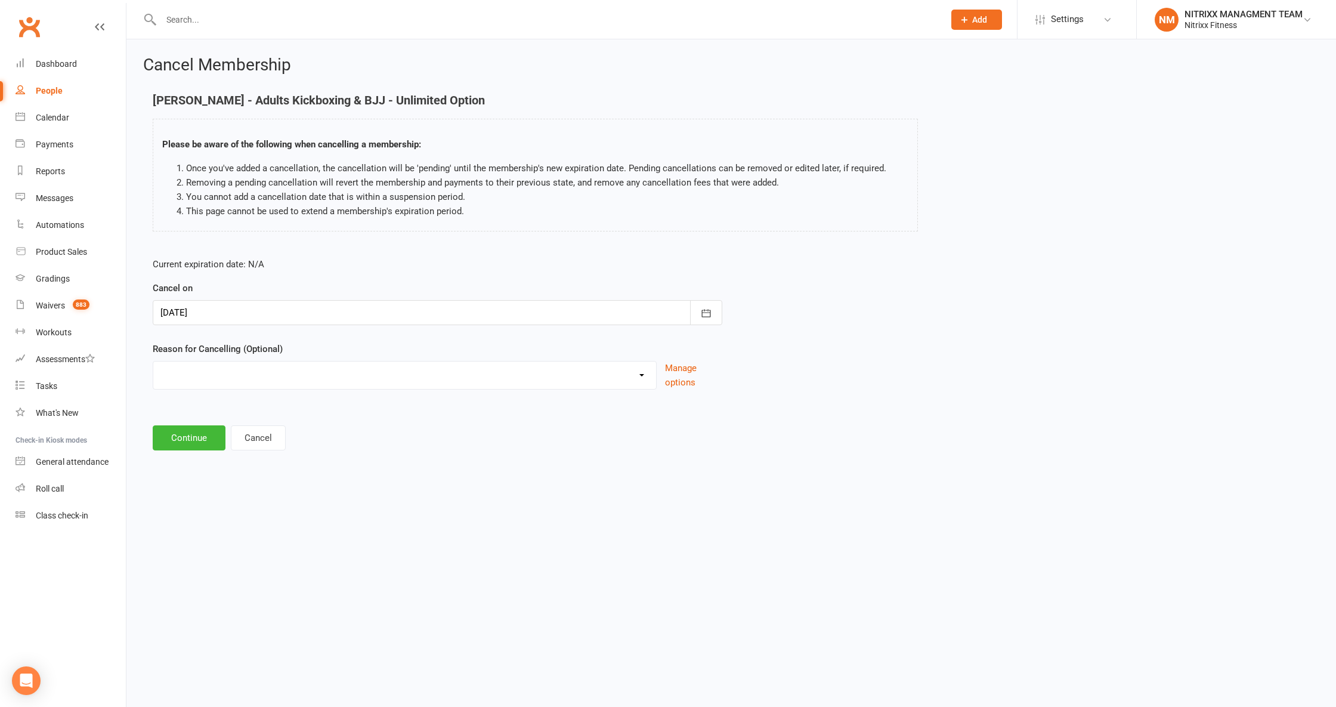
click at [323, 377] on select "CHANGE OF LIVING LOCATION Holiday Injury PERSONAL UPGRADING Other reason" at bounding box center [404, 373] width 503 height 24
select select "3"
click at [153, 362] on select "CHANGE OF LIVING LOCATION Holiday Injury PERSONAL UPGRADING Other reason" at bounding box center [404, 373] width 503 height 24
click at [218, 442] on button "Continue" at bounding box center [189, 437] width 73 height 25
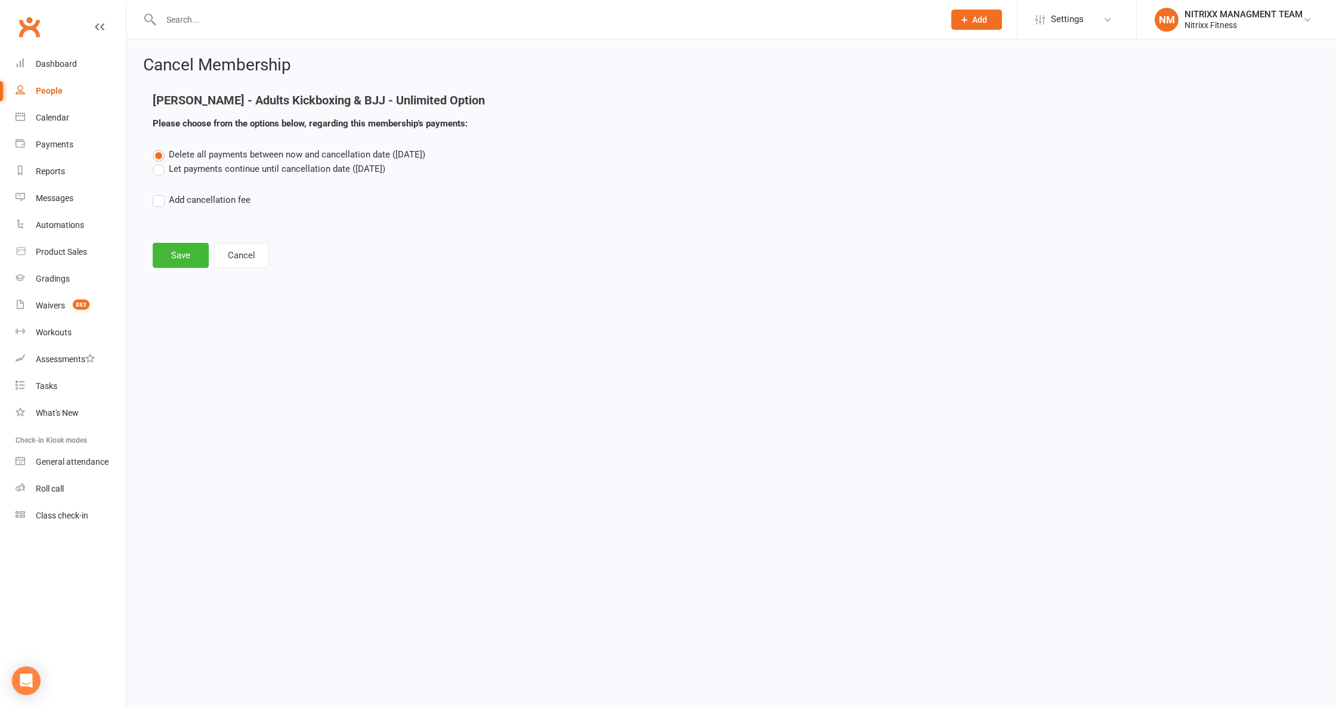
click at [249, 163] on label "Let payments continue until cancellation date ([DATE])" at bounding box center [269, 169] width 233 height 14
click at [160, 162] on input "Let payments continue until cancellation date ([DATE])" at bounding box center [157, 162] width 8 height 0
click at [172, 264] on button "Save" at bounding box center [181, 255] width 56 height 25
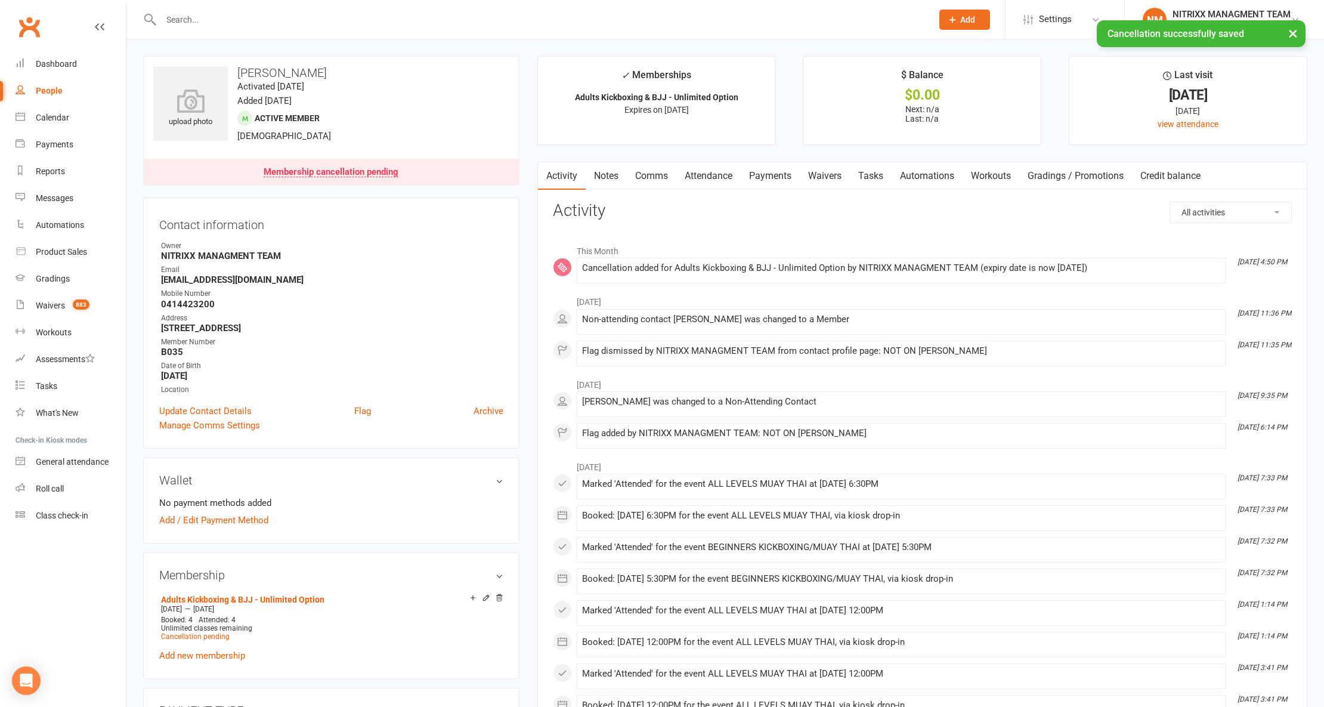
click at [770, 171] on link "Payments" at bounding box center [769, 175] width 59 height 27
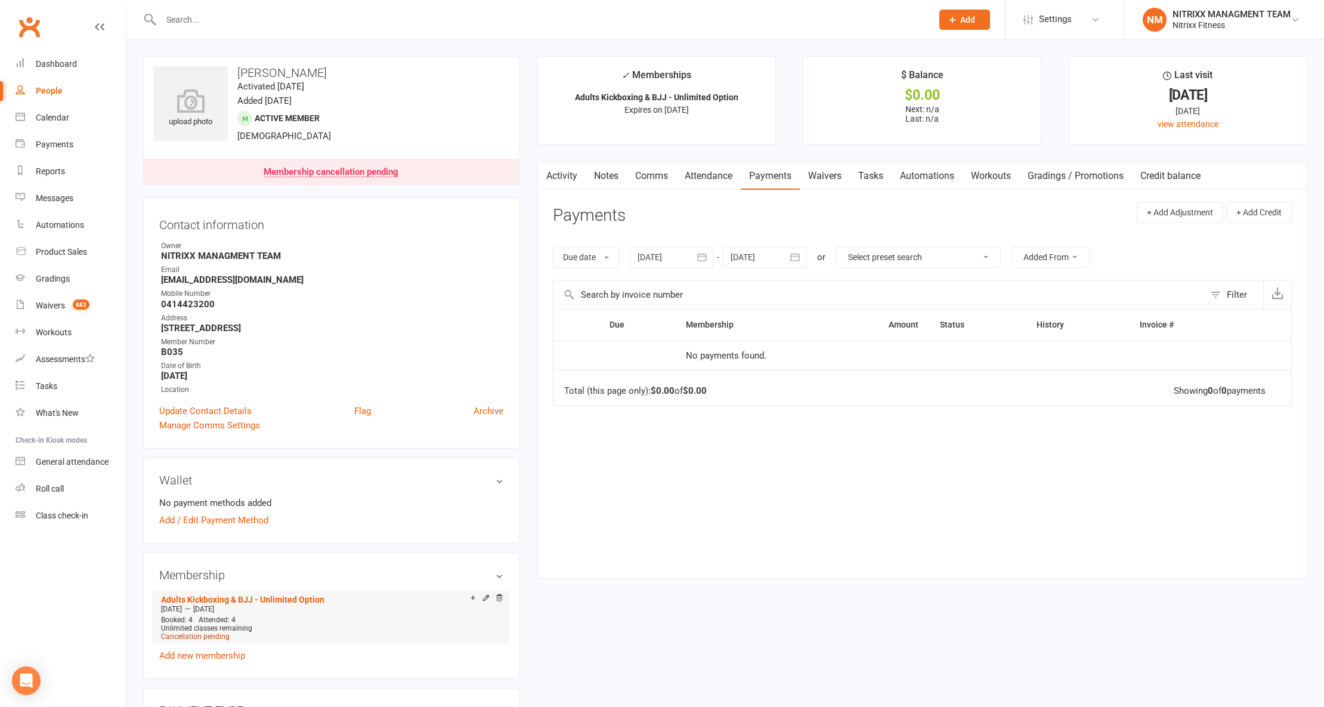
click at [220, 640] on span "Cancellation pending" at bounding box center [195, 636] width 69 height 8
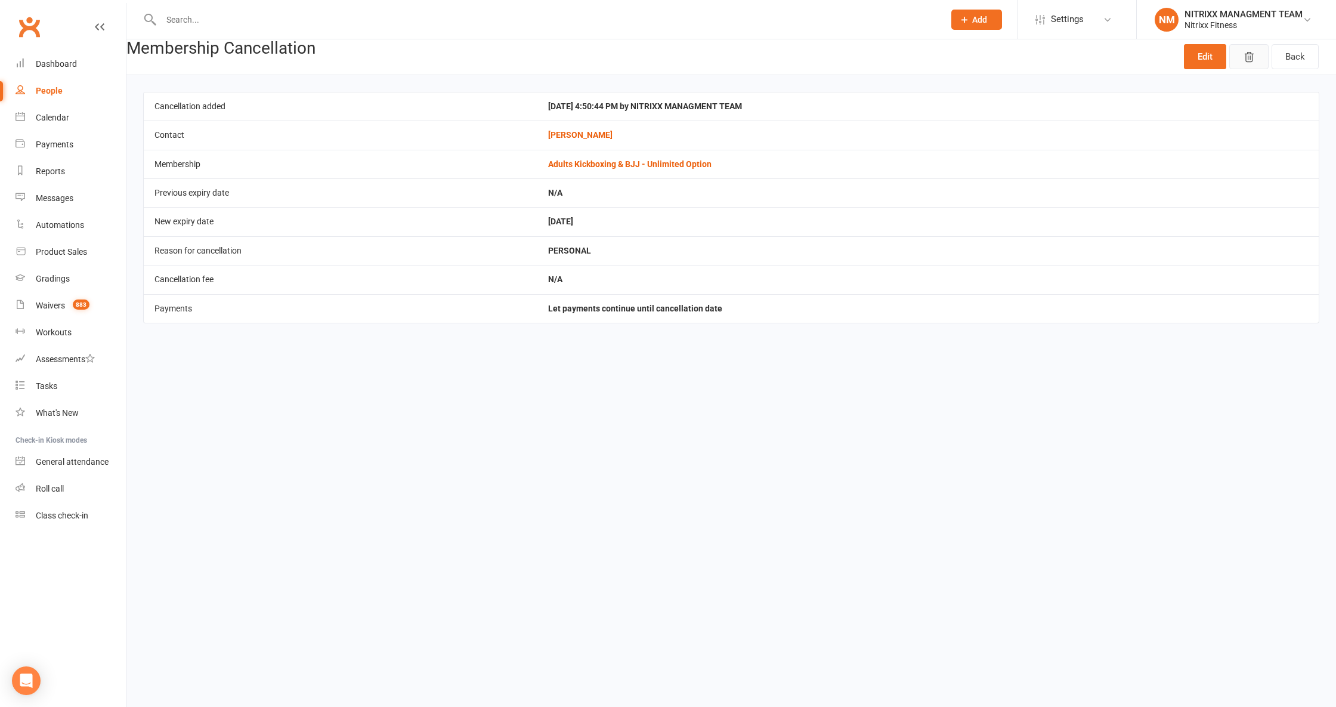
click at [1257, 55] on button "button" at bounding box center [1248, 56] width 39 height 25
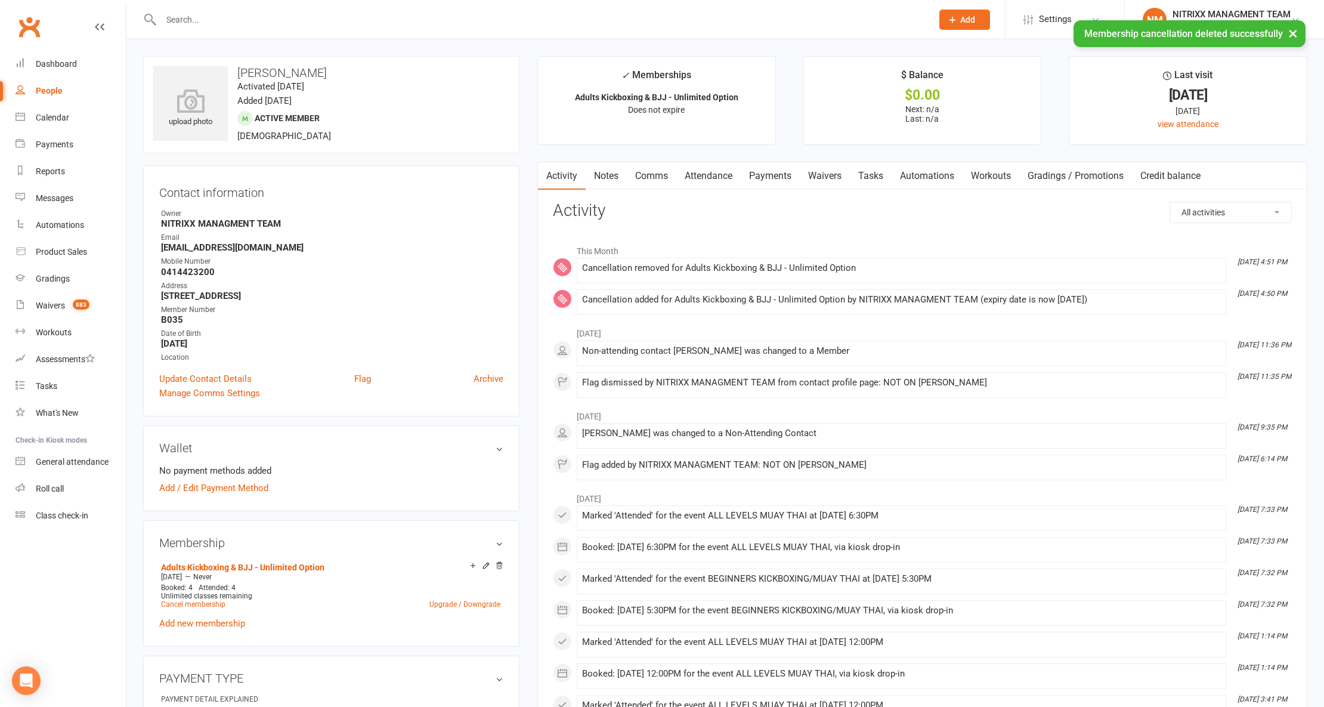
click at [32, 86] on link "People" at bounding box center [71, 91] width 110 height 27
select select "100"
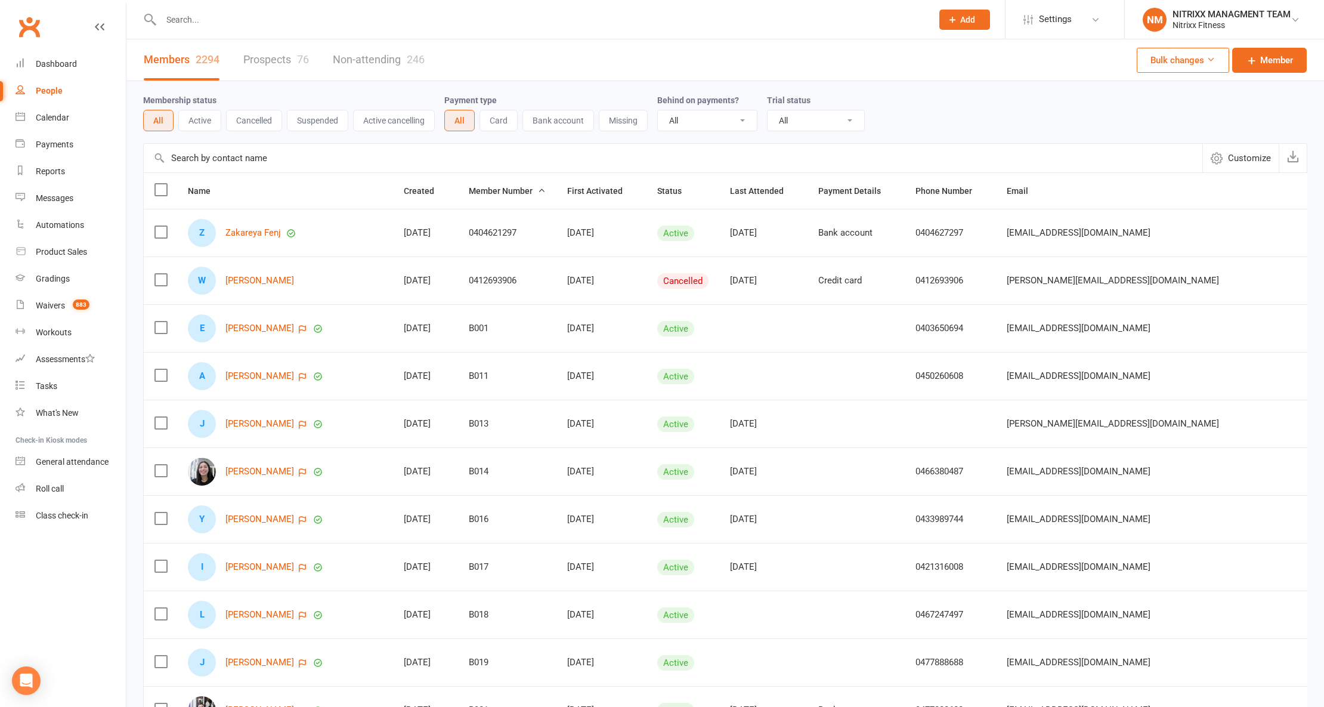
click at [60, 88] on div "People" at bounding box center [49, 91] width 27 height 10
drag, startPoint x: 957, startPoint y: 101, endPoint x: 943, endPoint y: 103, distance: 14.4
click at [957, 101] on div "Membership status All Active Cancelled Suspended Active cancelling Payment type…" at bounding box center [725, 112] width 1164 height 38
drag, startPoint x: 58, startPoint y: 49, endPoint x: 55, endPoint y: 60, distance: 11.6
click at [57, 49] on div "Clubworx" at bounding box center [63, 34] width 126 height 44
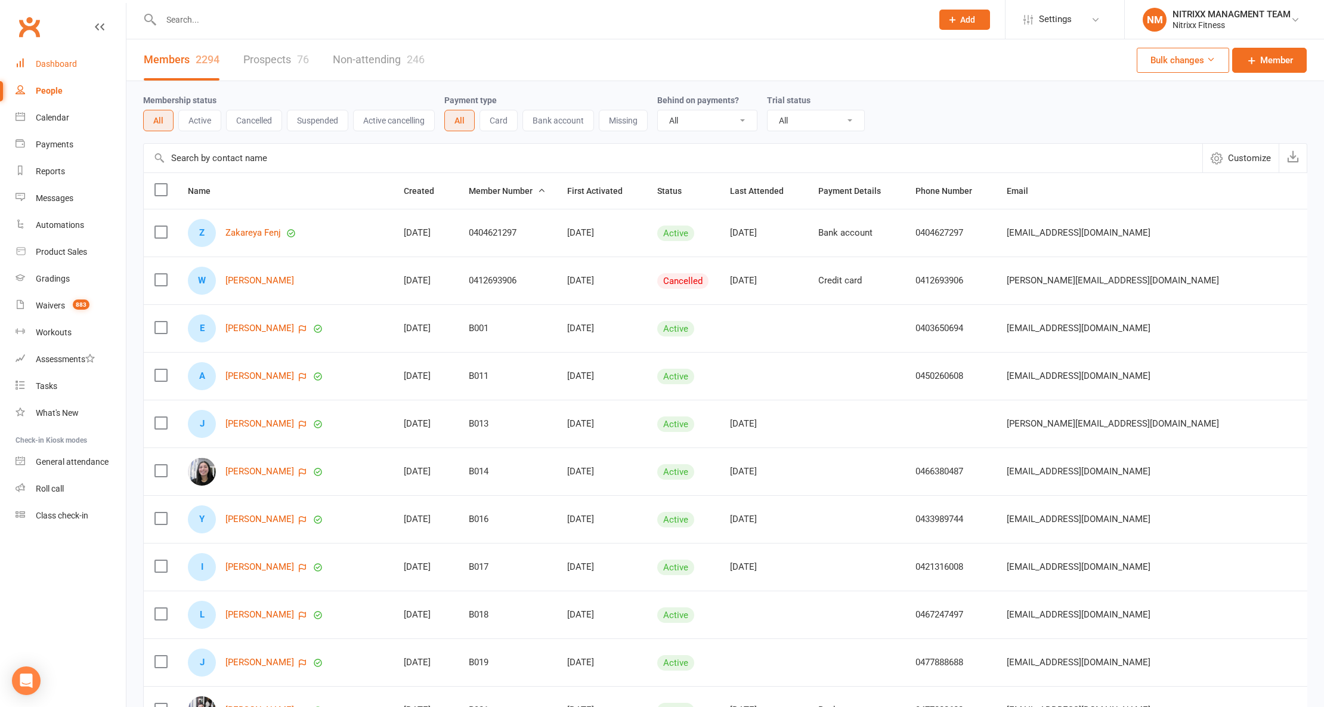
click at [60, 63] on div "Dashboard" at bounding box center [56, 64] width 41 height 10
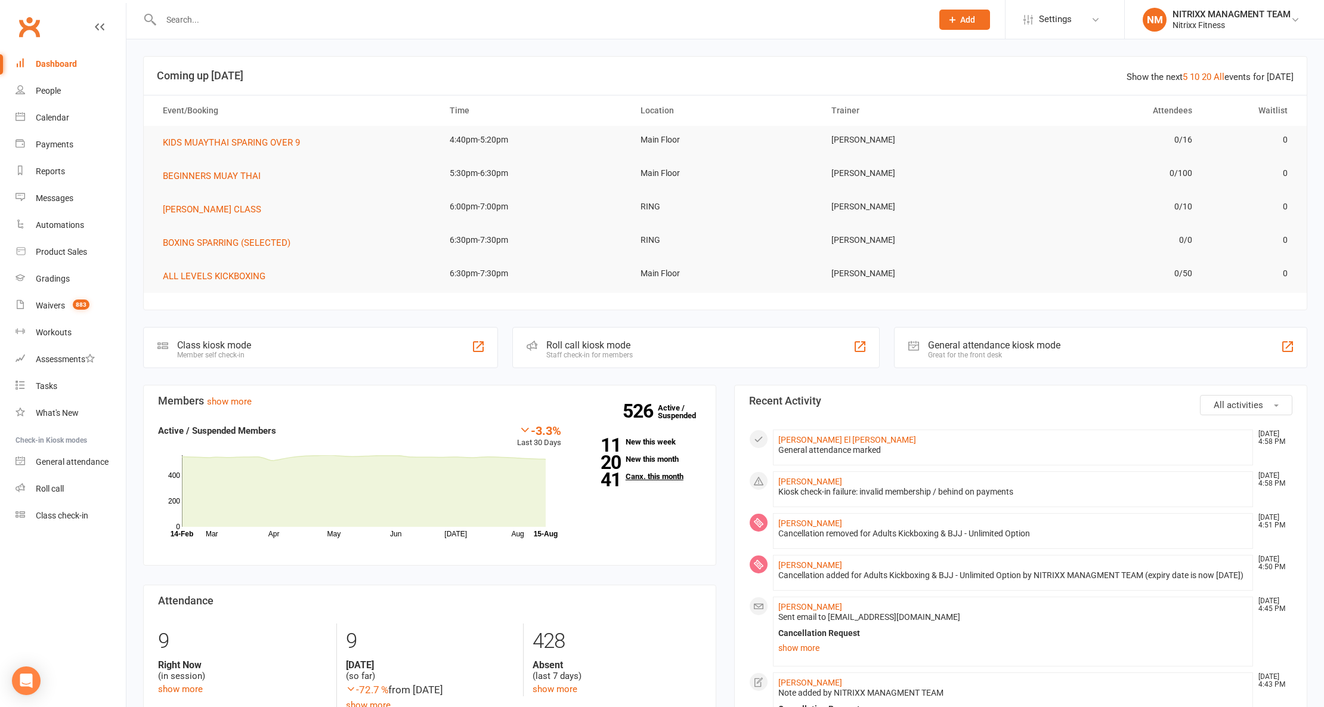
click at [640, 475] on link "41 Canx. this month" at bounding box center [640, 476] width 122 height 8
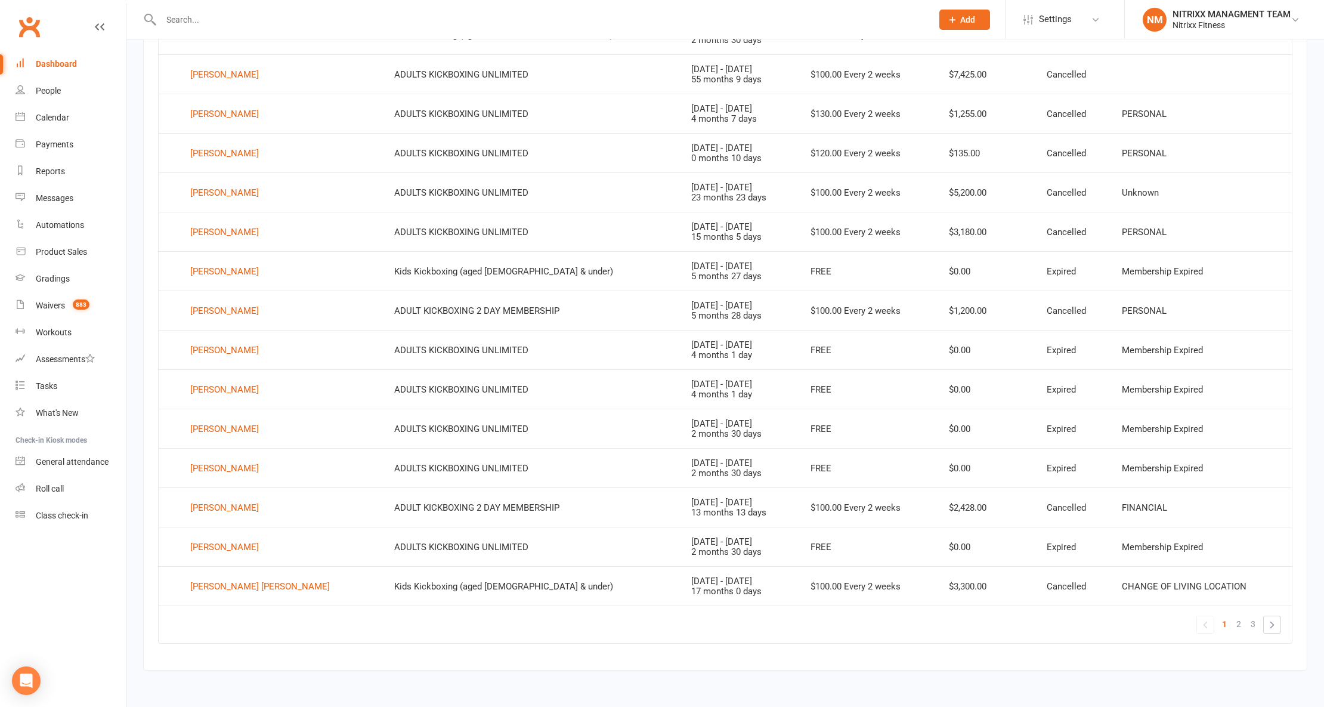
scroll to position [566, 0]
drag, startPoint x: 203, startPoint y: 18, endPoint x: 211, endPoint y: 22, distance: 8.8
click at [204, 18] on input "text" at bounding box center [540, 19] width 766 height 17
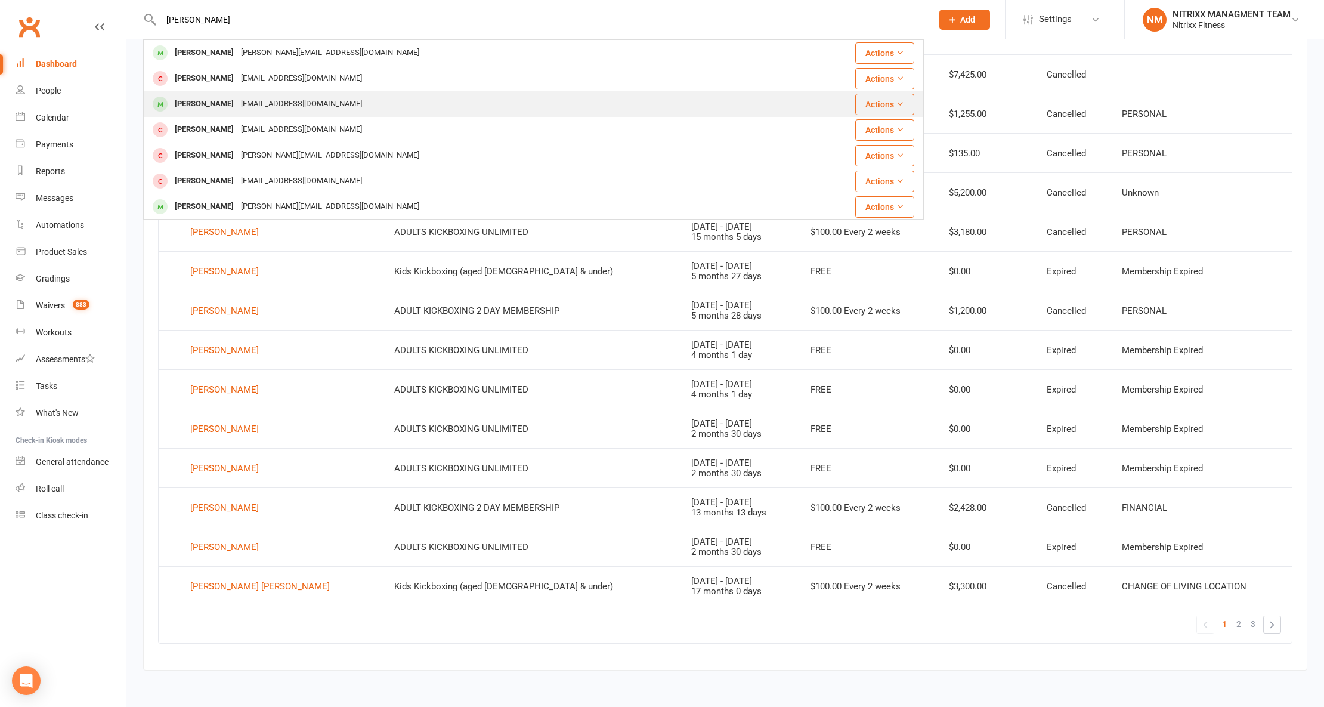
type input "[PERSON_NAME]"
click at [237, 100] on div "[EMAIL_ADDRESS][DOMAIN_NAME]" at bounding box center [301, 103] width 128 height 17
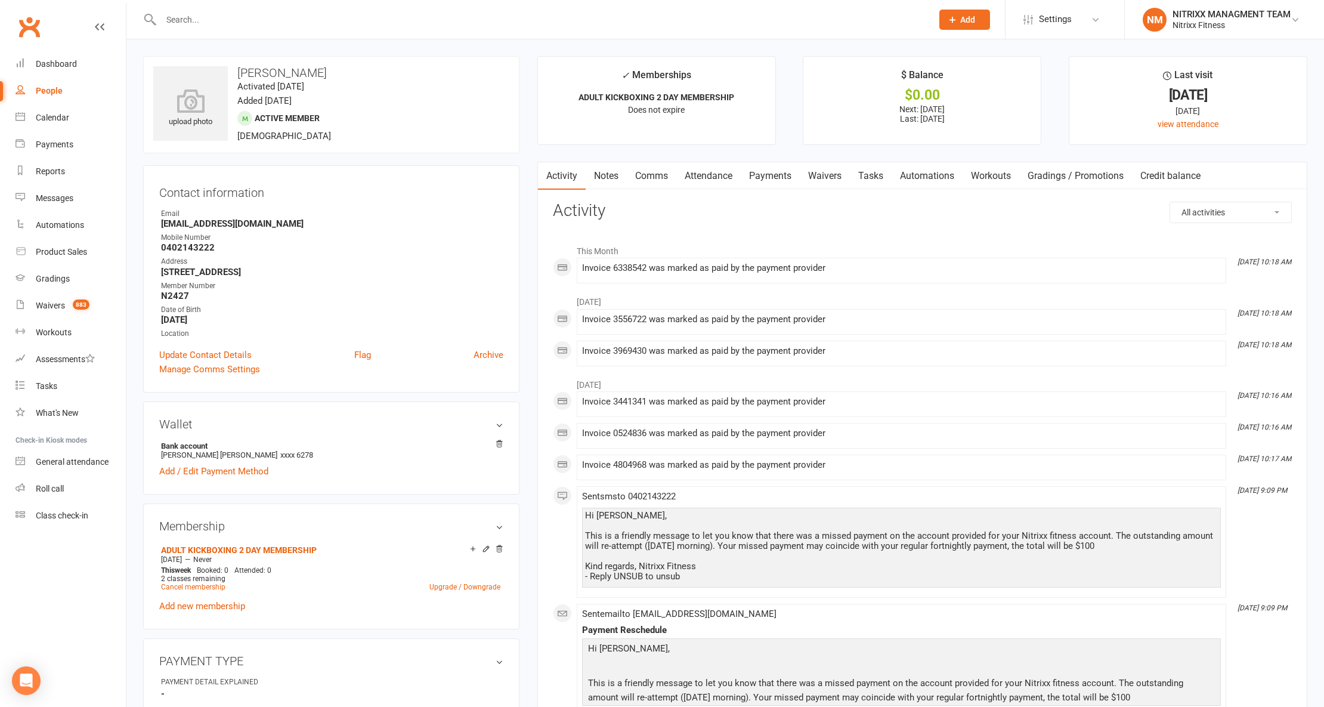
click at [156, 160] on contact-information "upload photo [PERSON_NAME] Activated [DATE] Added [DATE] Active member [DEMOGRA…" at bounding box center [331, 224] width 376 height 336
click at [136, 171] on div "upload photo [PERSON_NAME] Activated [DATE] Added [DATE] Active member [DEMOGRA…" at bounding box center [331, 653] width 394 height 1194
click at [215, 159] on contact-information "upload photo [PERSON_NAME] Activated [DATE] Added [DATE] Active member [DEMOGRA…" at bounding box center [331, 224] width 376 height 336
